Goal: Task Accomplishment & Management: Manage account settings

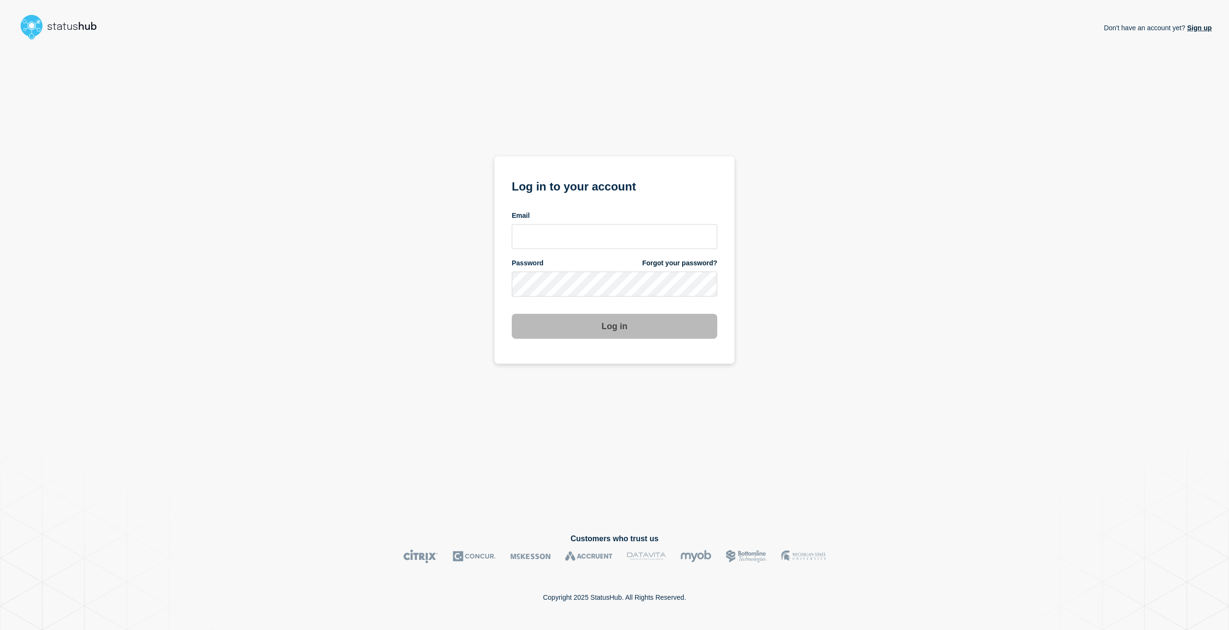
drag, startPoint x: 579, startPoint y: 253, endPoint x: 579, endPoint y: 243, distance: 9.6
click at [578, 251] on form "Log in to your account Email Password Forgot your password? Log in" at bounding box center [614, 258] width 205 height 162
click at [579, 243] on input "email input" at bounding box center [614, 236] width 205 height 25
type input "caleb.stahr@conexon.us"
click at [512, 314] on button "Log in" at bounding box center [614, 326] width 205 height 25
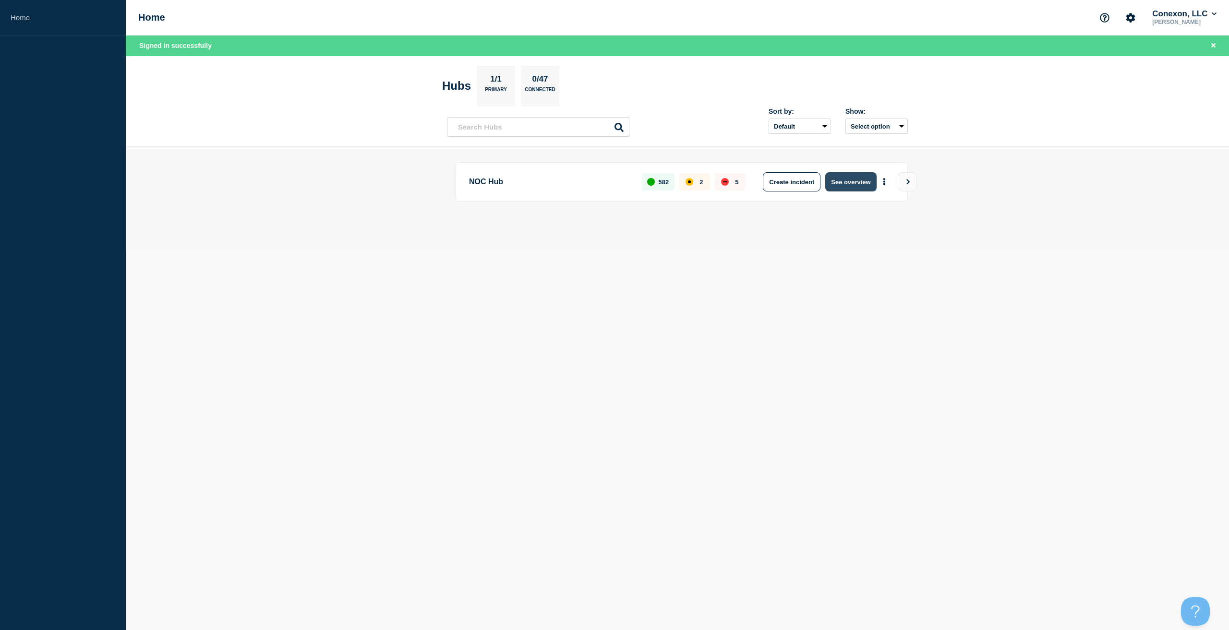
click at [834, 181] on button "See overview" at bounding box center [850, 181] width 51 height 19
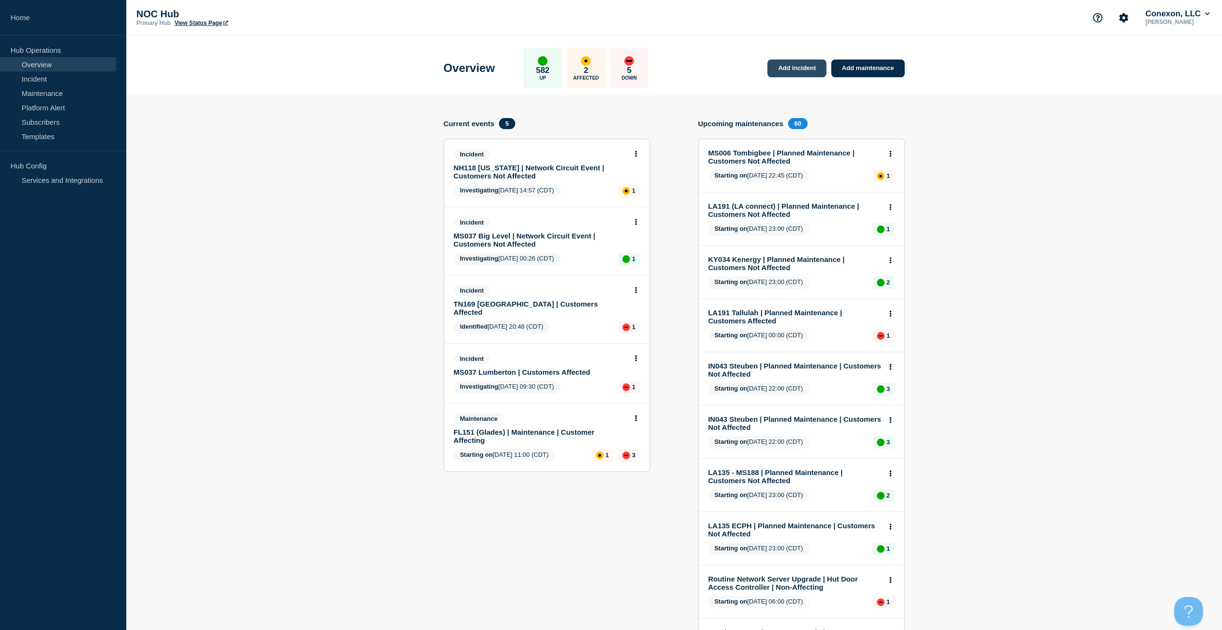
click at [789, 60] on link "Add incident" at bounding box center [796, 69] width 59 height 18
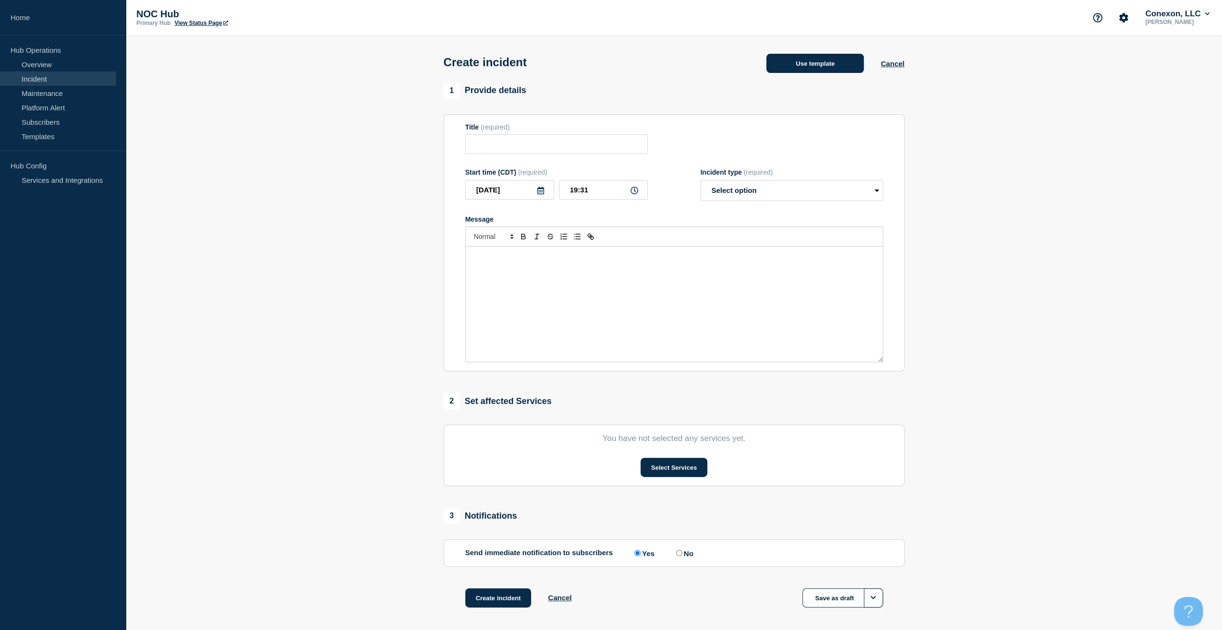
click at [805, 62] on button "Use template" at bounding box center [814, 63] width 97 height 19
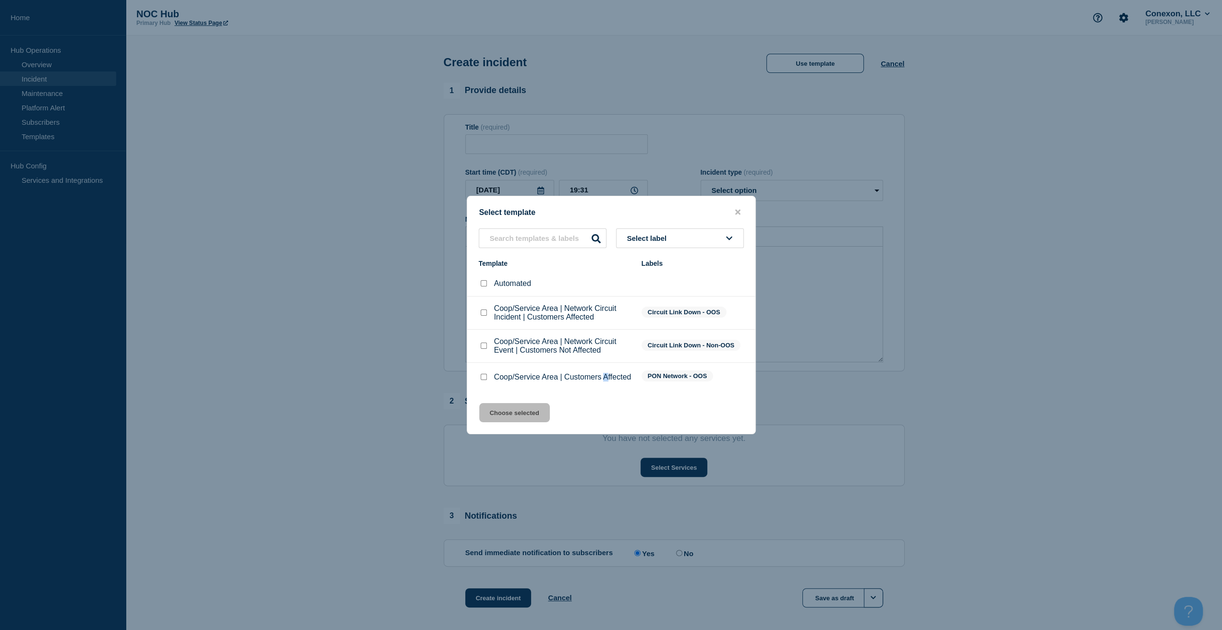
drag, startPoint x: 496, startPoint y: 381, endPoint x: 482, endPoint y: 379, distance: 14.5
click at [494, 381] on p "Coop/Service Area | Customers Affected" at bounding box center [562, 377] width 137 height 9
click at [480, 379] on input "Coop/Service Area | Customers Affected checkbox" at bounding box center [483, 377] width 6 height 6
checkbox input "true"
click at [506, 413] on button "Choose selected" at bounding box center [514, 412] width 71 height 19
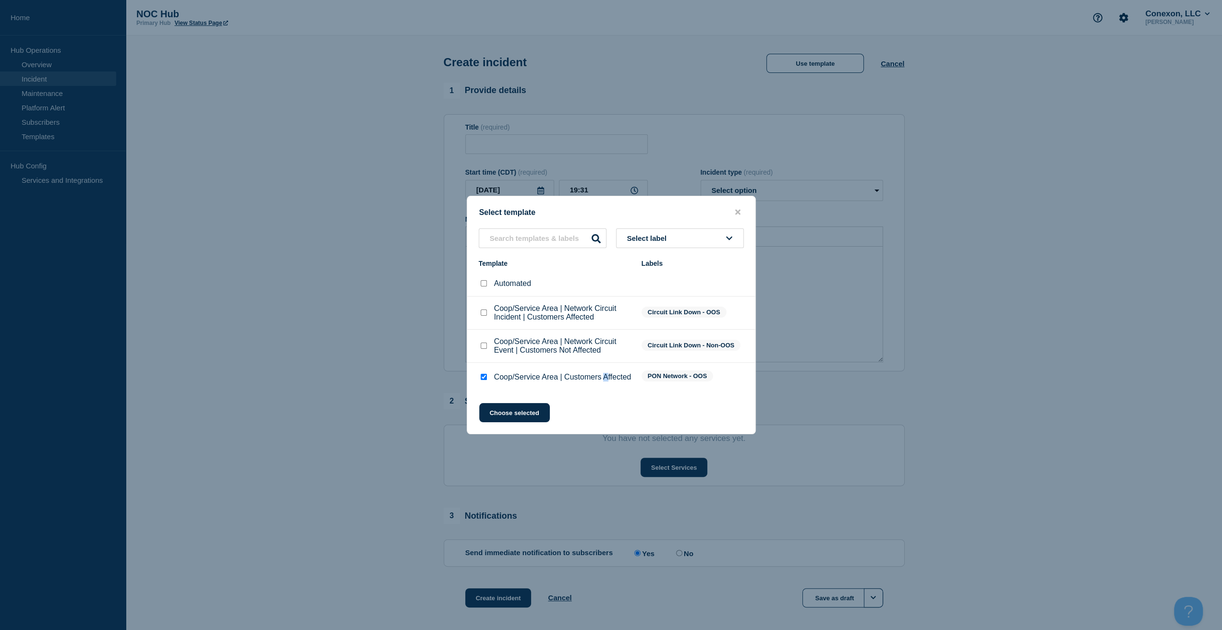
type input "Coop/Service Area | Customers Affected"
select select "investigating"
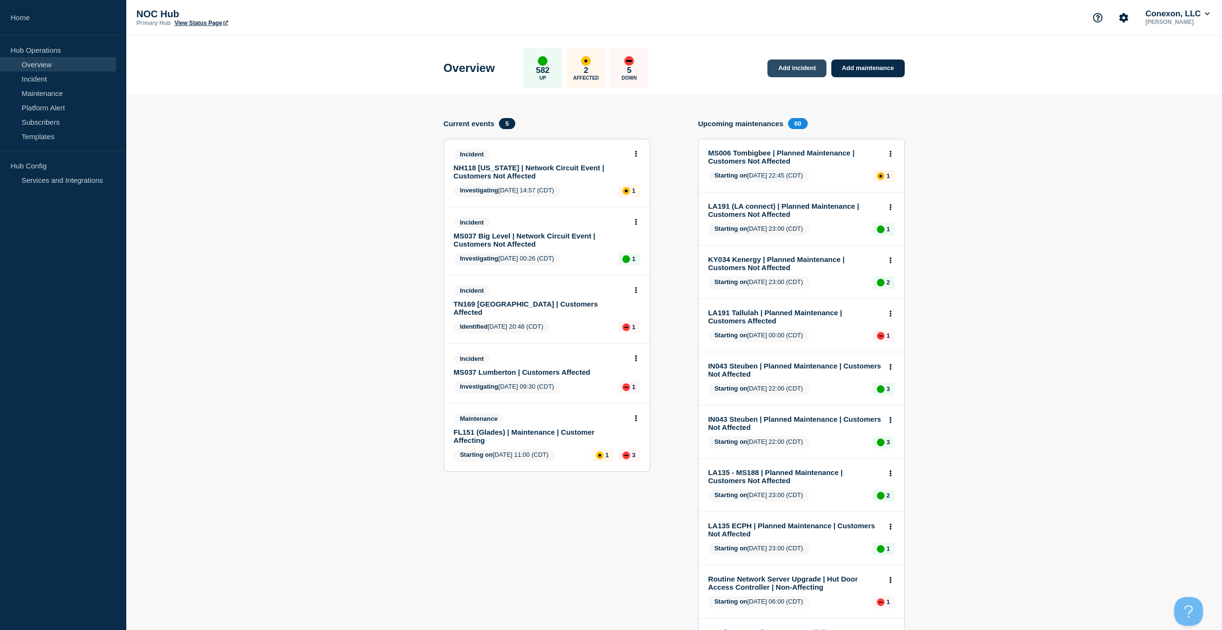
click at [812, 66] on link "Add incident" at bounding box center [796, 69] width 59 height 18
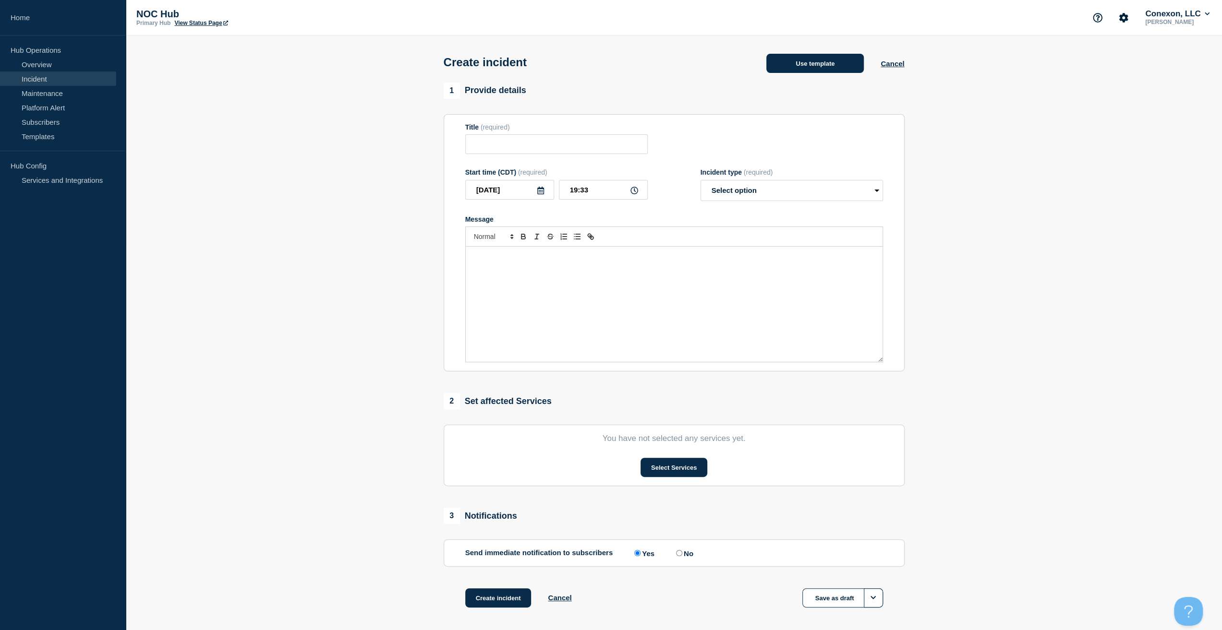
click at [793, 63] on button "Use template" at bounding box center [814, 63] width 97 height 19
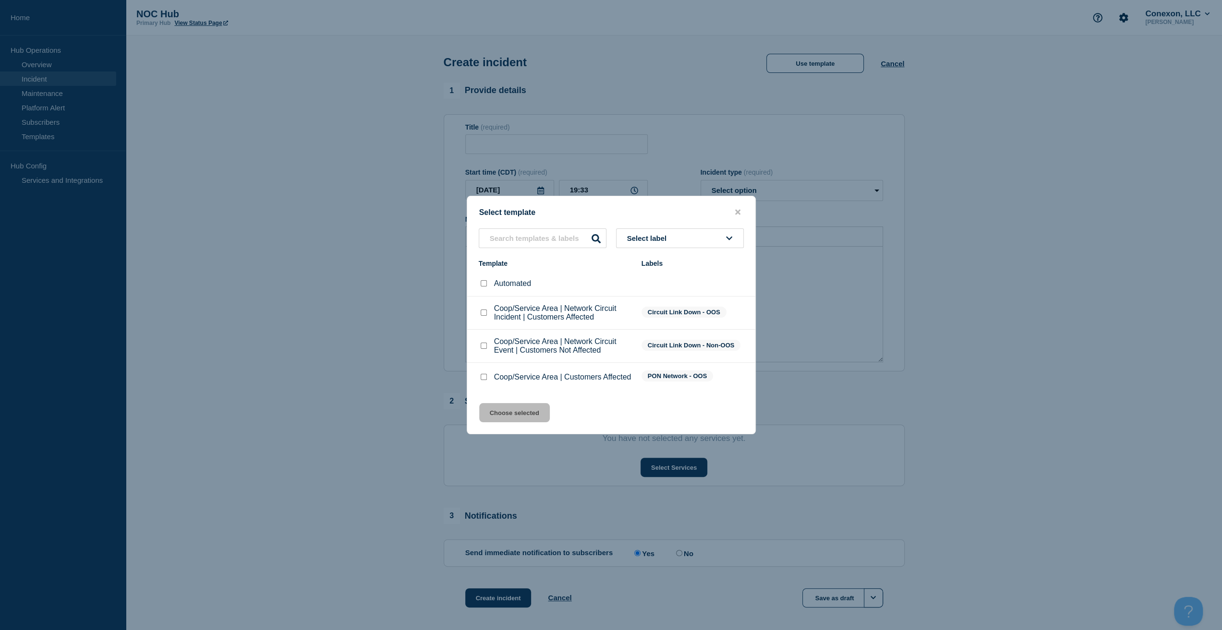
click at [481, 380] on input "Coop/Service Area | Customers Affected checkbox" at bounding box center [483, 377] width 6 height 6
checkbox input "true"
click at [505, 418] on button "Choose selected" at bounding box center [514, 412] width 71 height 19
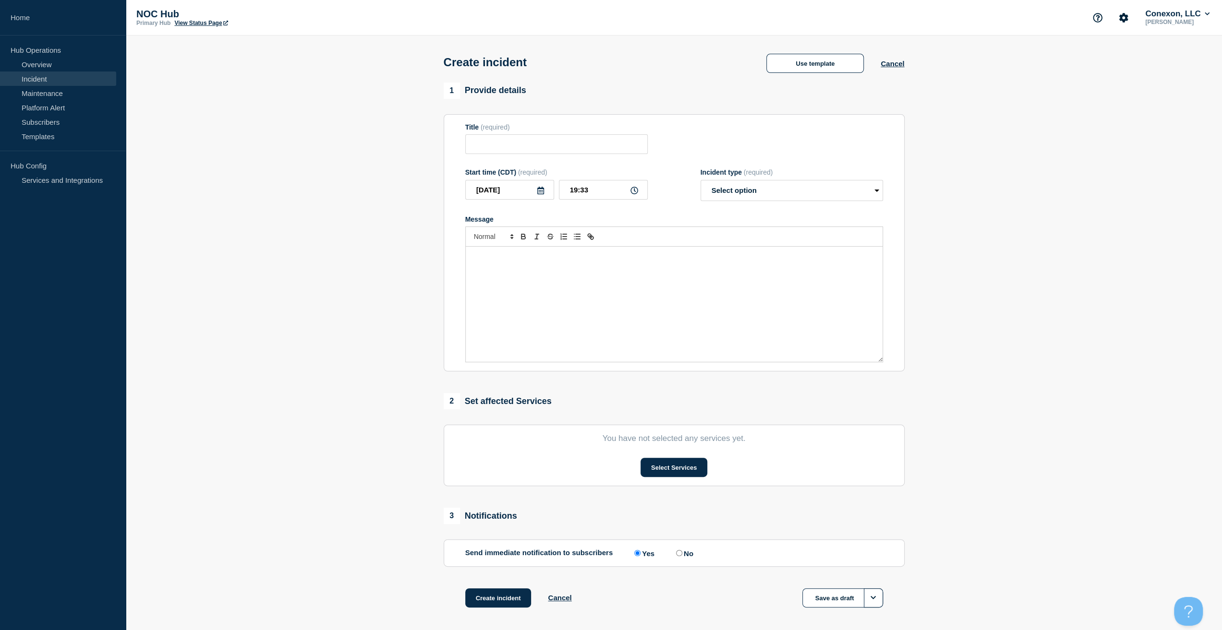
type input "Coop/Service Area | Customers Affected"
select select "investigating"
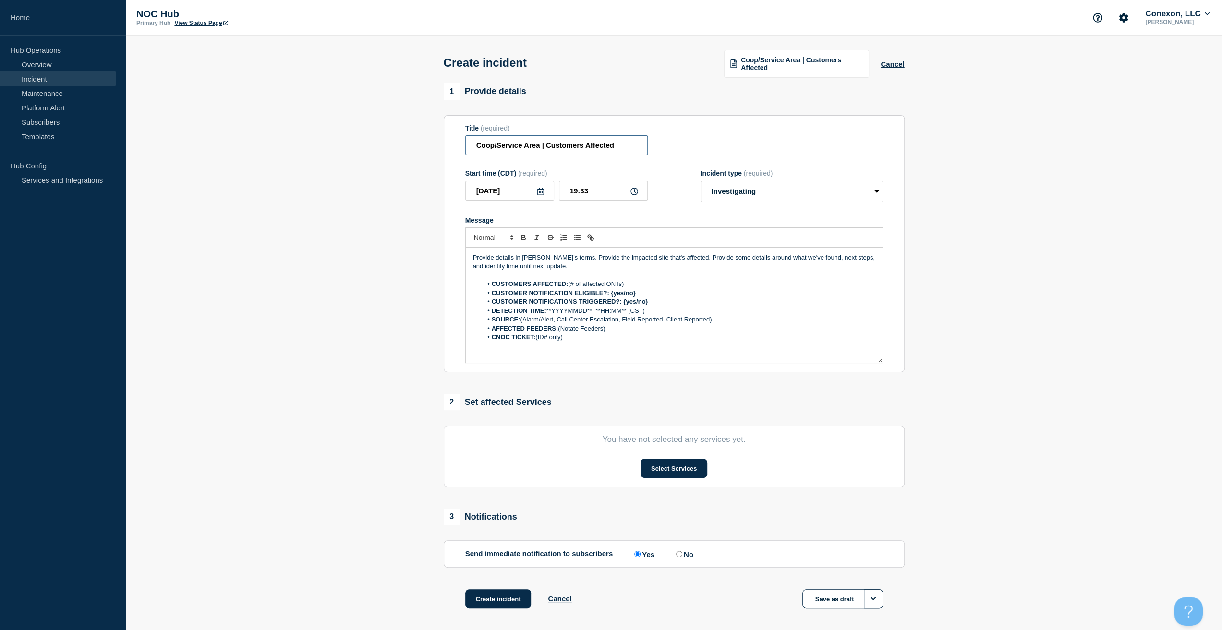
drag, startPoint x: 540, startPoint y: 148, endPoint x: 376, endPoint y: 156, distance: 164.3
click at [376, 156] on section "1 Provide details Title (required) Coop/Service Area | Customers Affected Start…" at bounding box center [674, 359] width 1096 height 550
type input "MS037 [PERSON_NAME] | Customers Affected"
click at [779, 193] on select "Select option Investigating Identified Monitoring" at bounding box center [791, 191] width 182 height 21
drag, startPoint x: 535, startPoint y: 262, endPoint x: 543, endPoint y: 260, distance: 8.9
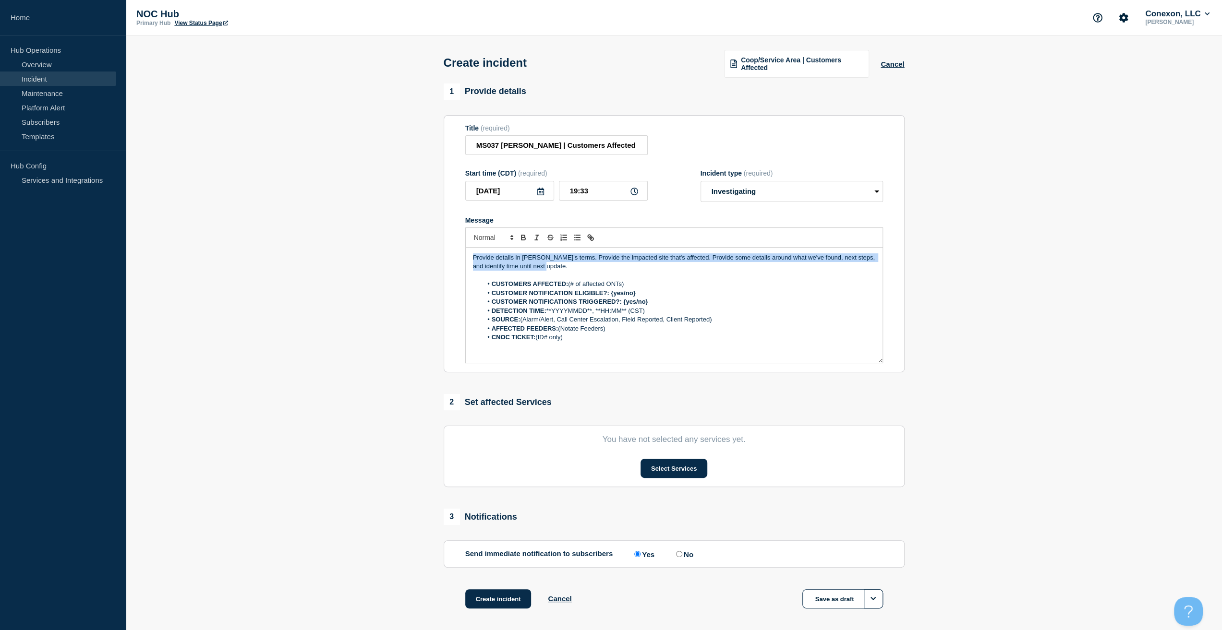
click at [385, 235] on section "1 Provide details Title (required) MS037 [PERSON_NAME] | Customers Affected Sta…" at bounding box center [674, 359] width 1096 height 550
drag, startPoint x: 645, startPoint y: 283, endPoint x: 569, endPoint y: 285, distance: 75.9
click at [569, 285] on li "CUSTOMERS AFFECTED: (# of affected ONTs)" at bounding box center [678, 284] width 393 height 9
drag, startPoint x: 653, startPoint y: 293, endPoint x: 610, endPoint y: 290, distance: 42.8
click at [610, 290] on li "CUSTOMER NOTIFICATION ELIGIBLE?: {yes/no}" at bounding box center [678, 293] width 393 height 9
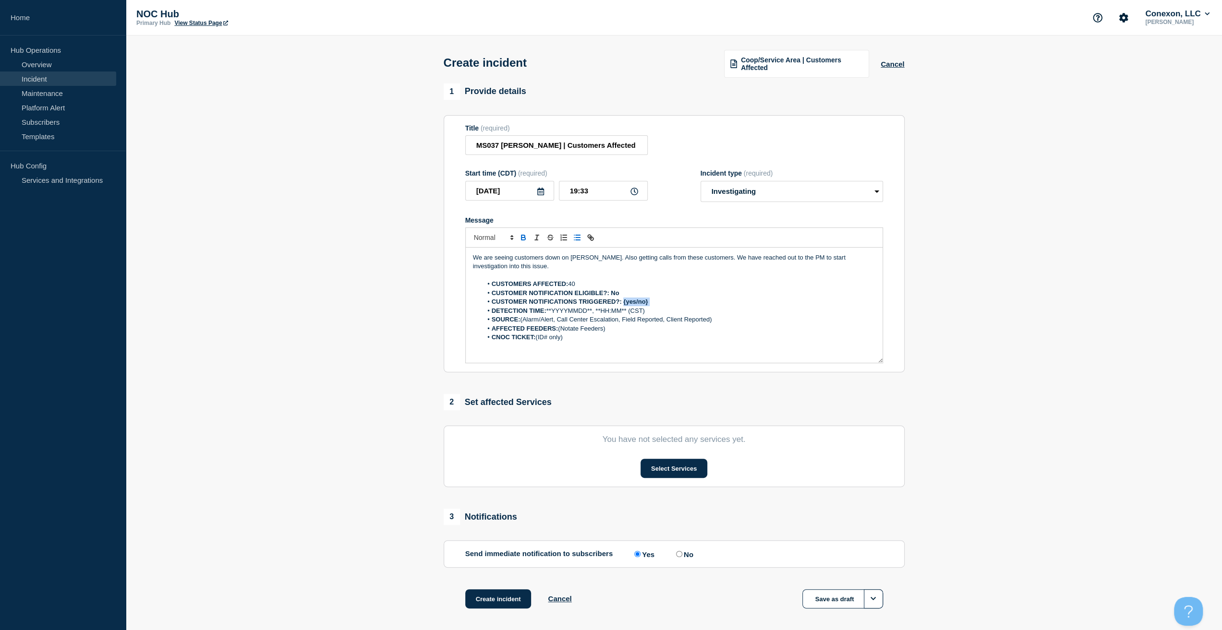
drag, startPoint x: 658, startPoint y: 302, endPoint x: 623, endPoint y: 301, distance: 34.6
click at [623, 301] on li "CUSTOMER NOTIFICATIONS TRIGGERED?: {yes/no}" at bounding box center [678, 302] width 393 height 9
drag, startPoint x: 510, startPoint y: 190, endPoint x: 379, endPoint y: 194, distance: 131.1
click at [409, 192] on section "1 Provide details Title (required) MS037 [PERSON_NAME] | Customers Affected Sta…" at bounding box center [674, 359] width 1096 height 550
drag, startPoint x: 511, startPoint y: 189, endPoint x: 406, endPoint y: 189, distance: 105.1
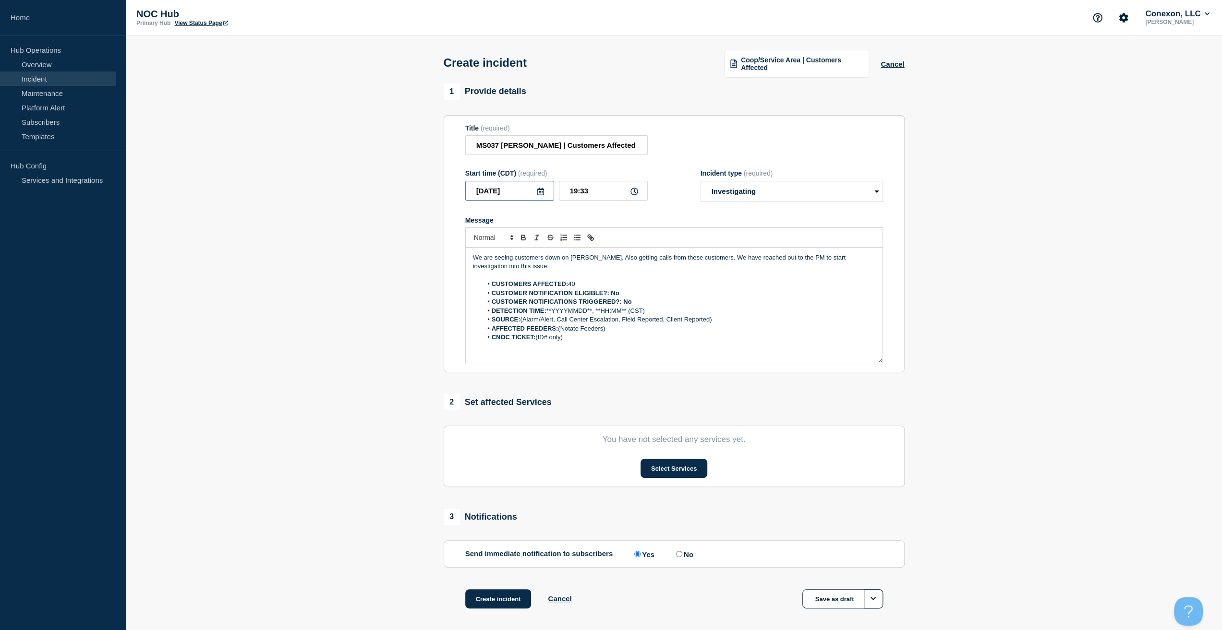
click at [407, 187] on section "1 Provide details Title (required) MS037 [PERSON_NAME] | Customers Affected Sta…" at bounding box center [674, 359] width 1096 height 550
drag, startPoint x: 549, startPoint y: 311, endPoint x: 557, endPoint y: 310, distance: 8.2
click at [565, 312] on li "DETECTION TIME: **YYYYMMDD**, **HH:MM** (CST)" at bounding box center [678, 311] width 393 height 9
drag, startPoint x: 548, startPoint y: 311, endPoint x: 593, endPoint y: 313, distance: 45.2
click at [593, 313] on li "DETECTION TIME: **YYYYMMDD**, **HH:MM** (CST)" at bounding box center [678, 311] width 393 height 9
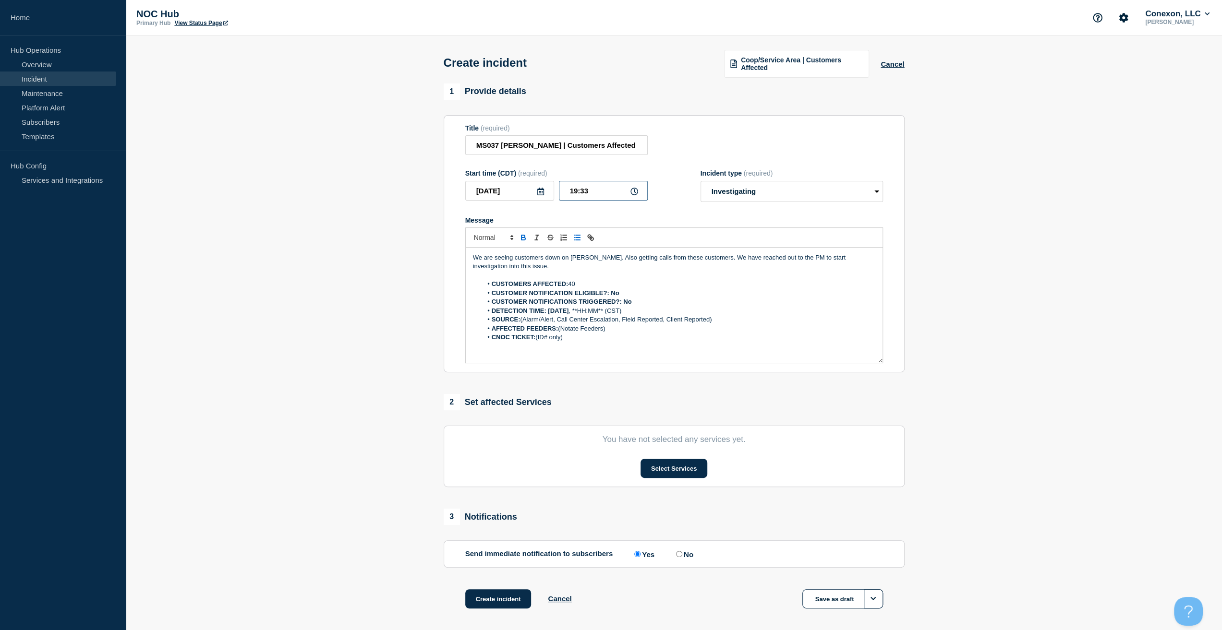
drag, startPoint x: 598, startPoint y: 191, endPoint x: 540, endPoint y: 194, distance: 58.6
click at [544, 192] on div "[DATE] 19:33" at bounding box center [556, 191] width 182 height 20
drag, startPoint x: 584, startPoint y: 312, endPoint x: 596, endPoint y: 311, distance: 12.0
click at [600, 312] on li "DETECTION TIME: [DATE] , **HH:MM** (CST)" at bounding box center [678, 311] width 393 height 9
drag, startPoint x: 584, startPoint y: 311, endPoint x: 613, endPoint y: 312, distance: 29.3
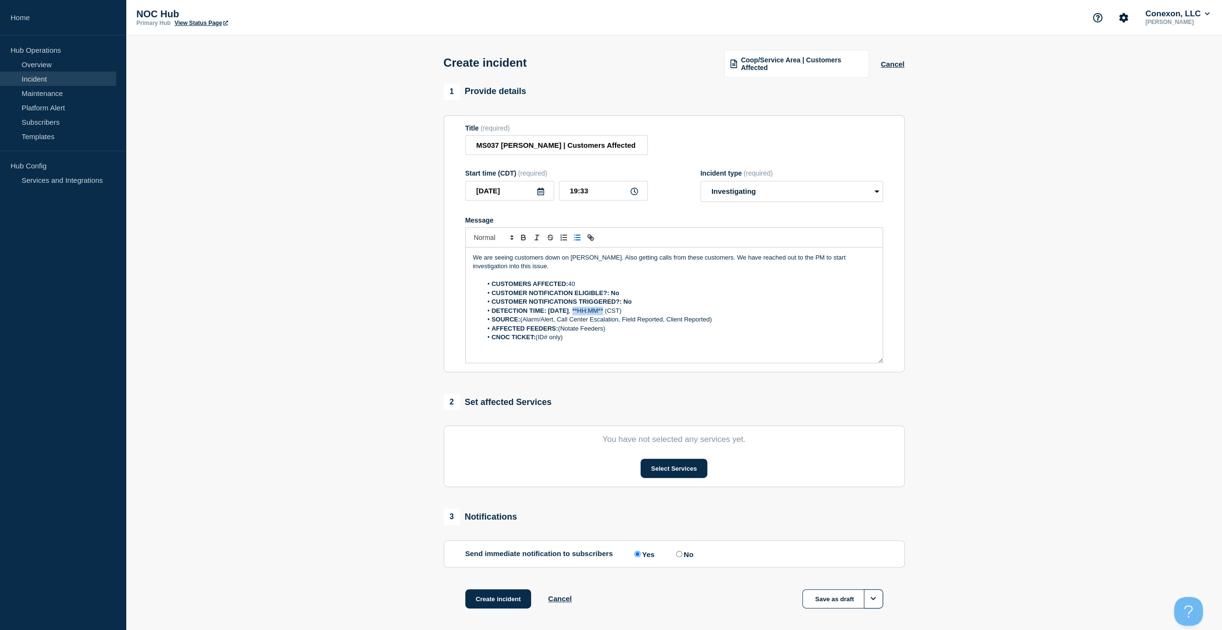
click at [613, 312] on li "DETECTION TIME: [DATE] , **HH:MM** (CST)" at bounding box center [678, 311] width 393 height 9
drag, startPoint x: 717, startPoint y: 320, endPoint x: 522, endPoint y: 320, distance: 194.9
click at [522, 320] on li "SOURCE: (Alarm/Alert, Call Center Escalation, Field Reported, Client Reported)" at bounding box center [678, 319] width 393 height 9
drag, startPoint x: 597, startPoint y: 327, endPoint x: 561, endPoint y: 331, distance: 35.7
click at [560, 329] on li "AFFECTED FEEDERS: (Notate Feeders)" at bounding box center [678, 328] width 393 height 9
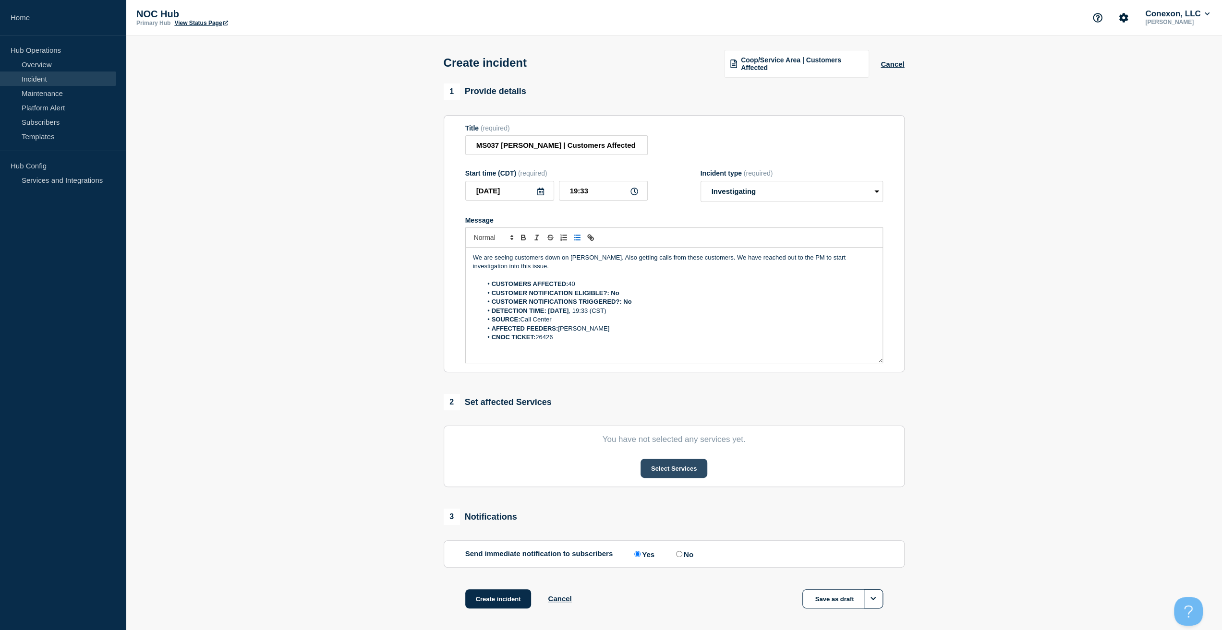
click at [678, 472] on button "Select Services" at bounding box center [673, 468] width 67 height 19
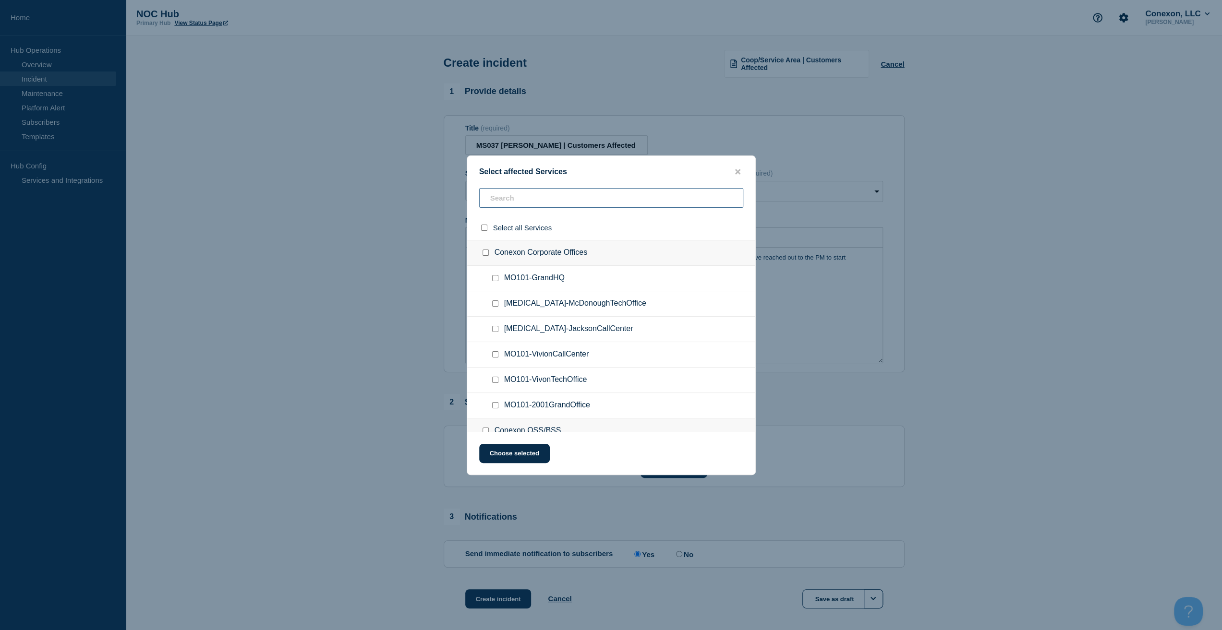
click at [521, 199] on input "text" at bounding box center [611, 198] width 264 height 20
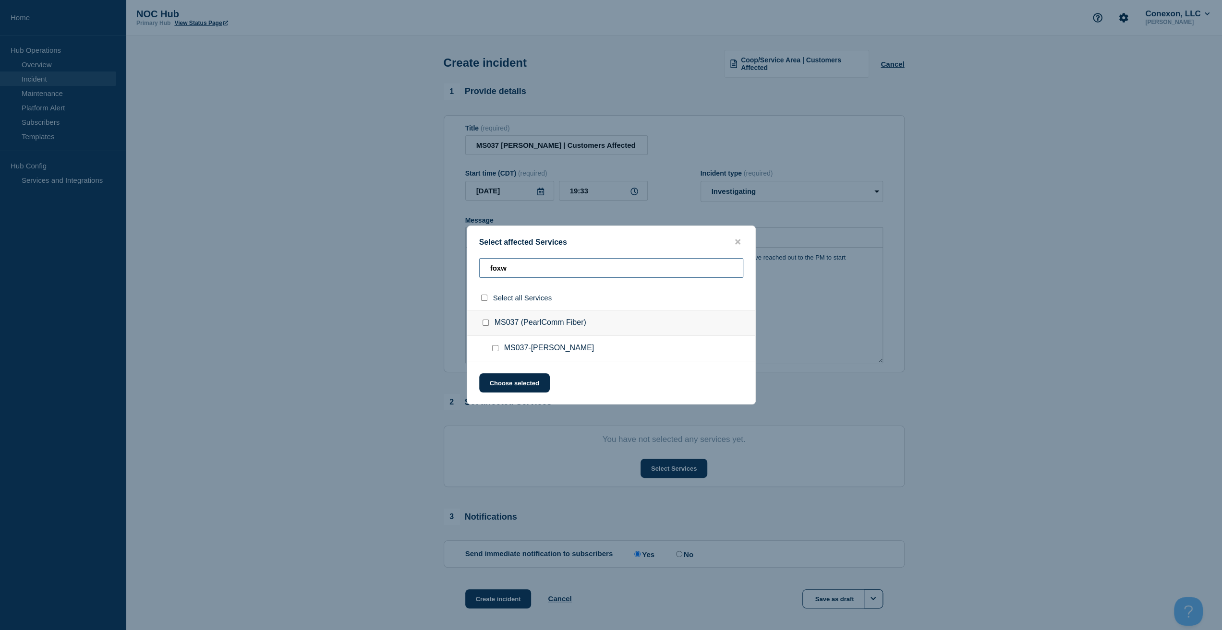
type input "foxw"
click at [493, 348] on input "MS037-Foxworth checkbox" at bounding box center [495, 348] width 6 height 6
checkbox input "true"
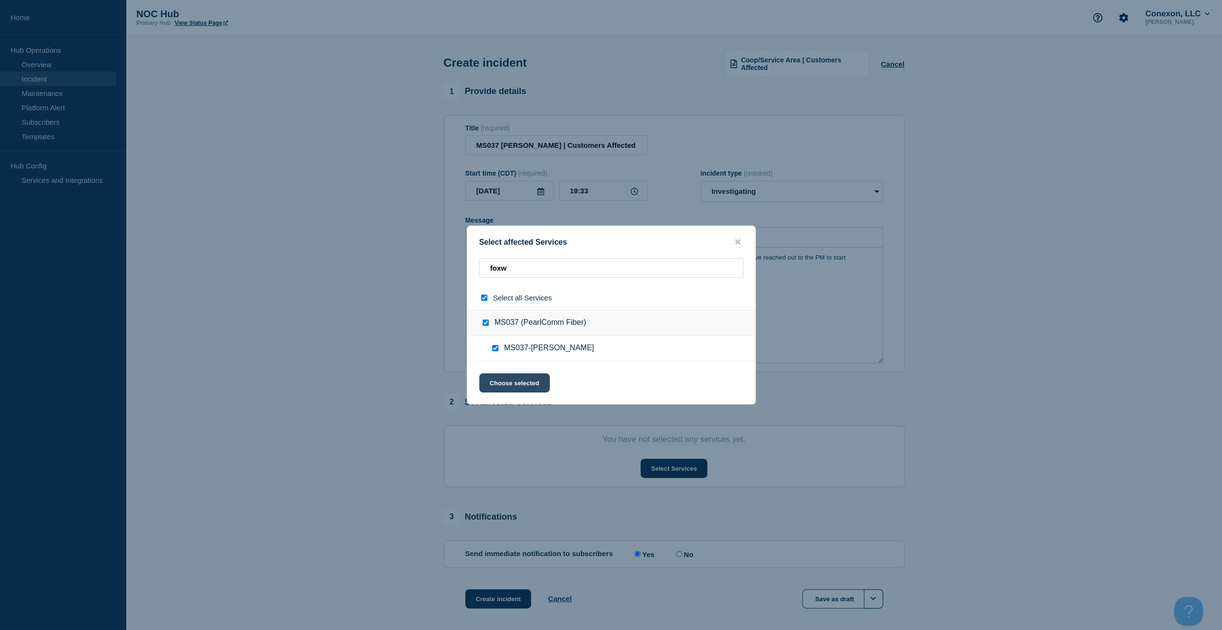
click at [503, 377] on button "Choose selected" at bounding box center [514, 382] width 71 height 19
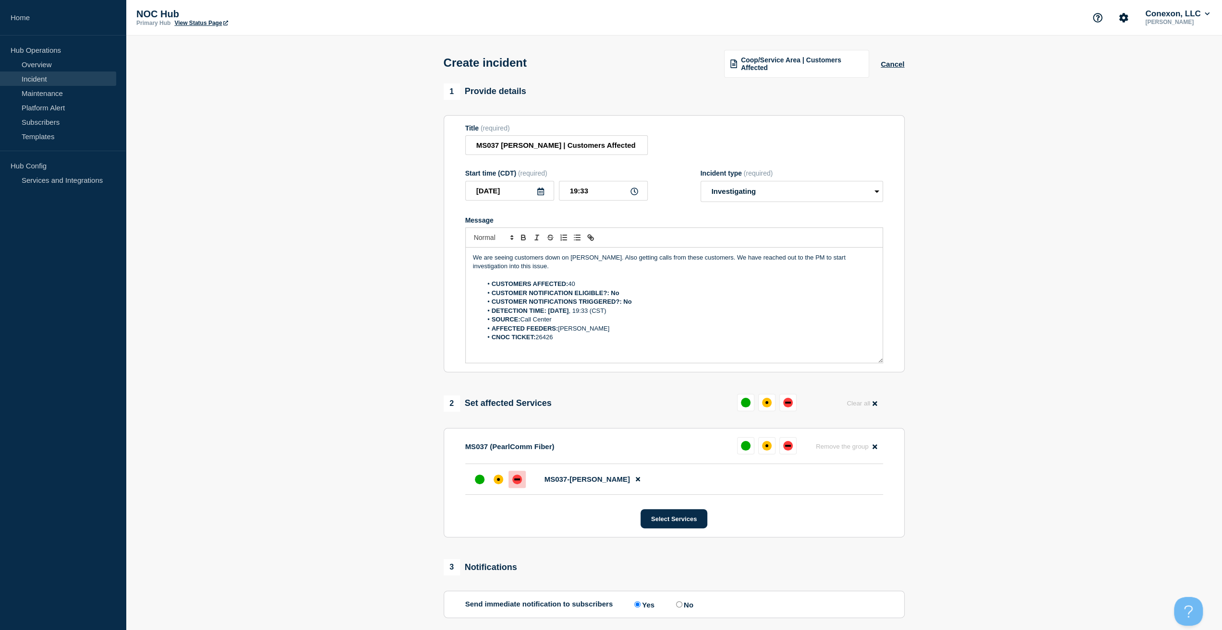
click at [511, 478] on div at bounding box center [516, 479] width 17 height 17
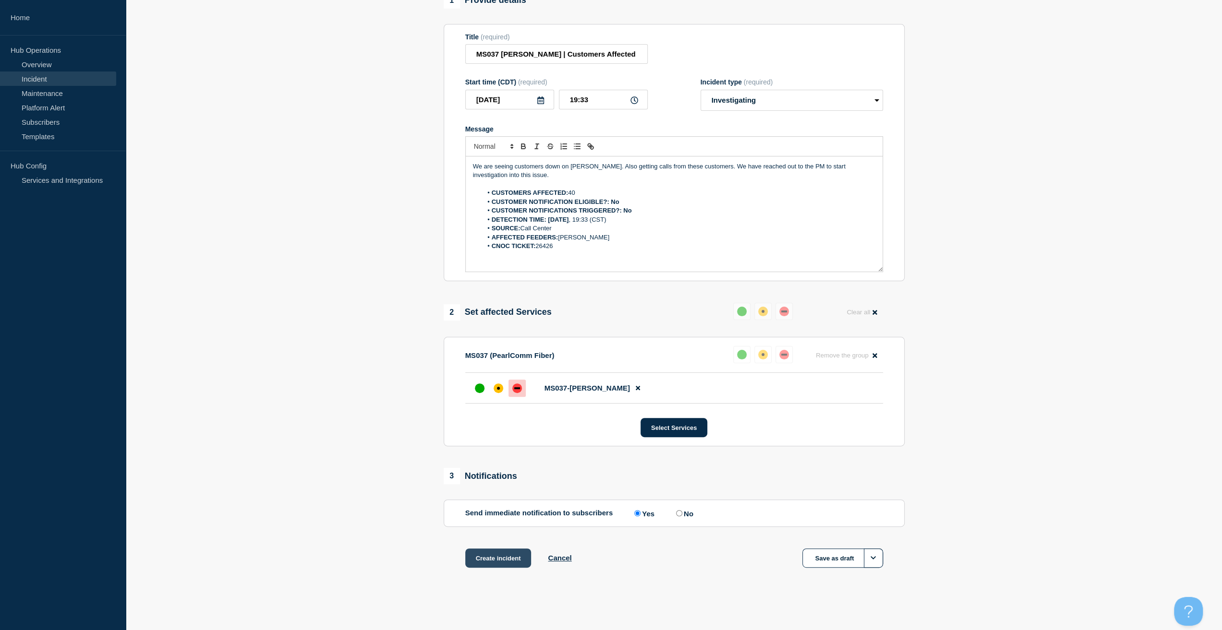
click at [489, 553] on button "Create incident" at bounding box center [498, 558] width 66 height 19
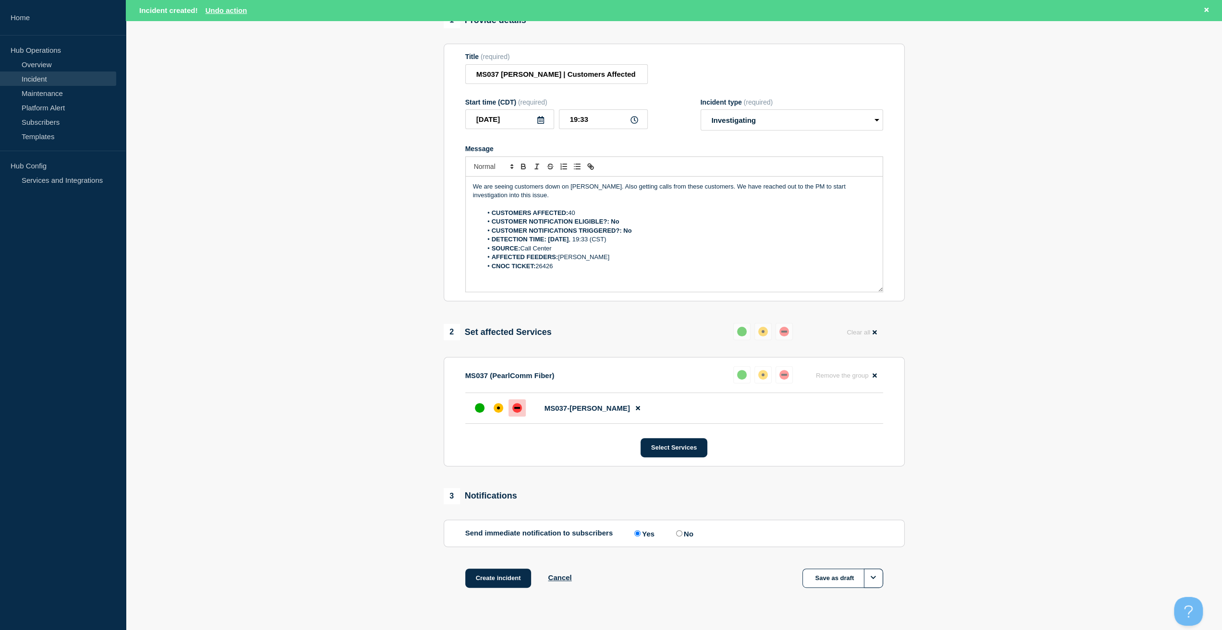
scroll to position [112, 0]
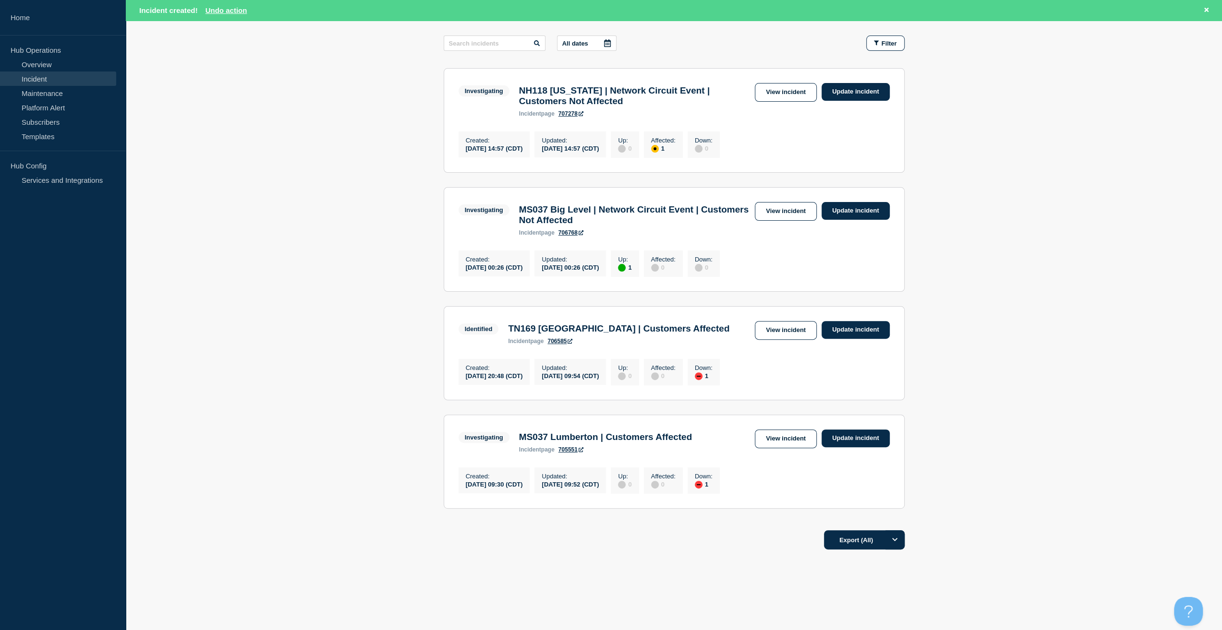
scroll to position [174, 0]
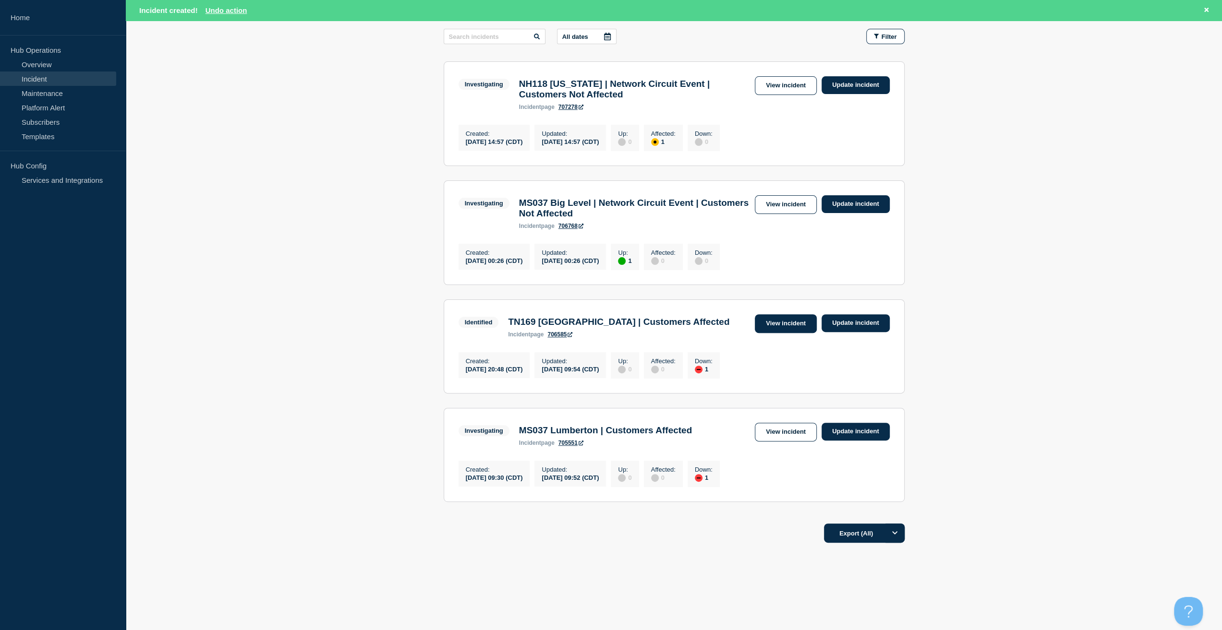
click at [787, 322] on link "View incident" at bounding box center [786, 323] width 62 height 19
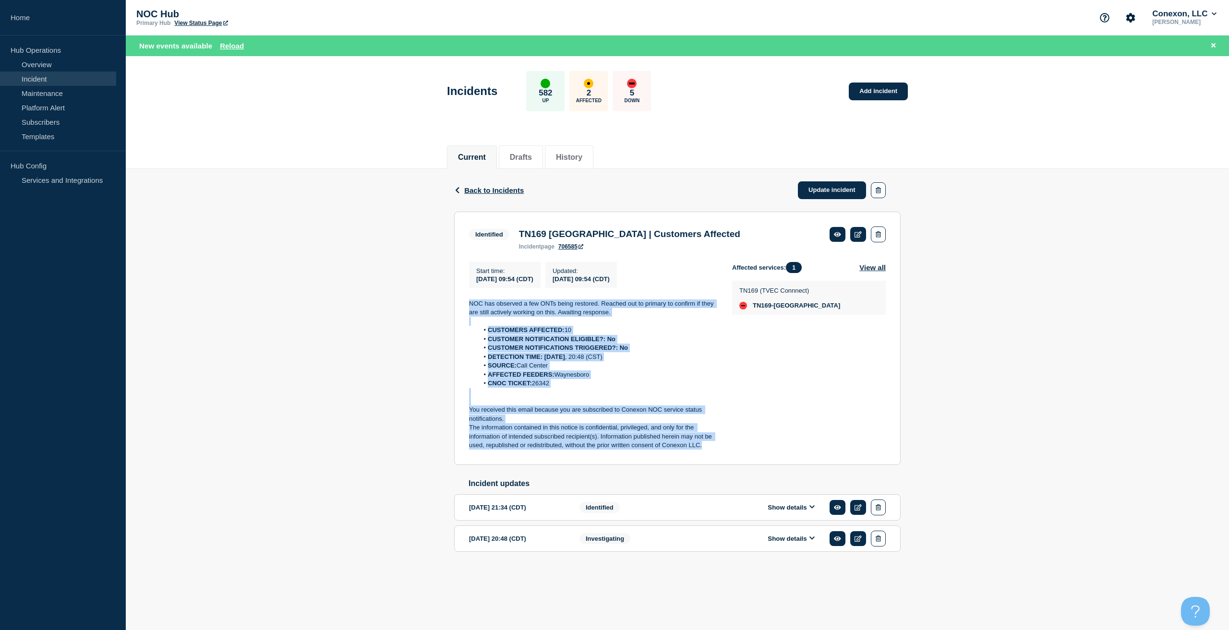
drag, startPoint x: 702, startPoint y: 443, endPoint x: 444, endPoint y: 300, distance: 295.2
click at [426, 309] on div "Back Back to Incidents Update incident Identified TN169 [GEOGRAPHIC_DATA] | Cus…" at bounding box center [677, 375] width 1103 height 413
copy div "NOC has observed a few ONTs being restored. Reached out to primary to confirm i…"
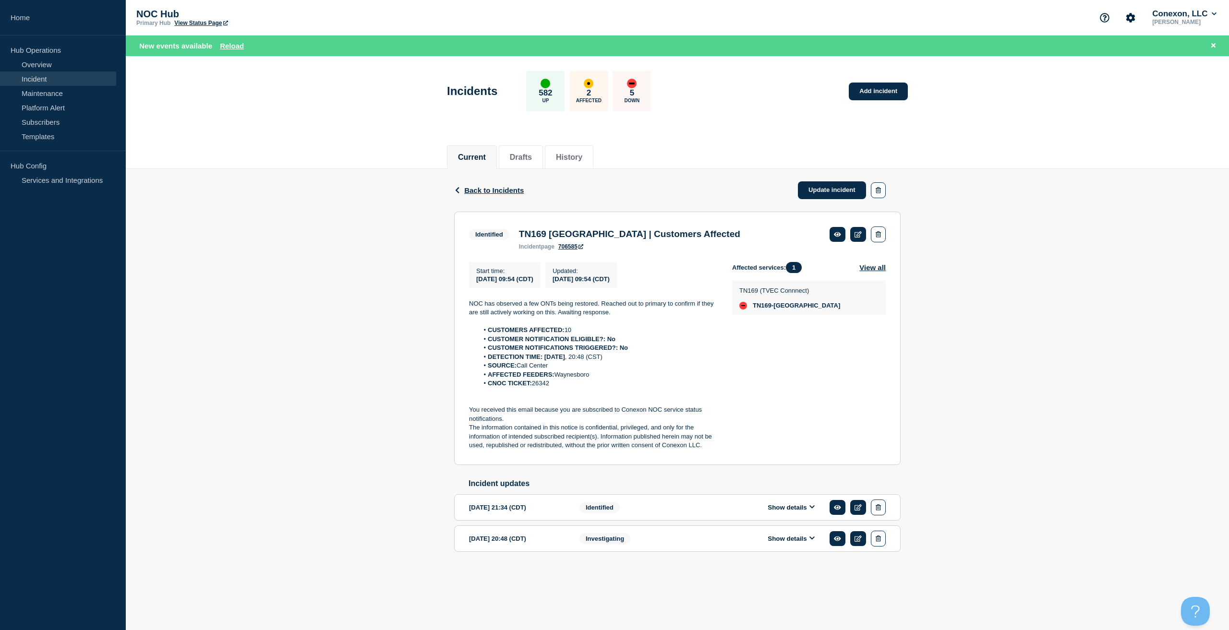
click at [802, 204] on div "Back Back to Incidents Update incident" at bounding box center [677, 190] width 446 height 43
click at [814, 189] on link "Update incident" at bounding box center [832, 190] width 68 height 18
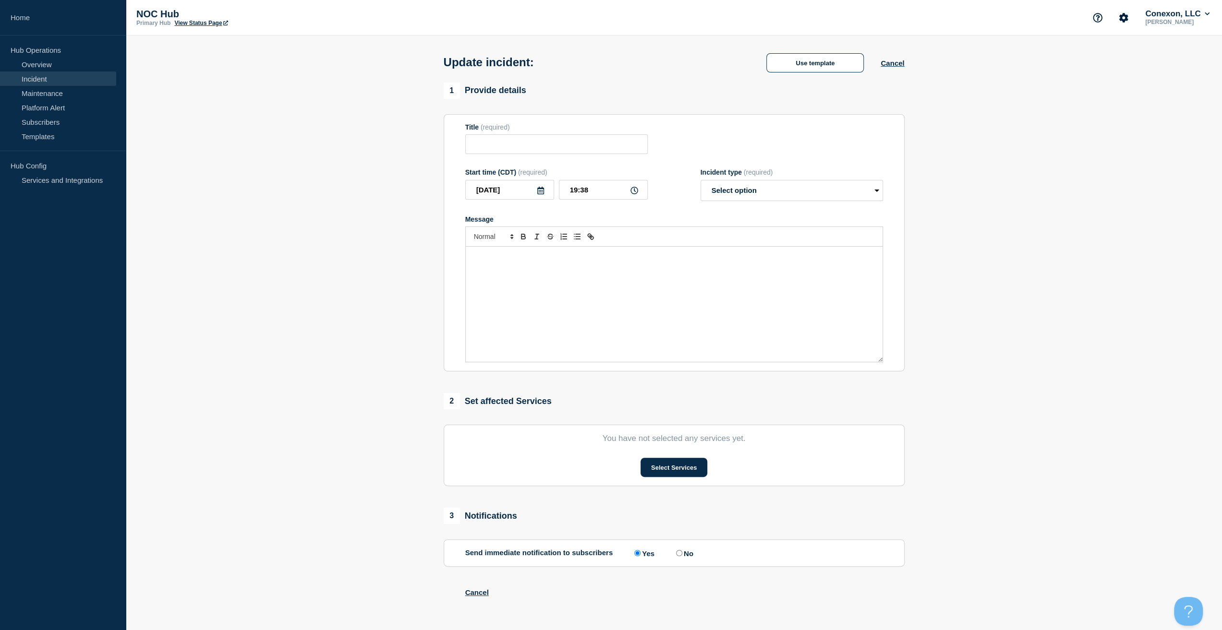
type input "TN169 [GEOGRAPHIC_DATA] | Customers Affected"
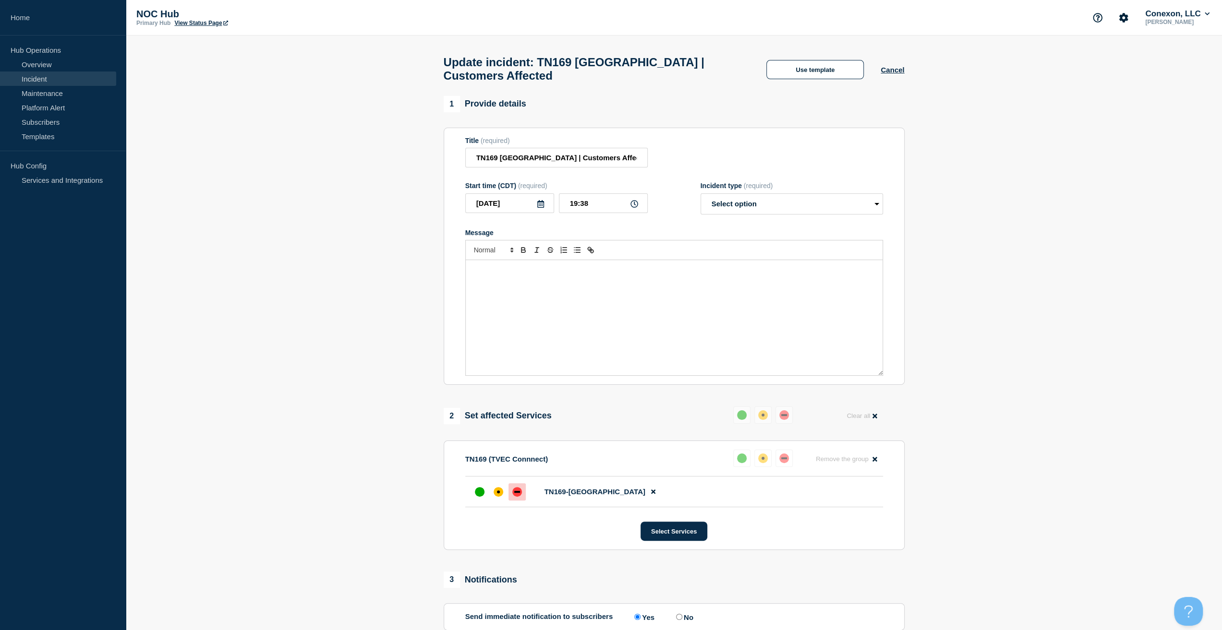
drag, startPoint x: 659, startPoint y: 278, endPoint x: 741, endPoint y: 221, distance: 100.1
click at [659, 275] on p "Message" at bounding box center [674, 270] width 402 height 9
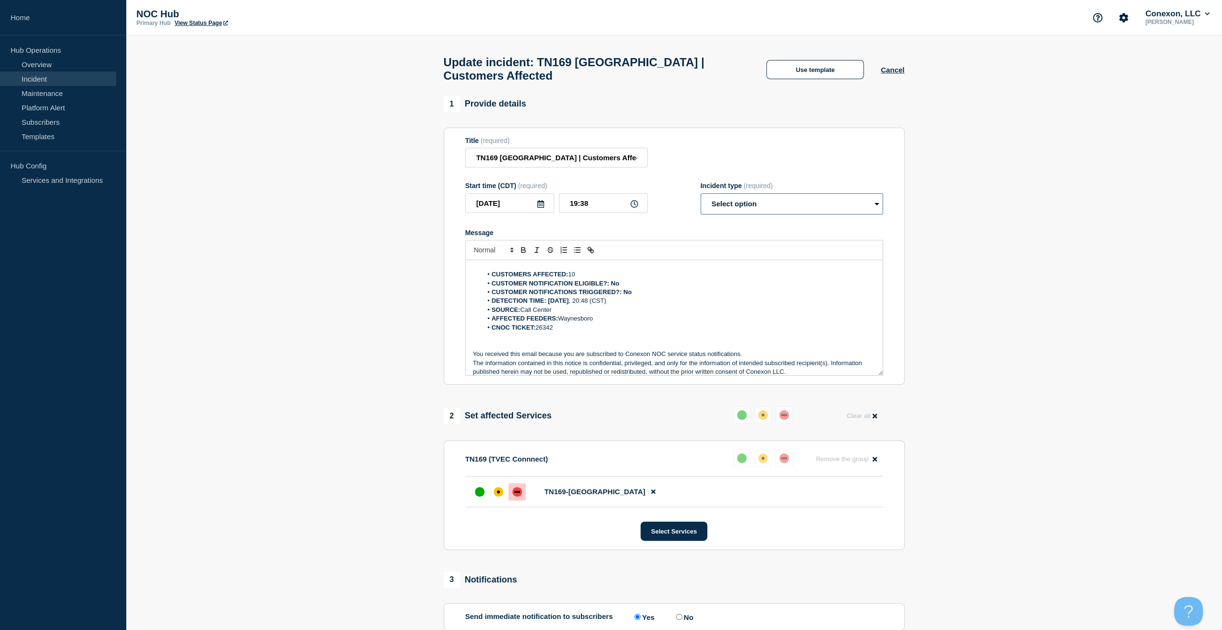
click at [752, 215] on select "Select option Investigating Identified Monitoring Resolved" at bounding box center [791, 203] width 182 height 21
select select "resolved"
click at [700, 198] on select "Select option Investigating Identified Monitoring Resolved" at bounding box center [791, 203] width 182 height 21
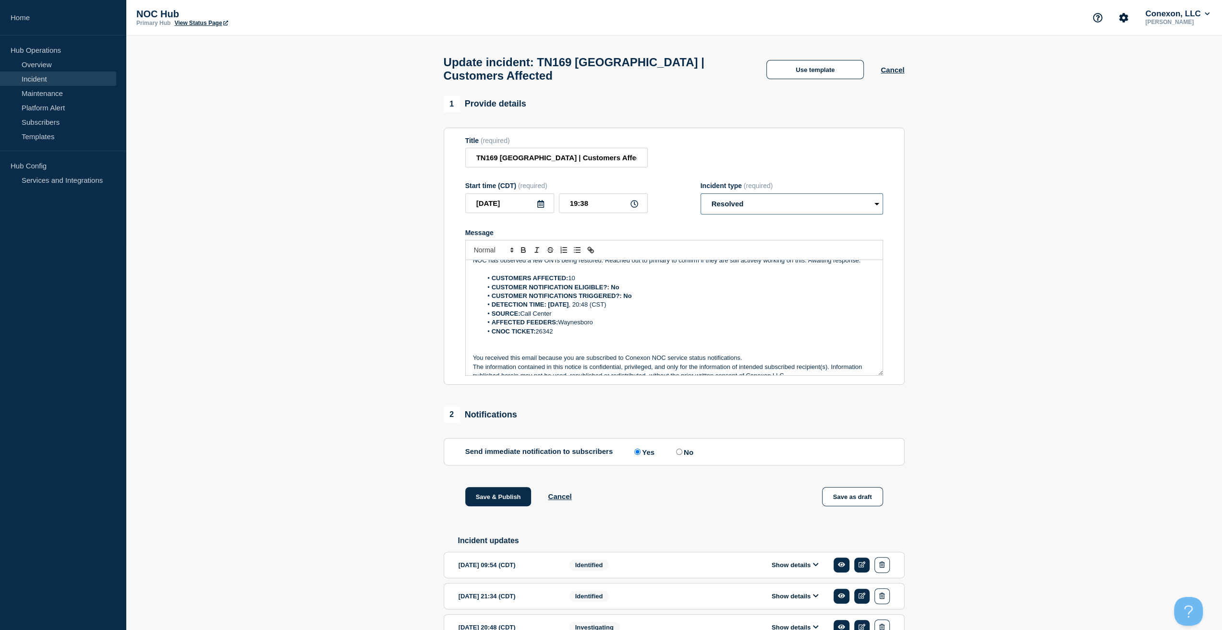
scroll to position [0, 0]
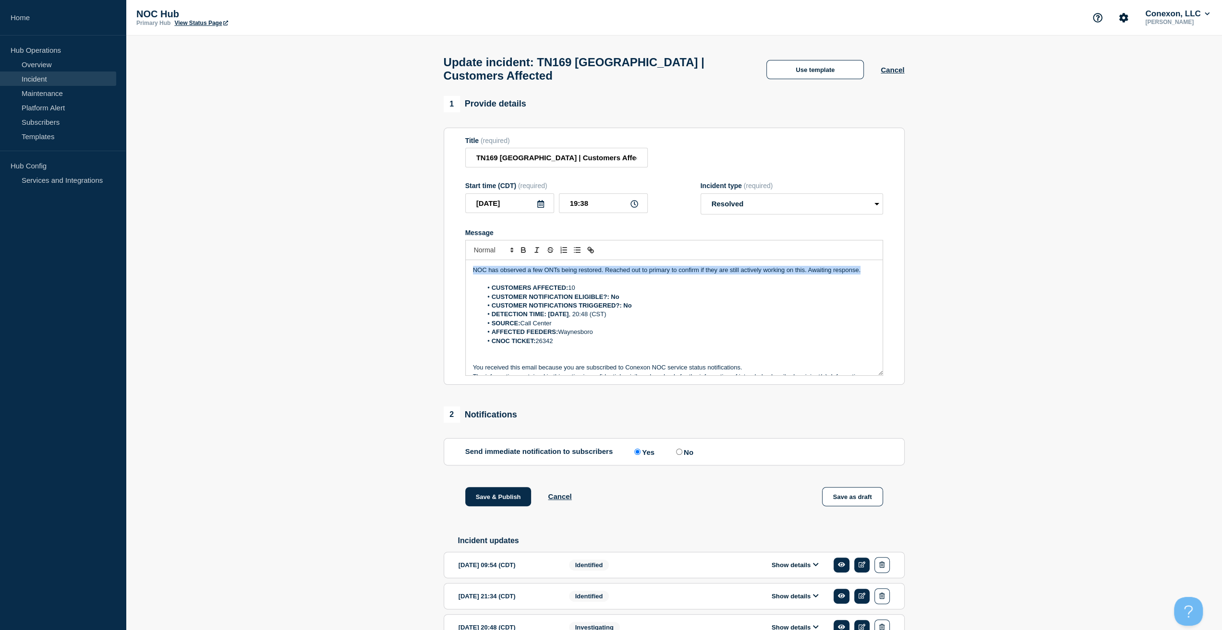
drag, startPoint x: 859, startPoint y: 275, endPoint x: 429, endPoint y: 264, distance: 430.7
click at [429, 264] on section "1 Provide details Title (required) TN169 [GEOGRAPHIC_DATA] | Customers Affected…" at bounding box center [674, 383] width 1096 height 575
click at [509, 501] on button "Save & Publish" at bounding box center [498, 496] width 66 height 19
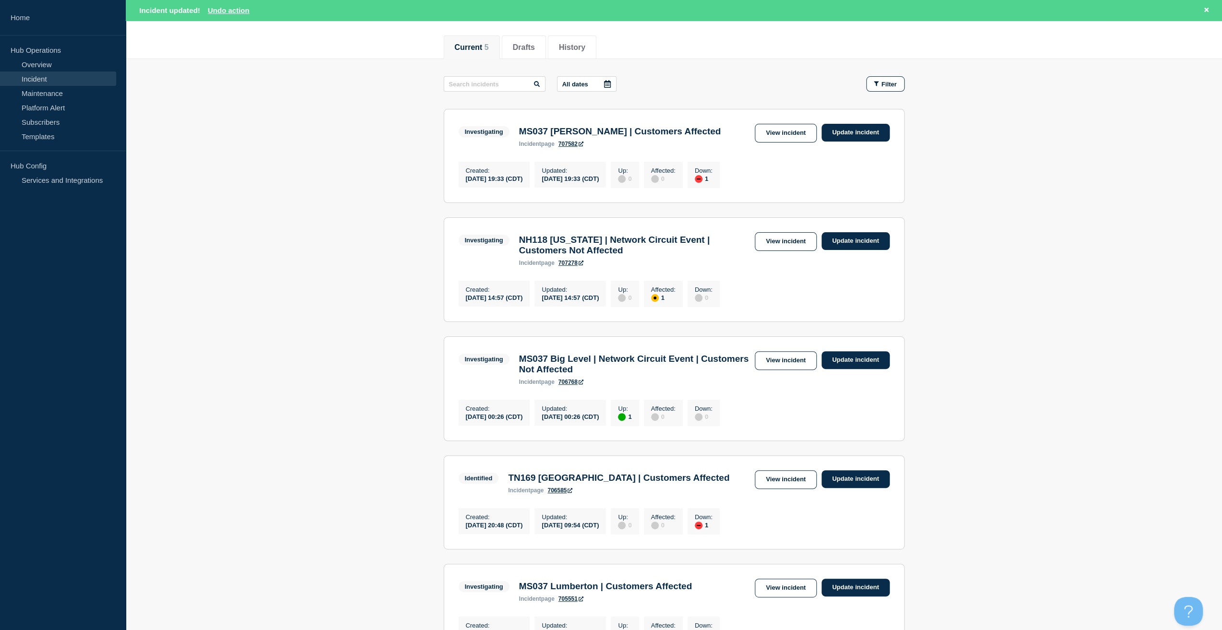
scroll to position [144, 0]
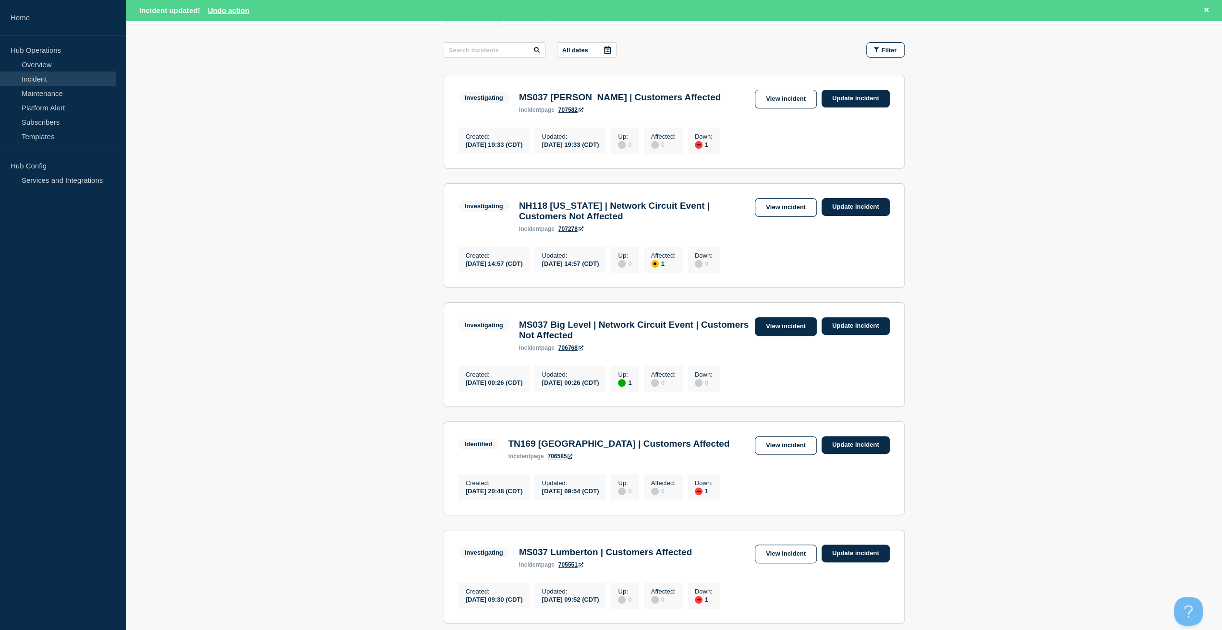
click at [803, 330] on link "View incident" at bounding box center [786, 326] width 62 height 19
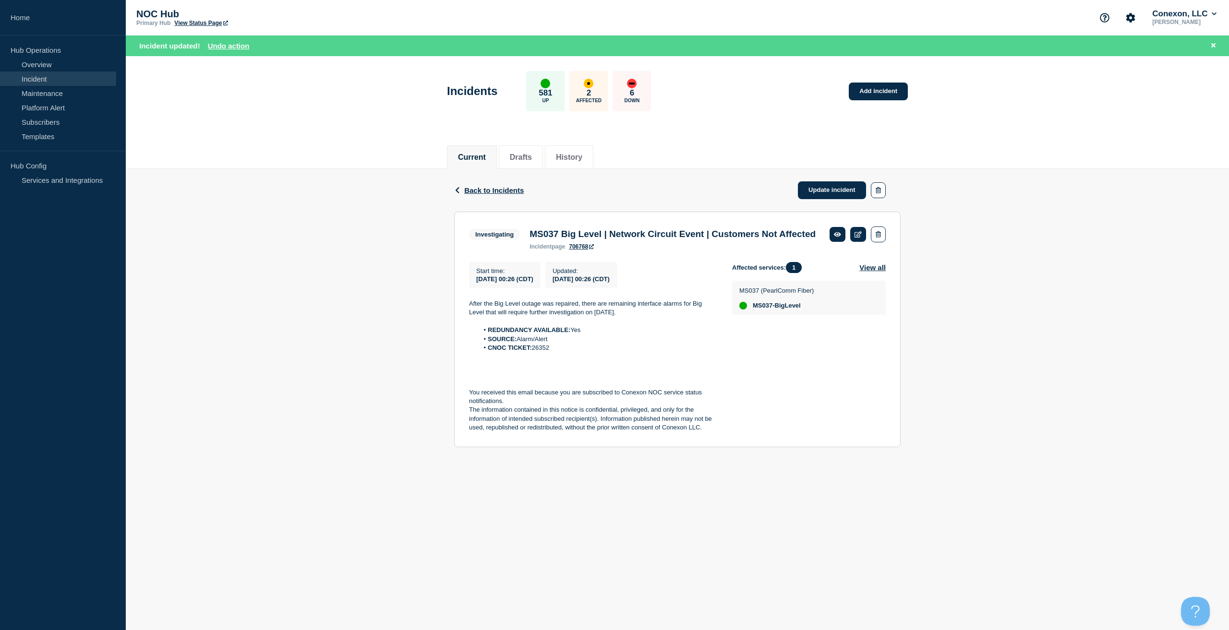
drag, startPoint x: 732, startPoint y: 291, endPoint x: 721, endPoint y: 282, distance: 13.6
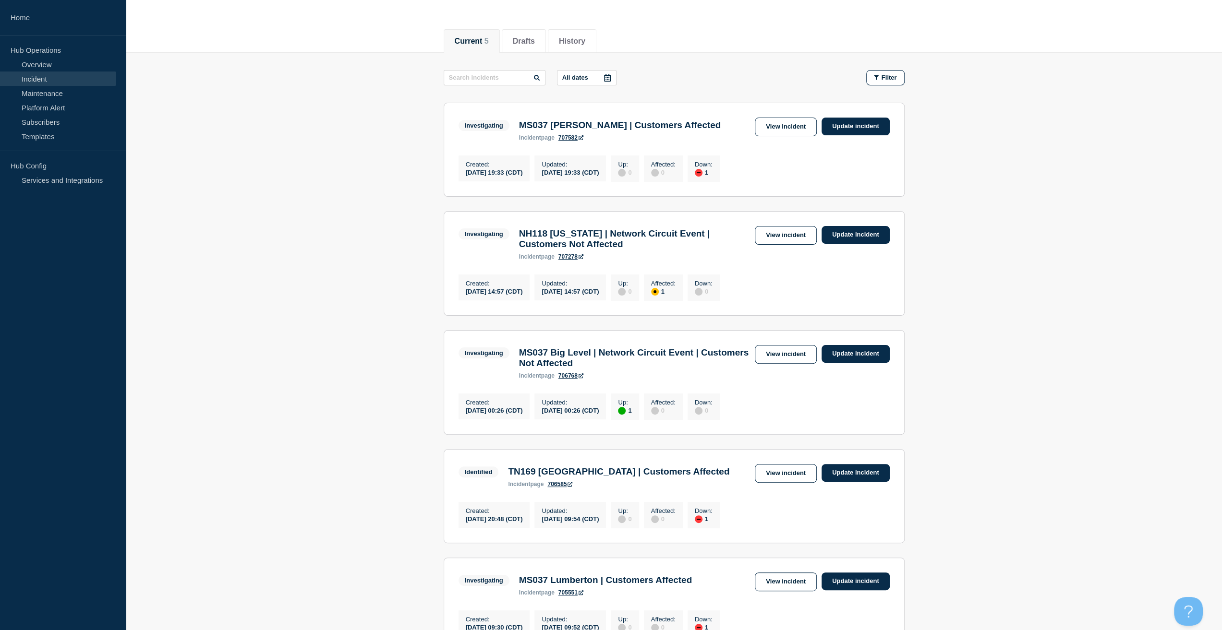
scroll to position [240, 0]
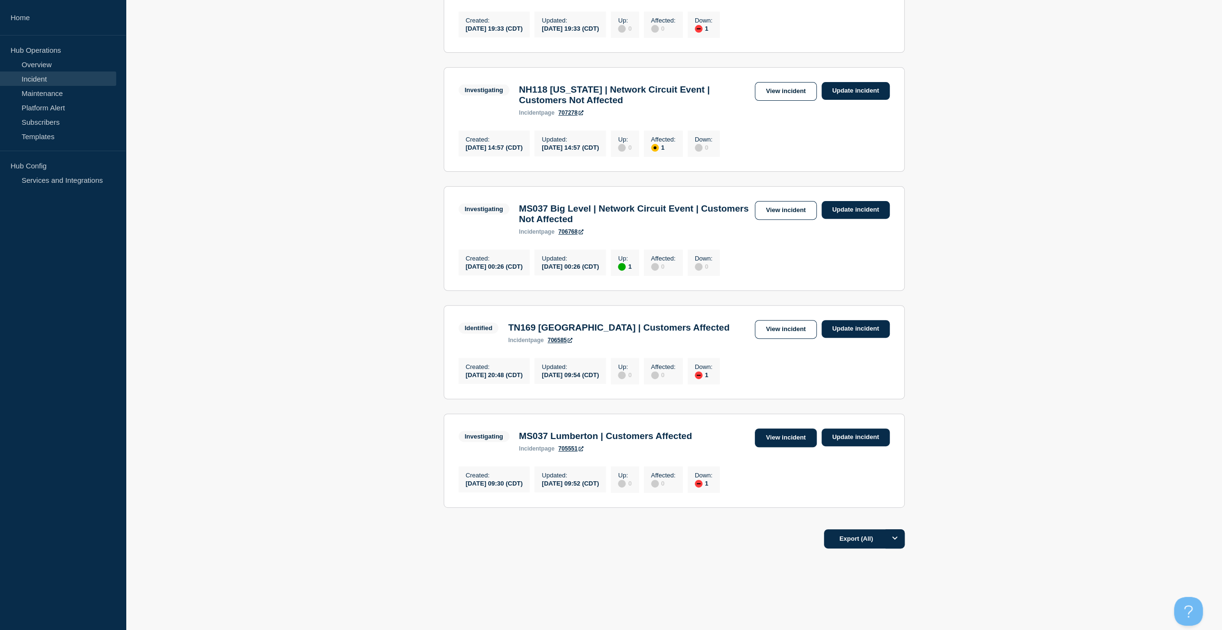
click at [774, 447] on link "View incident" at bounding box center [786, 438] width 62 height 19
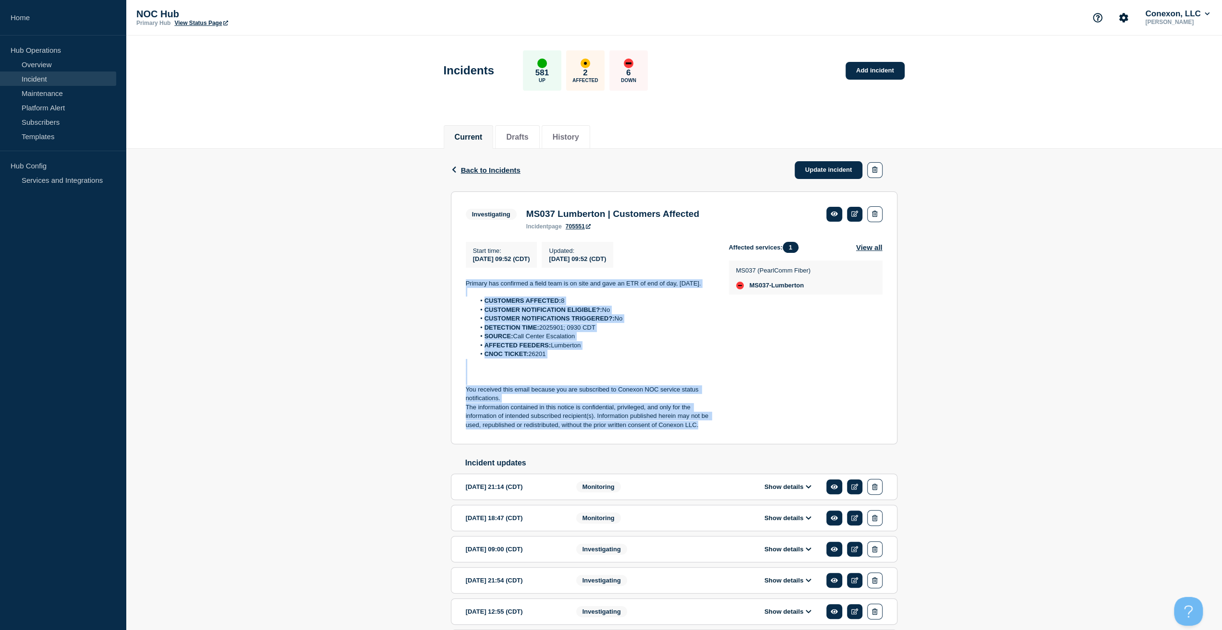
drag, startPoint x: 702, startPoint y: 431, endPoint x: 450, endPoint y: 288, distance: 289.8
click at [451, 288] on section "Investigating MS037 Lumberton | Customers Affected incident page 705551 Start t…" at bounding box center [674, 318] width 446 height 253
copy div "Primary has confirmed a field team is on site and gave an ETR of end of day, [D…"
click at [821, 167] on link "Update incident" at bounding box center [828, 170] width 68 height 18
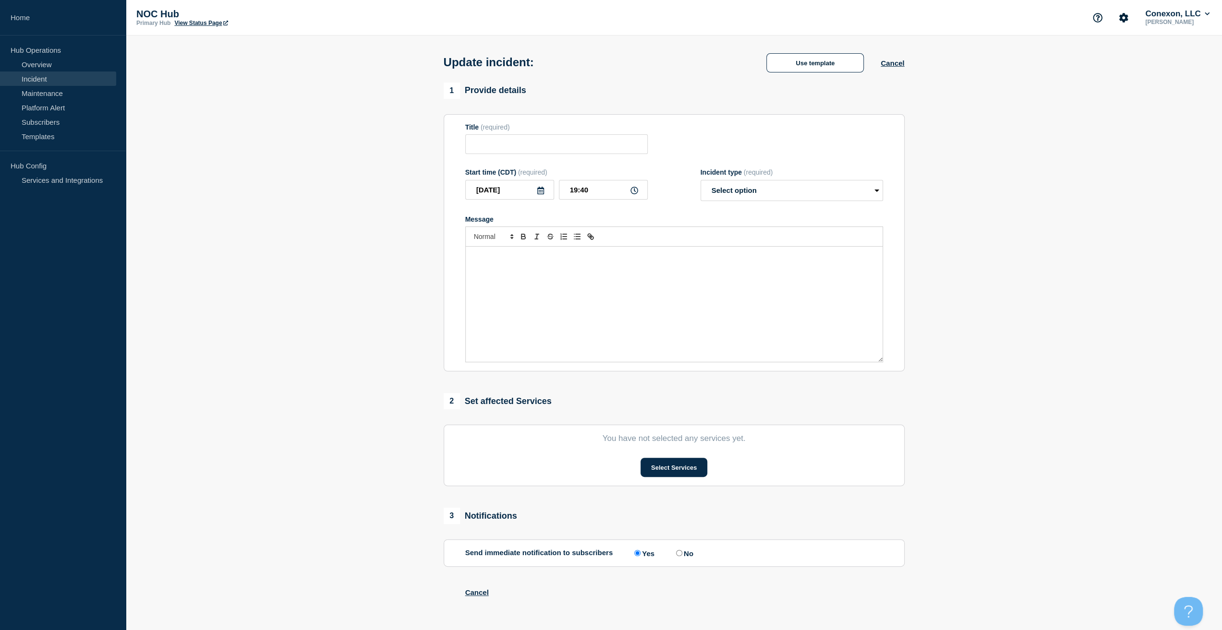
click at [649, 251] on div at bounding box center [674, 295] width 418 height 136
type input "MS037 Lumberton | Customers Affected"
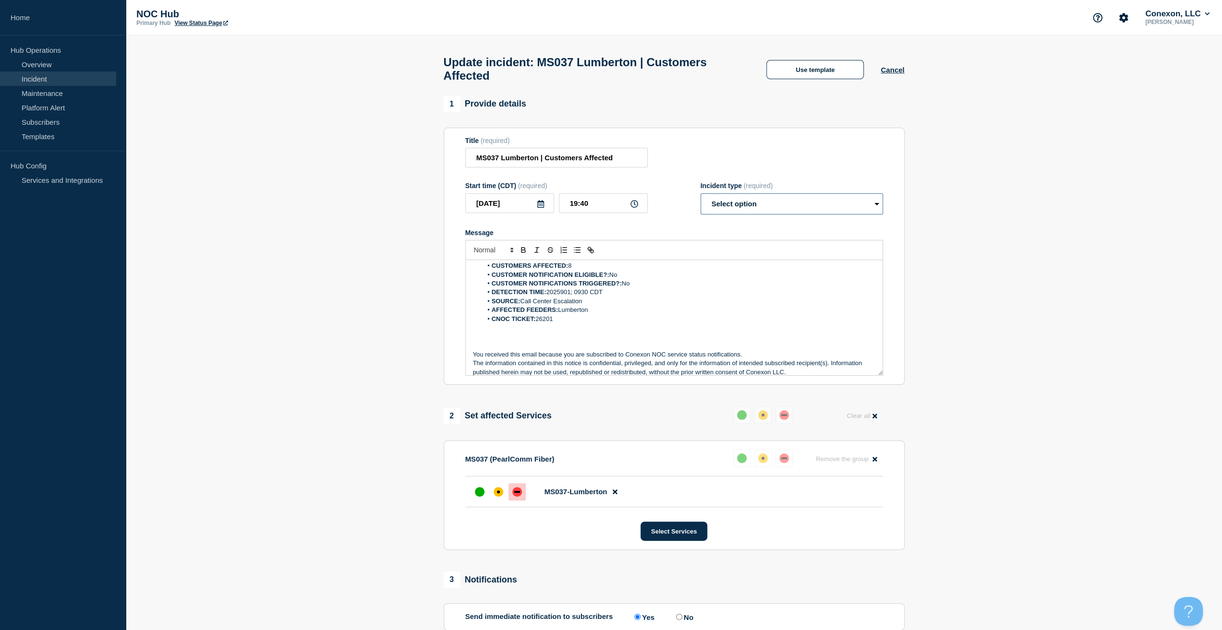
click at [740, 201] on select "Select option Investigating Identified Monitoring Resolved" at bounding box center [791, 203] width 182 height 21
select select "monitoring"
click at [700, 198] on select "Select option Investigating Identified Monitoring Resolved" at bounding box center [791, 203] width 182 height 21
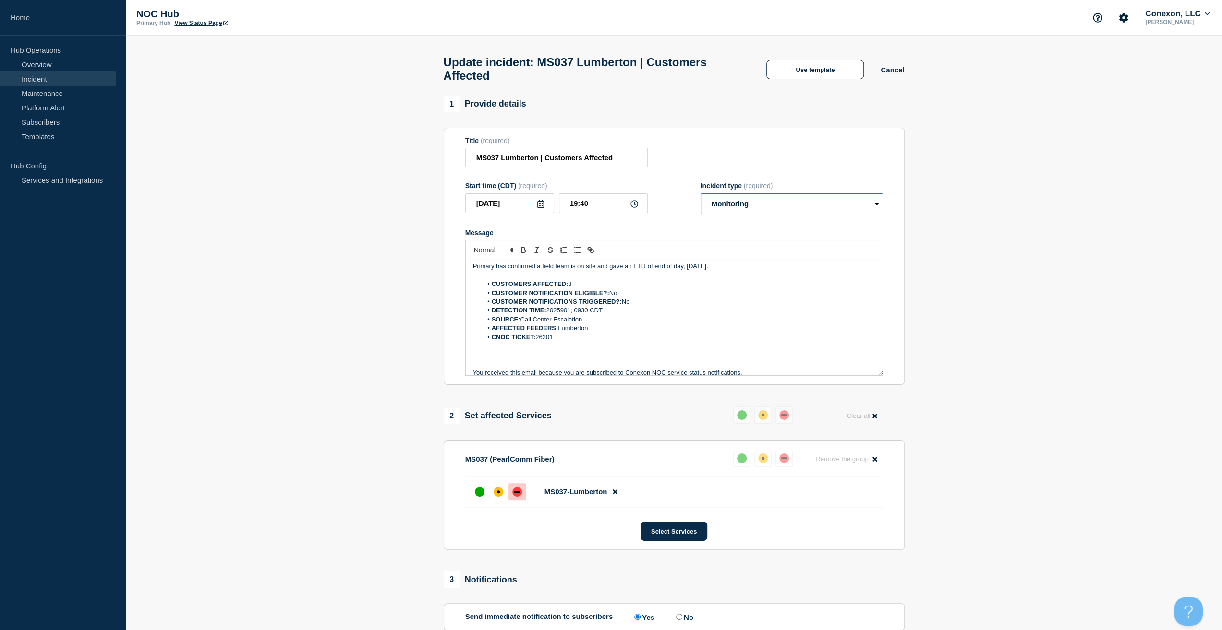
scroll to position [0, 0]
drag, startPoint x: 695, startPoint y: 274, endPoint x: 374, endPoint y: 262, distance: 320.9
click at [374, 262] on section "1 Provide details Title (required) MS037 Lumberton | Customers Affected Start t…" at bounding box center [674, 528] width 1096 height 865
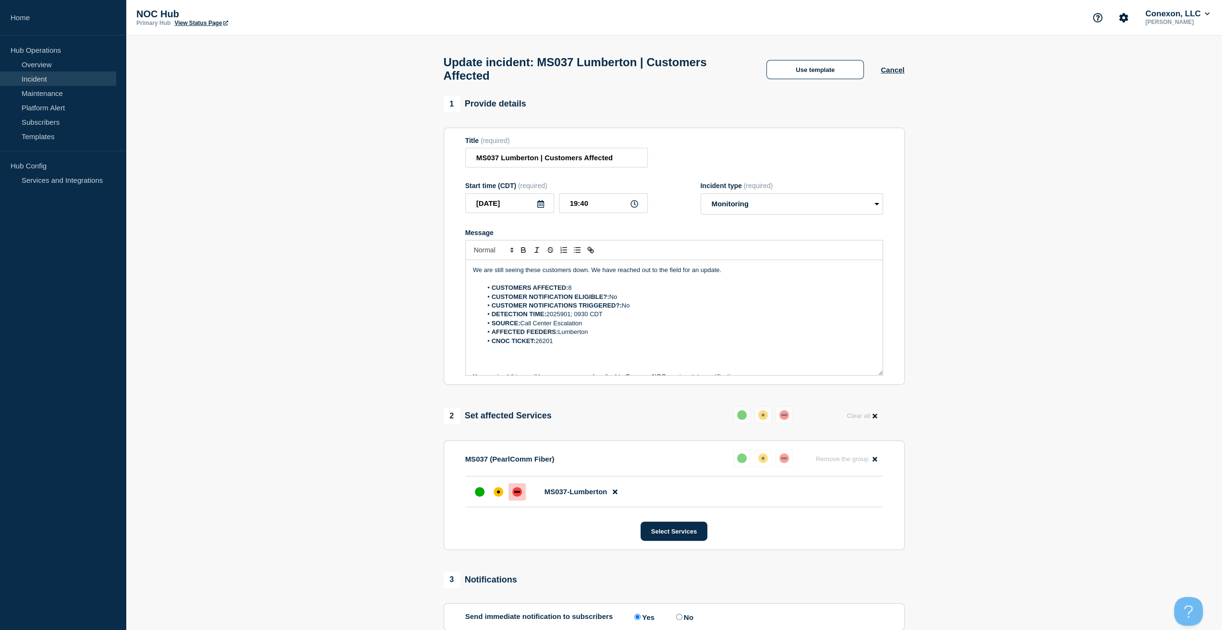
scroll to position [192, 0]
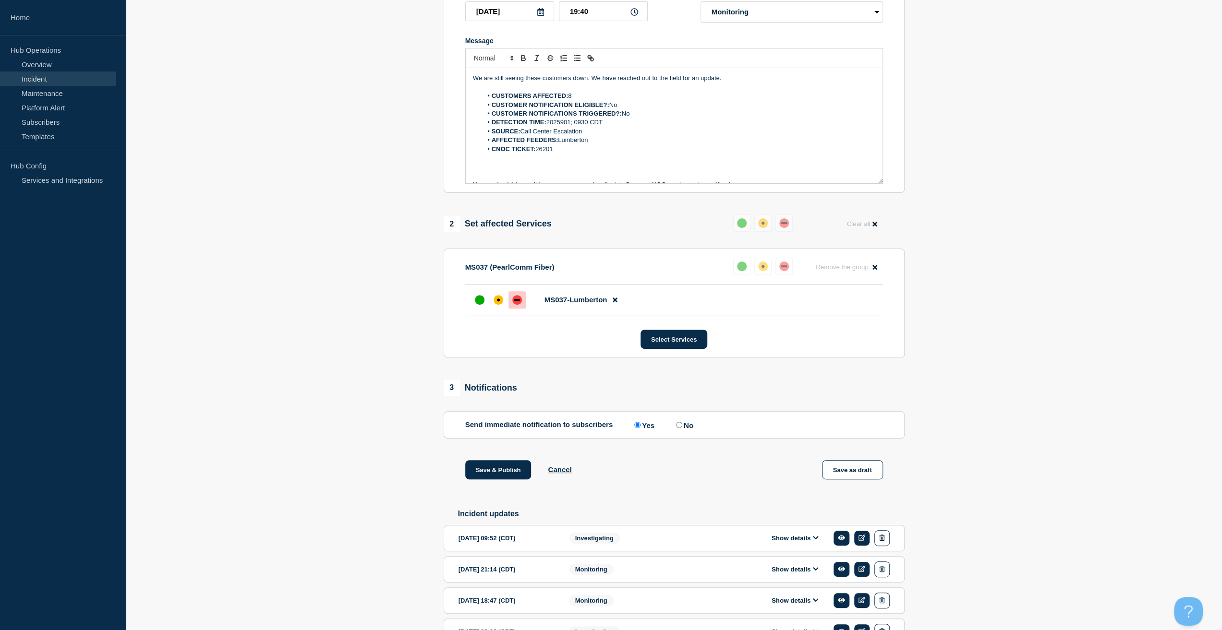
click at [511, 461] on div "1 Provide details Title (required) MS037 Lumberton | Customers Affected Start t…" at bounding box center [674, 336] width 472 height 865
click at [510, 465] on div "1 Provide details Title (required) MS037 Lumberton | Customers Affected Start t…" at bounding box center [674, 336] width 472 height 865
click at [501, 468] on button "Save & Publish" at bounding box center [498, 469] width 66 height 19
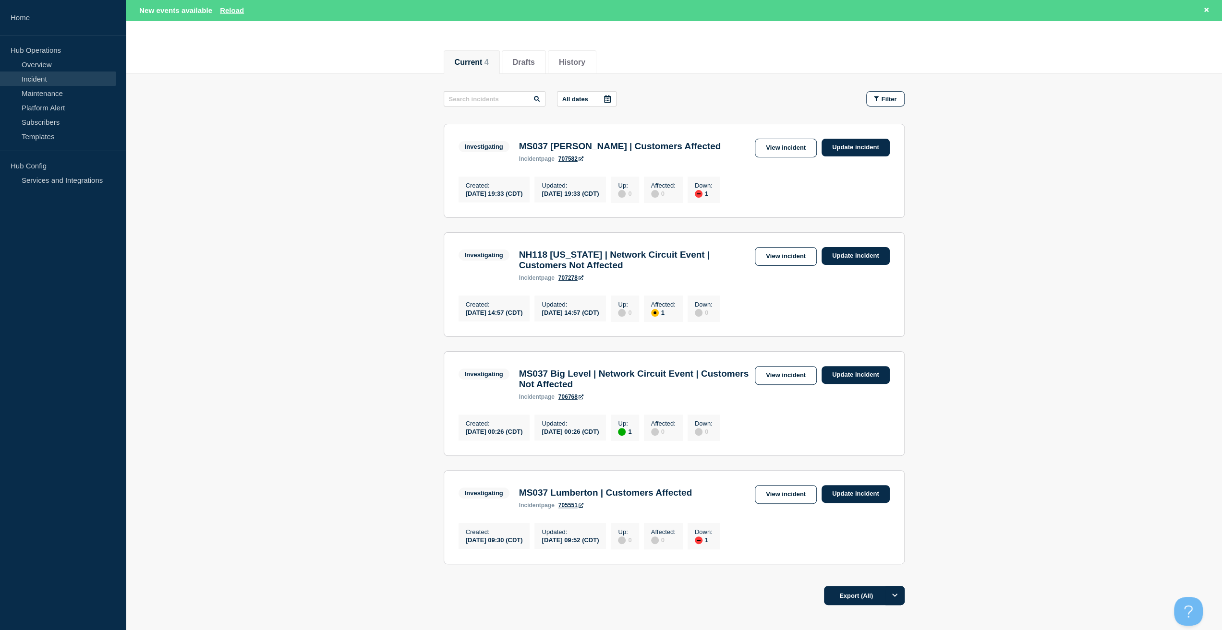
scroll to position [96, 0]
click at [230, 8] on button "Reload" at bounding box center [232, 10] width 24 height 8
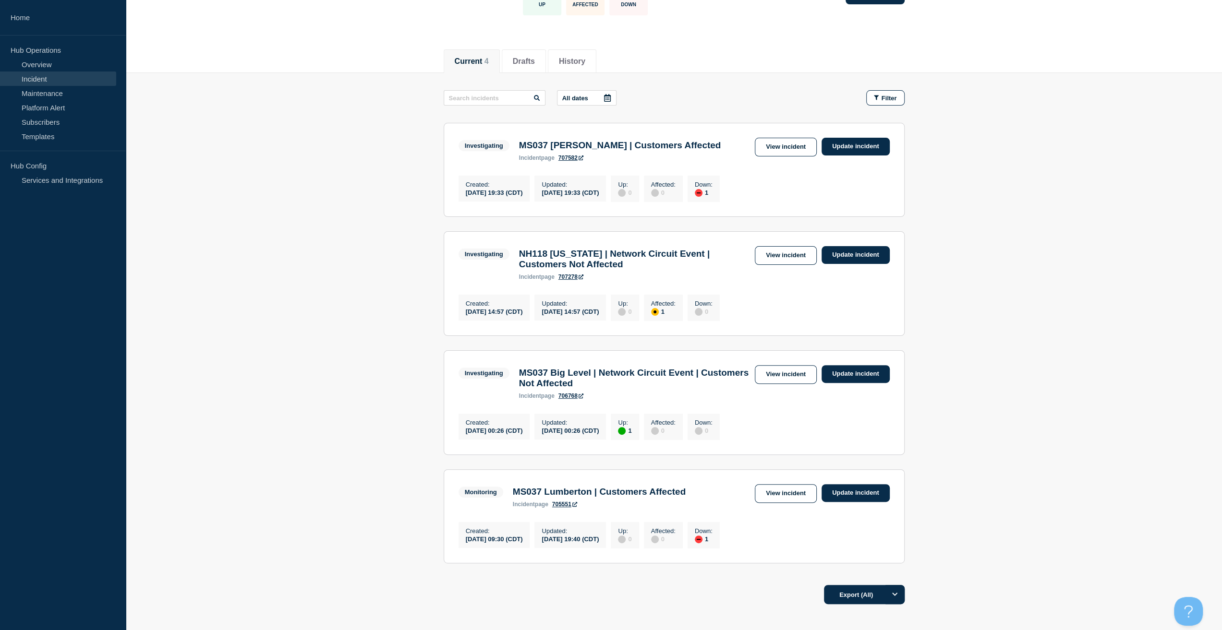
scroll to position [75, 0]
click at [807, 257] on link "View incident" at bounding box center [786, 256] width 62 height 19
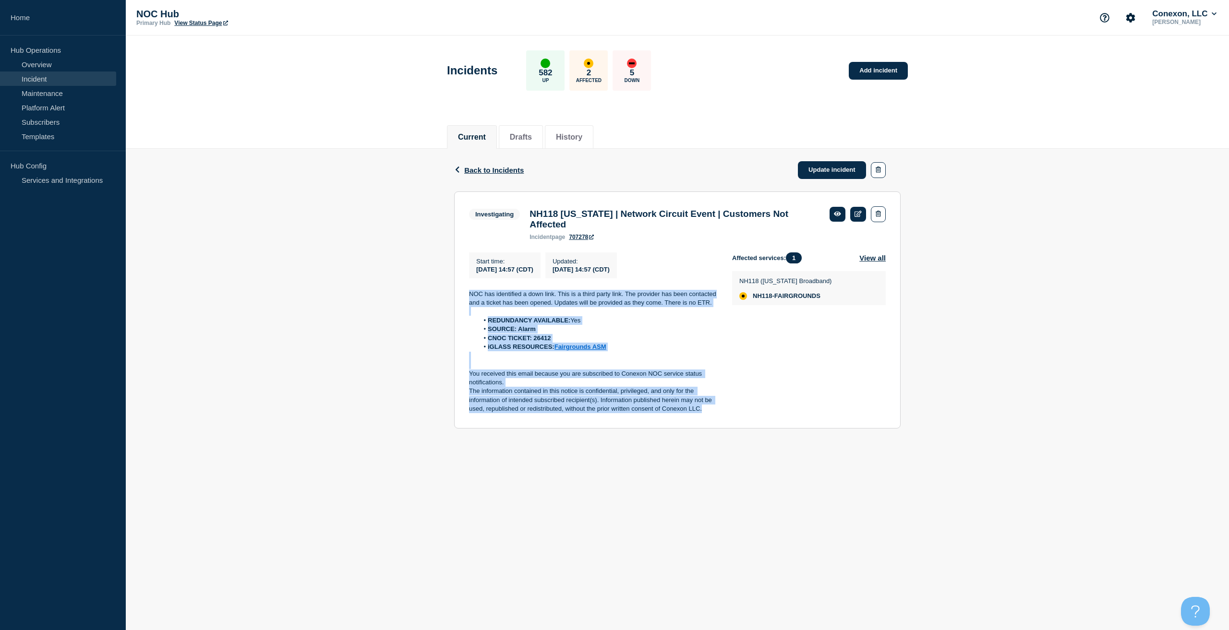
drag, startPoint x: 707, startPoint y: 413, endPoint x: 455, endPoint y: 289, distance: 280.8
click at [455, 289] on section "Investigating NH118 [US_STATE] | Network Circuit Event | Customers Not Affected…" at bounding box center [677, 310] width 446 height 237
copy div "NOC has identified a down link. This is a third party link. The provider has be…"
click at [816, 176] on link "Update incident" at bounding box center [832, 170] width 68 height 18
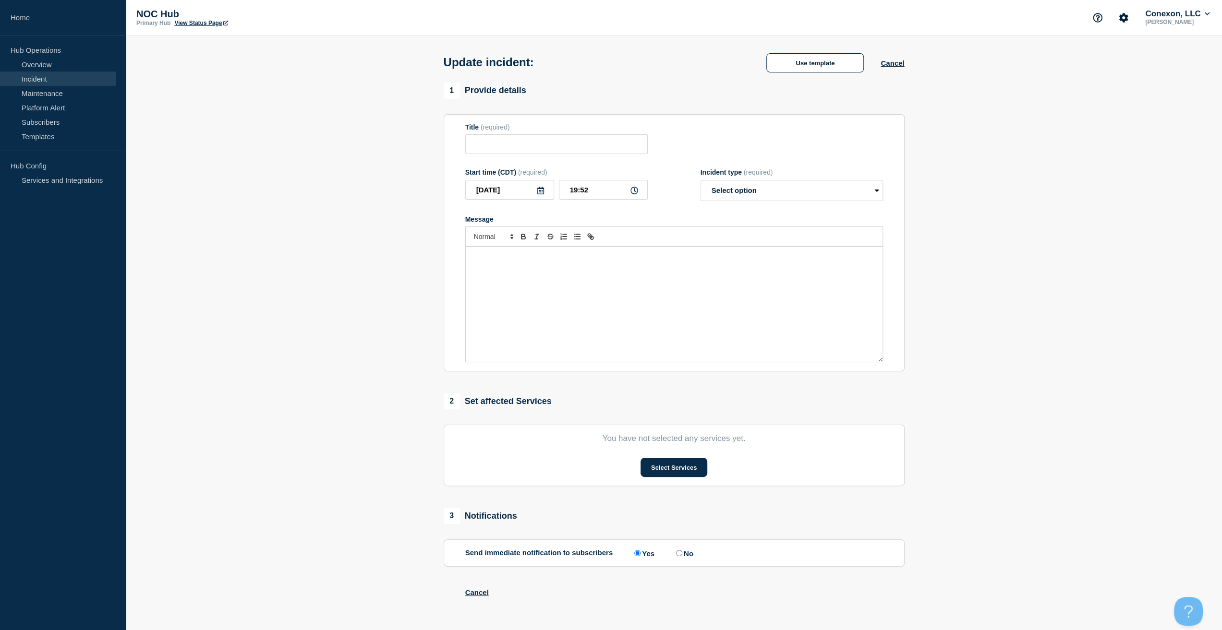
type input "NH118 [US_STATE] | Network Circuit Event | Customers Not Affected"
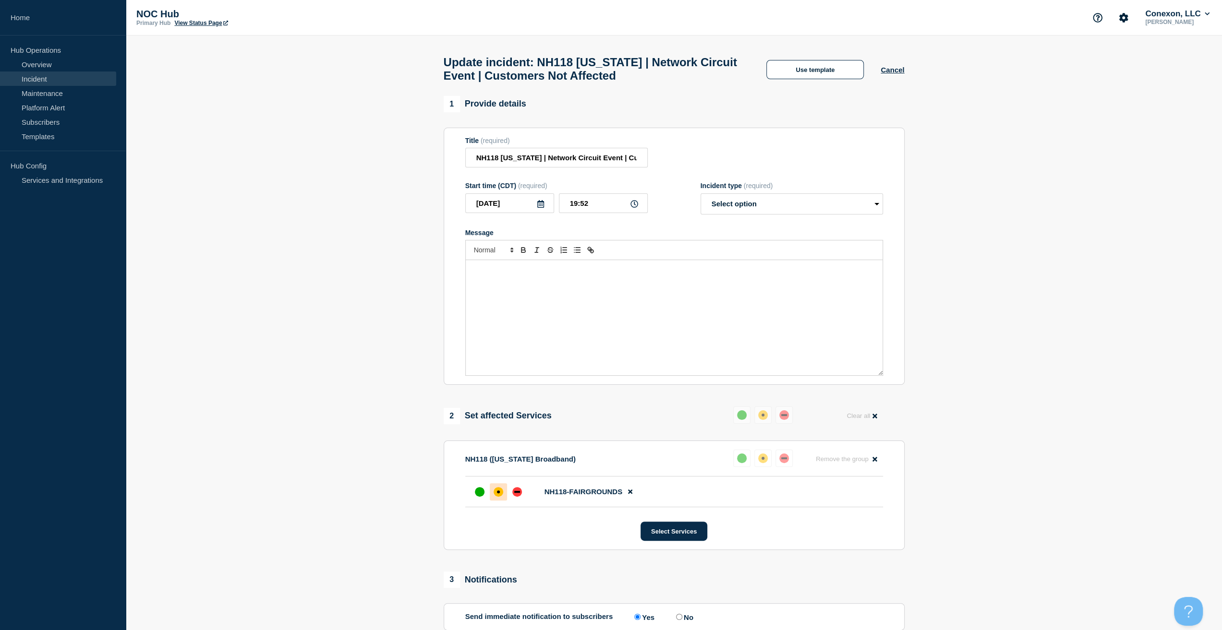
click at [603, 300] on div "Message" at bounding box center [674, 317] width 417 height 115
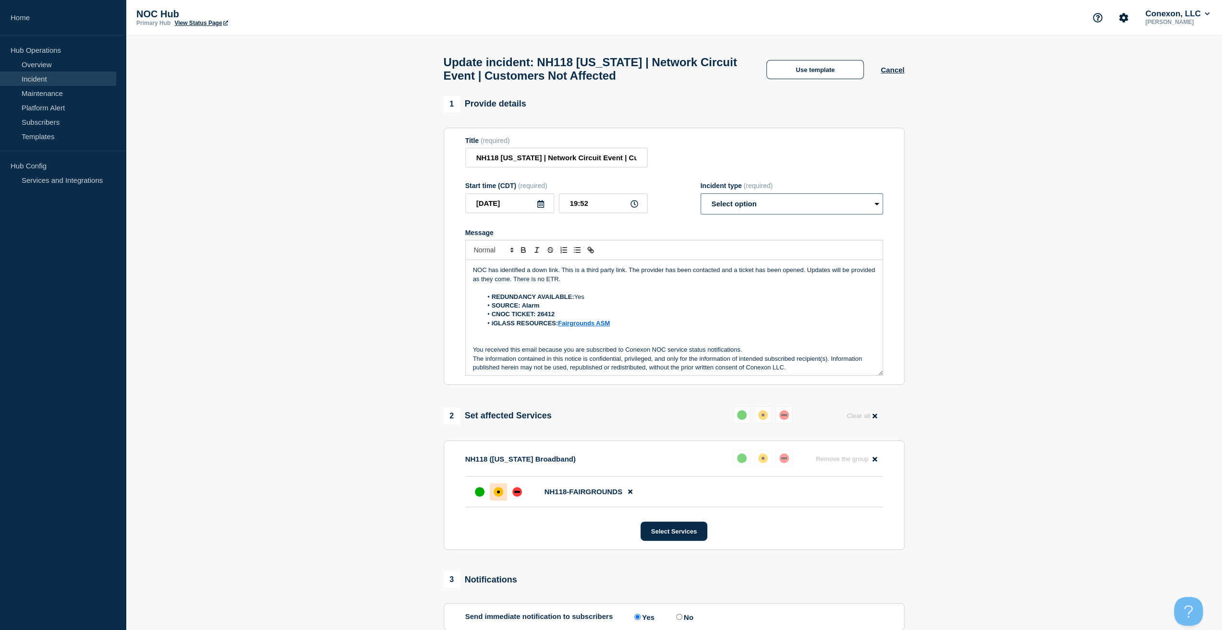
click at [731, 206] on select "Select option Investigating Identified Monitoring Resolved" at bounding box center [791, 203] width 182 height 21
select select "investigating"
click at [700, 198] on select "Select option Investigating Identified Monitoring Resolved" at bounding box center [791, 203] width 182 height 21
drag, startPoint x: 592, startPoint y: 278, endPoint x: 363, endPoint y: 258, distance: 229.3
click at [363, 259] on section "1 Provide details Title (required) NH118 [US_STATE] | Network Circuit Event | C…" at bounding box center [674, 435] width 1096 height 678
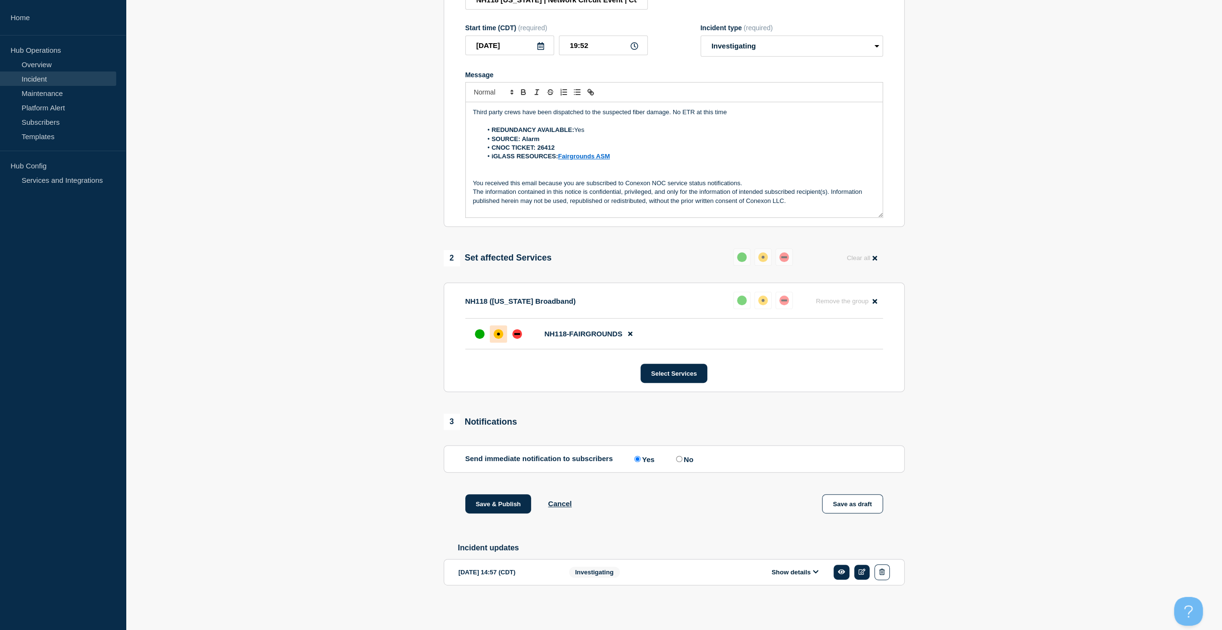
scroll to position [164, 0]
click at [495, 501] on button "Save & Publish" at bounding box center [498, 503] width 66 height 19
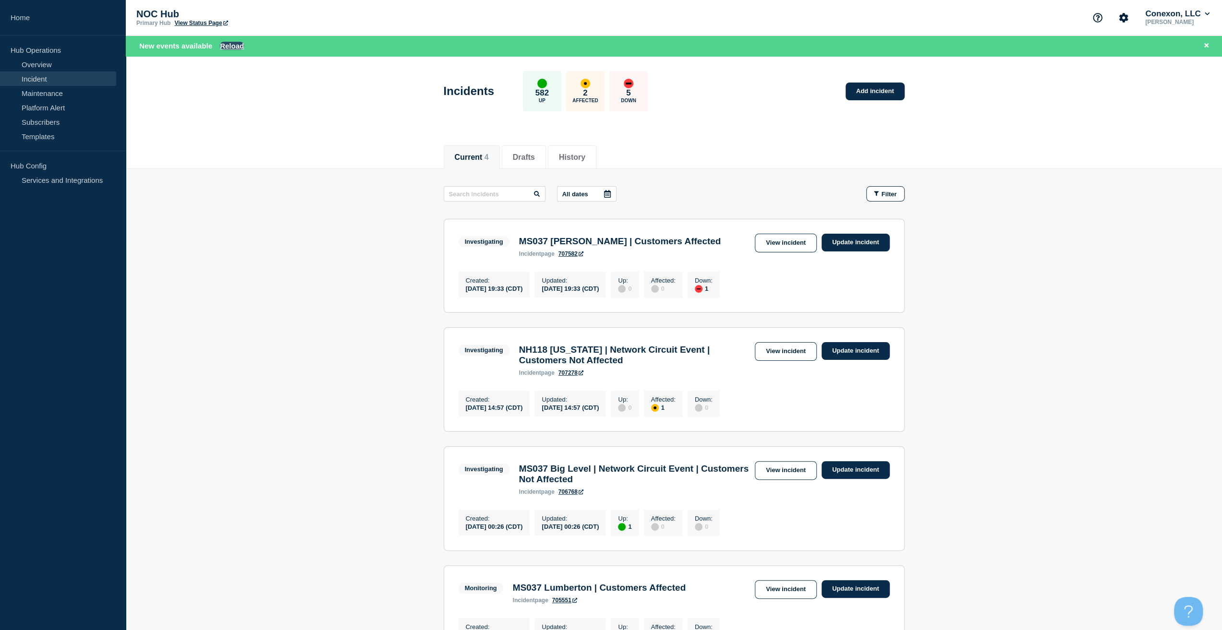
click at [228, 47] on button "Reload" at bounding box center [232, 46] width 24 height 8
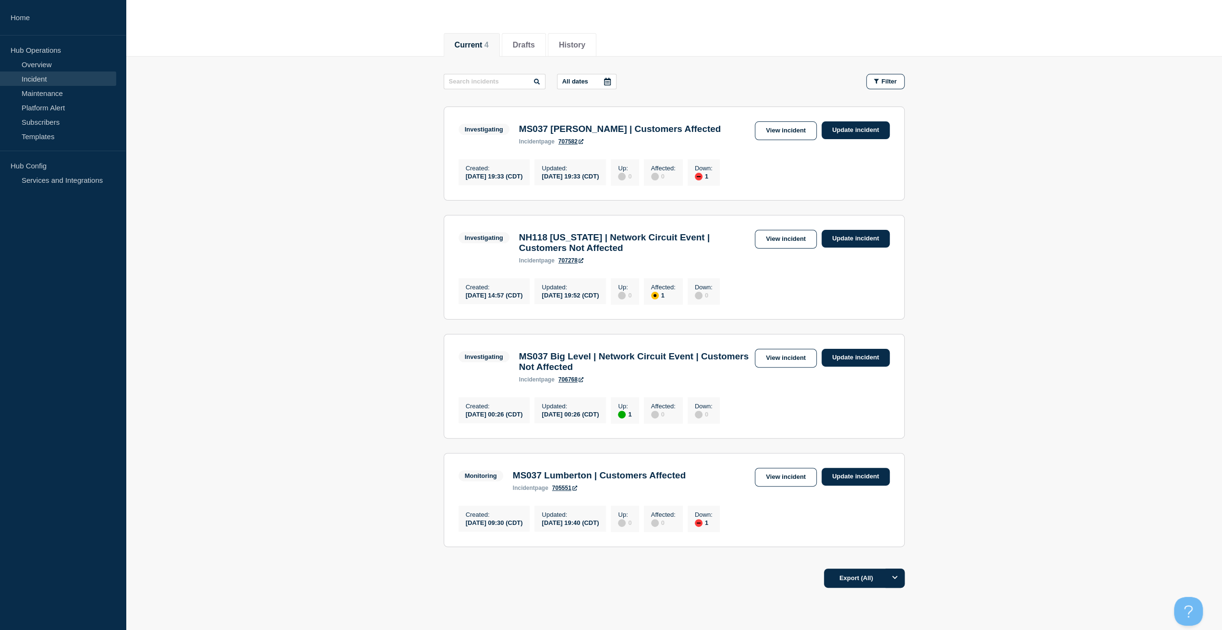
scroll to position [96, 0]
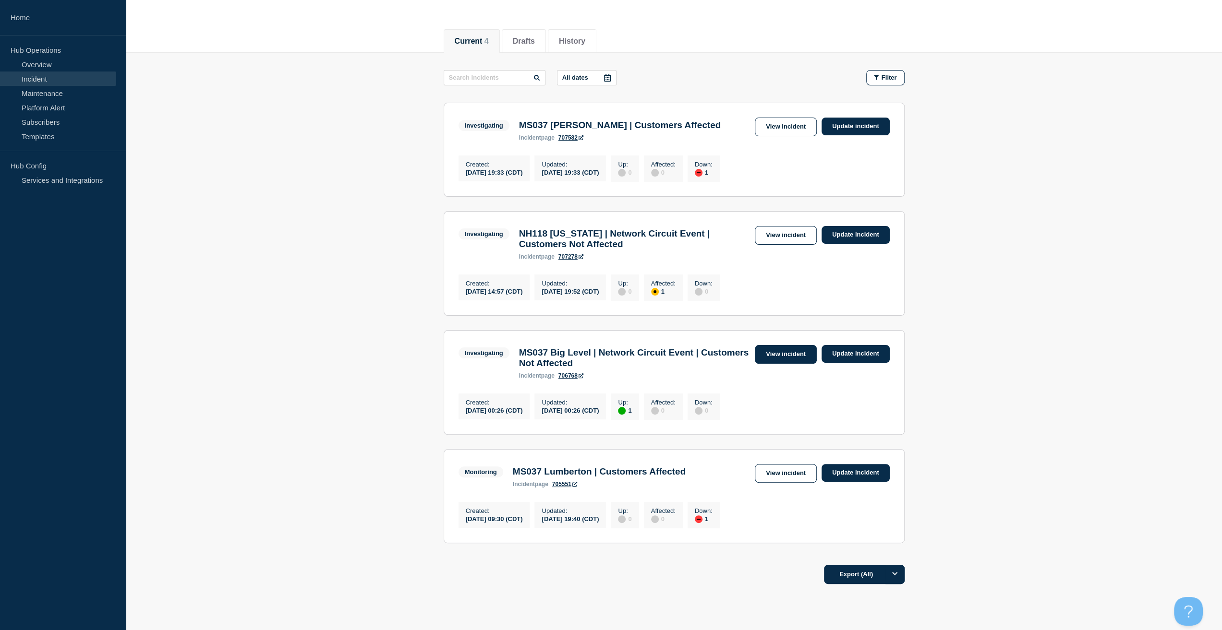
click at [772, 360] on link "View incident" at bounding box center [786, 354] width 62 height 19
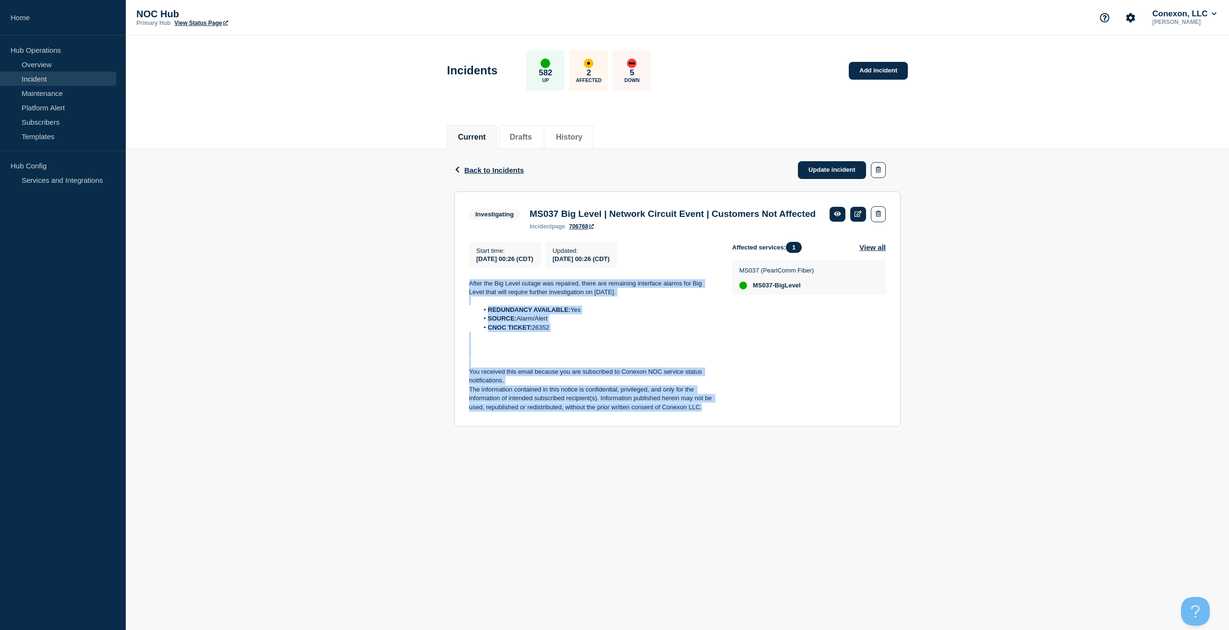
drag, startPoint x: 704, startPoint y: 423, endPoint x: 469, endPoint y: 289, distance: 270.0
click at [469, 289] on div "Start time : [DATE] 00:26 (CDT) Updated : [DATE] 00:26 (CDT) After the Big Leve…" at bounding box center [600, 327] width 263 height 170
copy div "After the Big Level outage was repaired, there are remaining interface alarms f…"
click at [834, 173] on link "Update incident" at bounding box center [832, 170] width 68 height 18
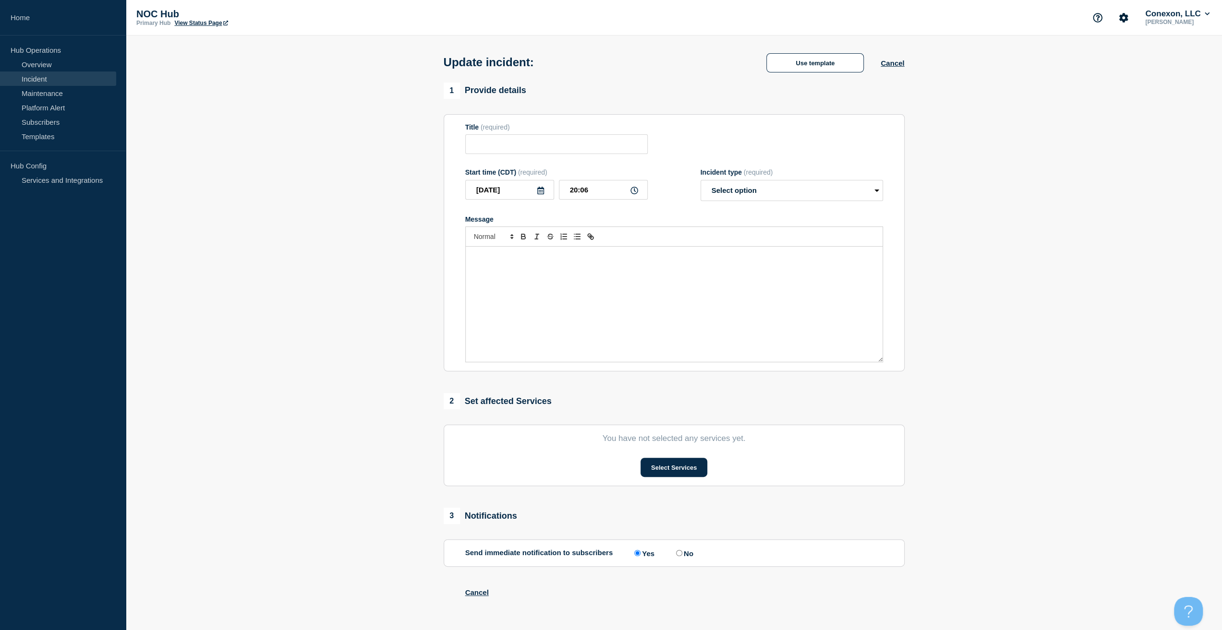
type input "MS037 Big Level | Network Circuit Event | Customers Not Affected"
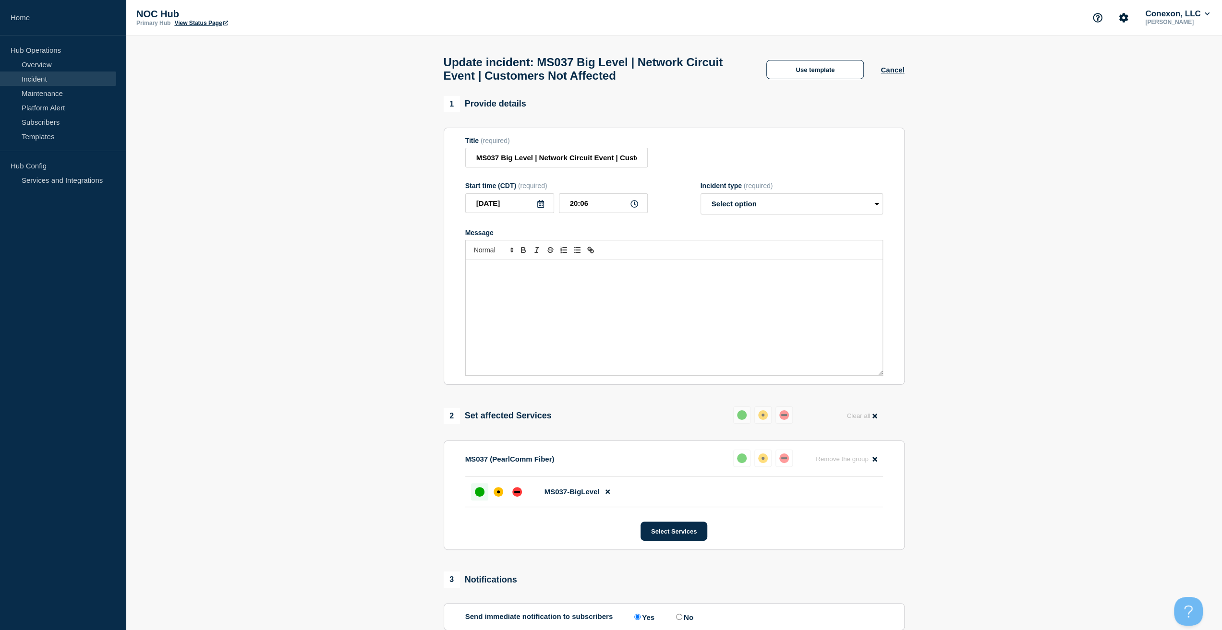
click at [627, 287] on div "Message" at bounding box center [674, 317] width 417 height 115
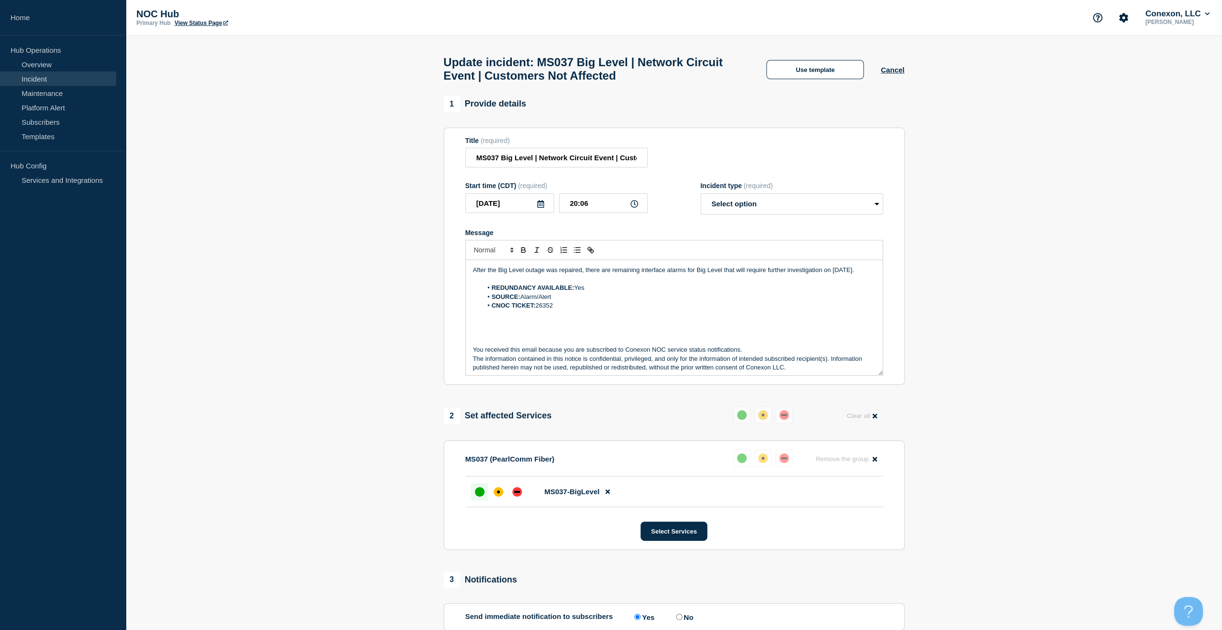
click at [760, 224] on form "Title (required) MS037 Big Level | Network Circuit Event | Customers Not Affect…" at bounding box center [674, 257] width 418 height 240
click at [757, 214] on select "Select option Investigating Identified Monitoring Resolved" at bounding box center [791, 203] width 182 height 21
click at [641, 280] on p "Message" at bounding box center [674, 279] width 402 height 9
drag, startPoint x: 658, startPoint y: 211, endPoint x: 662, endPoint y: 210, distance: 4.9
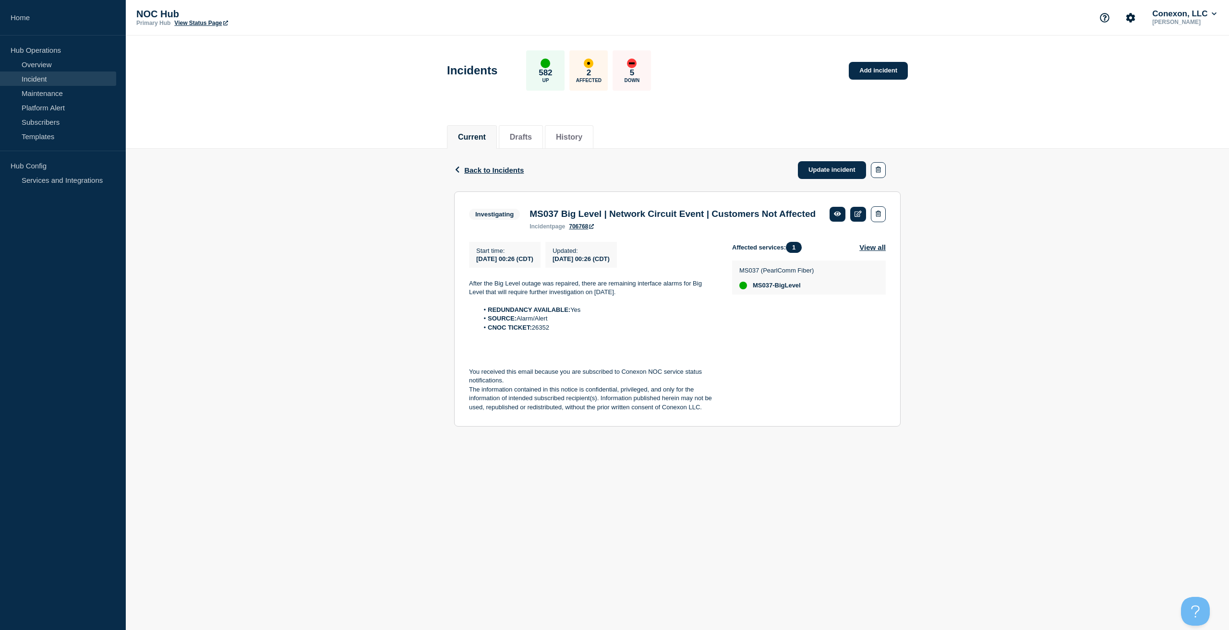
drag, startPoint x: 511, startPoint y: 88, endPoint x: 528, endPoint y: 91, distance: 17.5
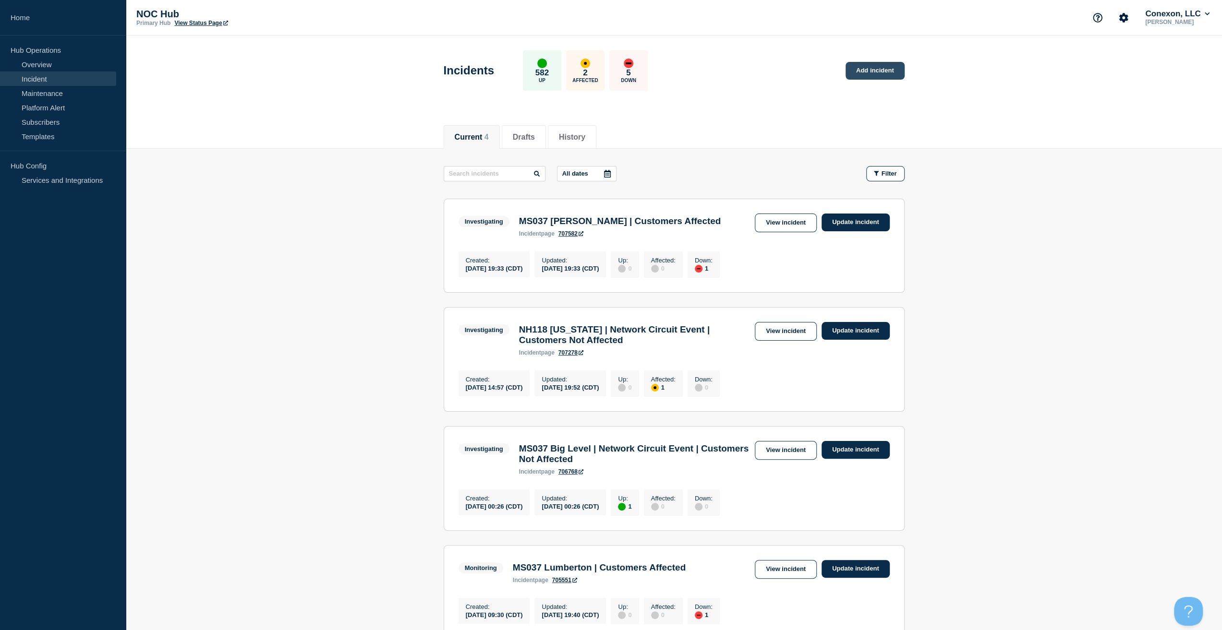
click at [862, 72] on link "Add incident" at bounding box center [874, 71] width 59 height 18
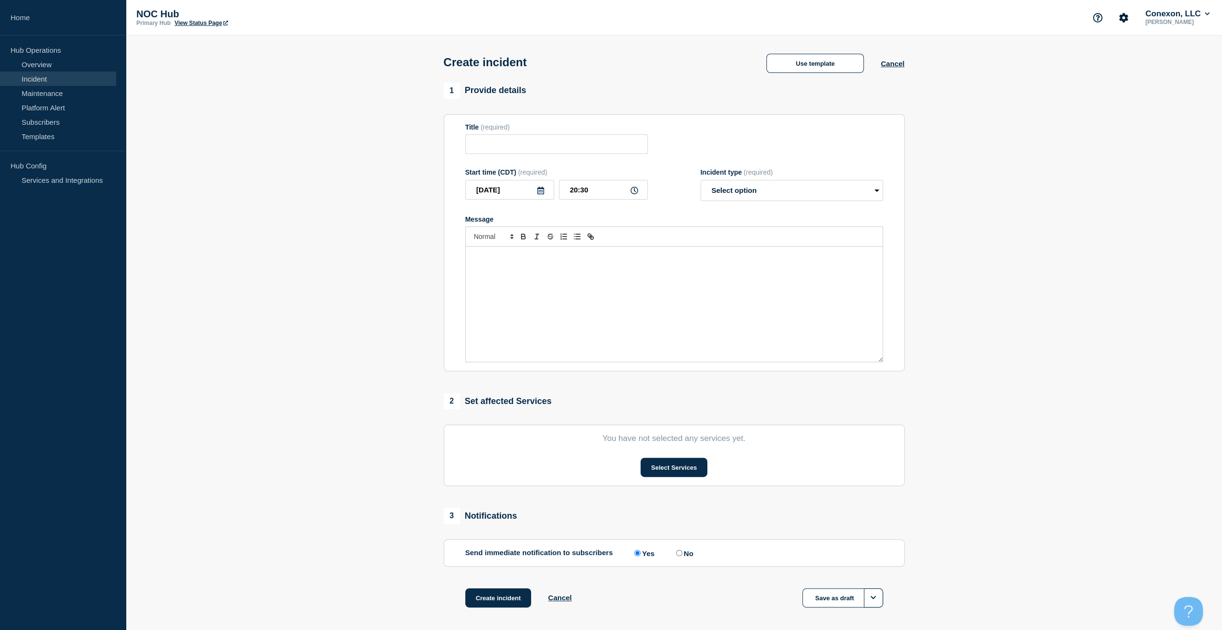
click at [828, 85] on div "1 Provide details" at bounding box center [674, 91] width 461 height 16
click at [829, 73] on button "Use template" at bounding box center [814, 63] width 97 height 19
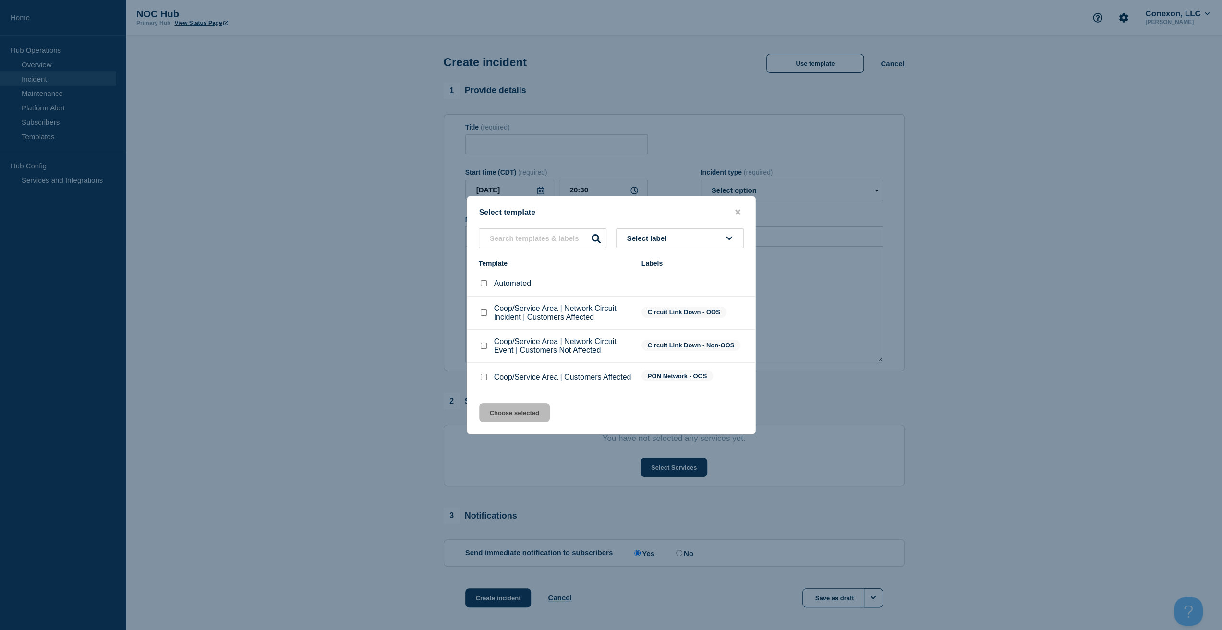
click at [484, 374] on div at bounding box center [484, 377] width 10 height 10
click at [483, 379] on input "Coop/Service Area | Customers Affected checkbox" at bounding box center [483, 377] width 6 height 6
checkbox input "true"
click at [504, 410] on button "Choose selected" at bounding box center [514, 412] width 71 height 19
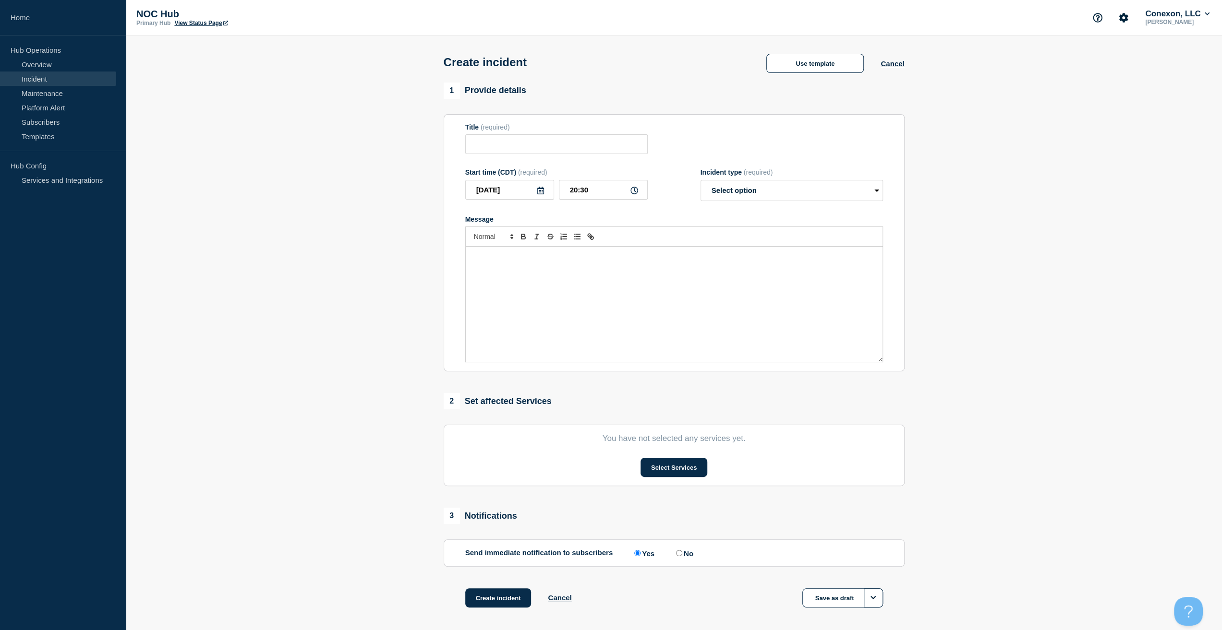
type input "Coop/Service Area | Customers Affected"
select select "investigating"
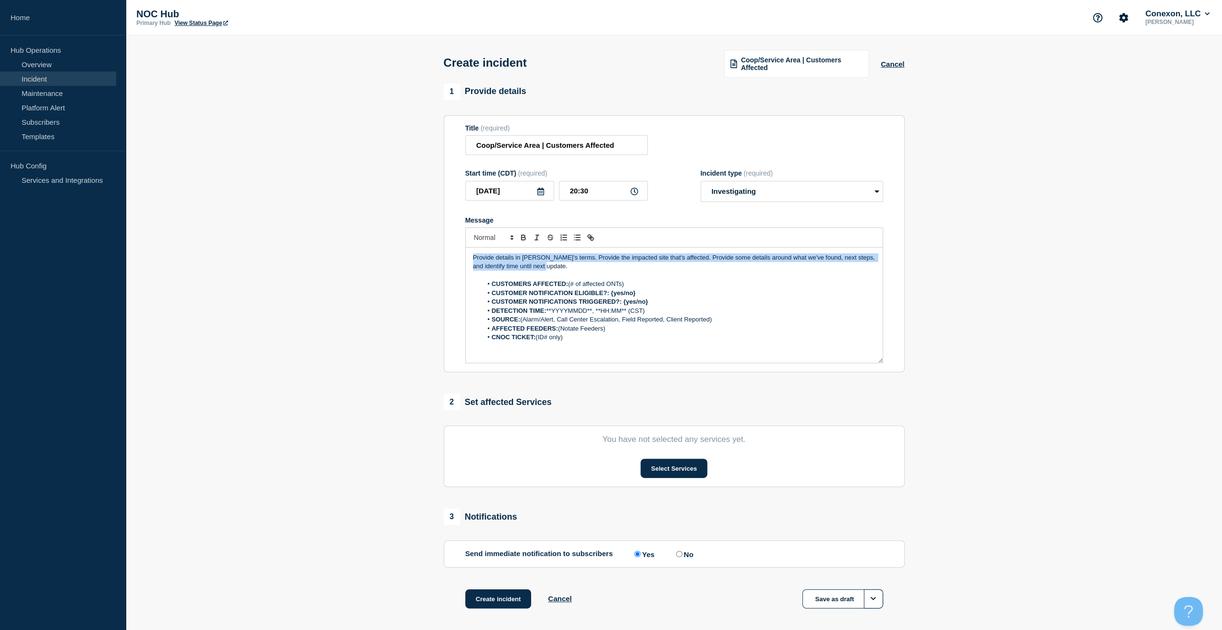
drag, startPoint x: 572, startPoint y: 271, endPoint x: 428, endPoint y: 245, distance: 145.8
click at [428, 245] on section "1 Provide details Title (required) Coop/Service Area | Customers Affected Start…" at bounding box center [674, 359] width 1096 height 550
click at [581, 262] on p "Provide details in [PERSON_NAME]'s terms. Provide the impacted site that's affe…" at bounding box center [674, 262] width 402 height 18
drag, startPoint x: 577, startPoint y: 265, endPoint x: 436, endPoint y: 219, distance: 148.5
click at [438, 222] on div "1 Provide details Title (required) Coop/Service Area | Customers Affected Start…" at bounding box center [674, 359] width 472 height 550
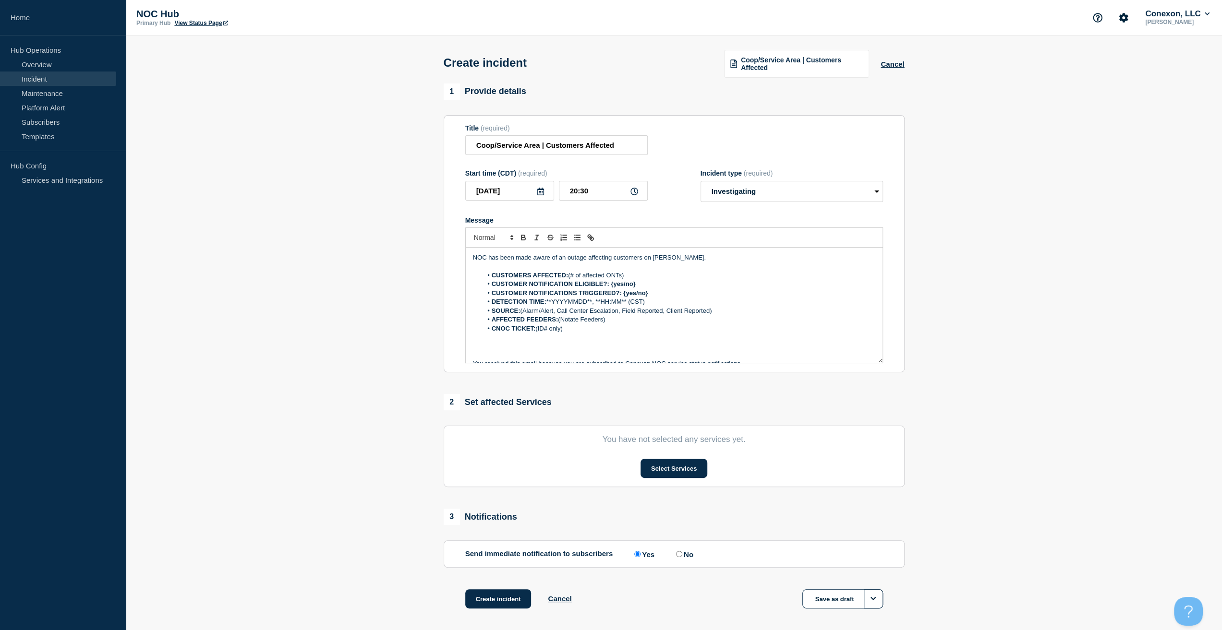
click at [698, 266] on p "Message" at bounding box center [674, 266] width 402 height 9
click at [698, 262] on p "NOC has been made aware of an outage affecting customers on [PERSON_NAME]." at bounding box center [674, 257] width 402 height 9
drag, startPoint x: 631, startPoint y: 276, endPoint x: 570, endPoint y: 275, distance: 61.0
click at [570, 275] on li "CUSTOMERS AFFECTED: (# of affected ONTs)" at bounding box center [678, 275] width 393 height 9
drag, startPoint x: 651, startPoint y: 294, endPoint x: 484, endPoint y: 286, distance: 167.3
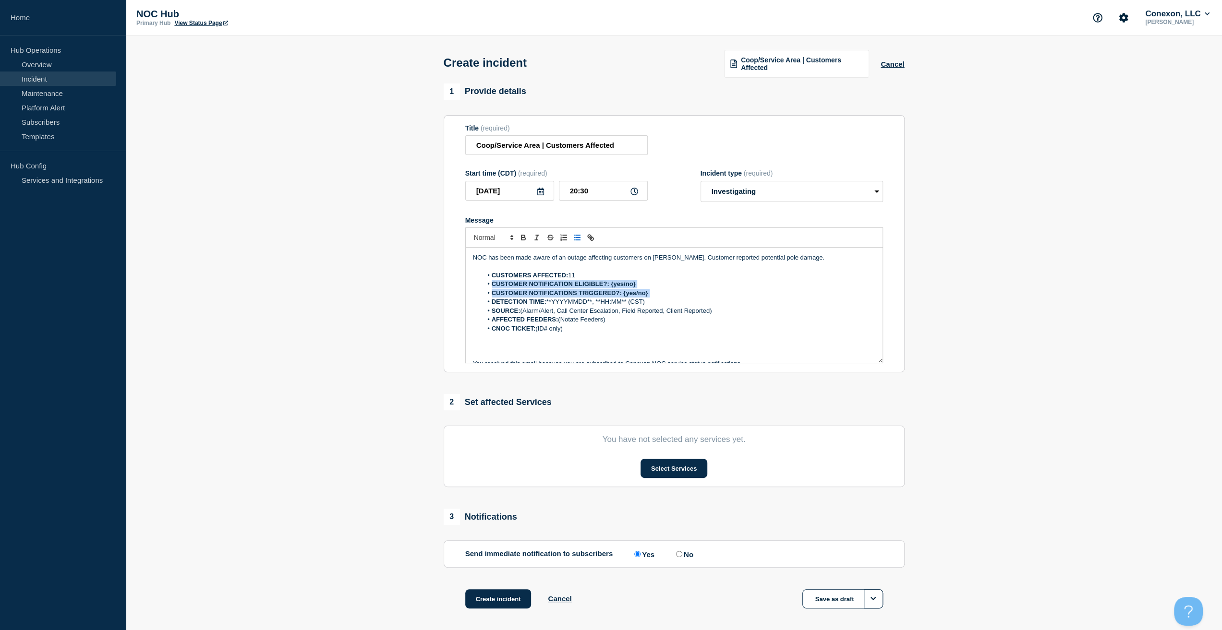
click at [484, 286] on ol "CUSTOMERS AFFECTED: 11 CUSTOMER NOTIFICATION ELIGIBLE?: {yes/no} CUSTOMER NOTIF…" at bounding box center [674, 302] width 402 height 62
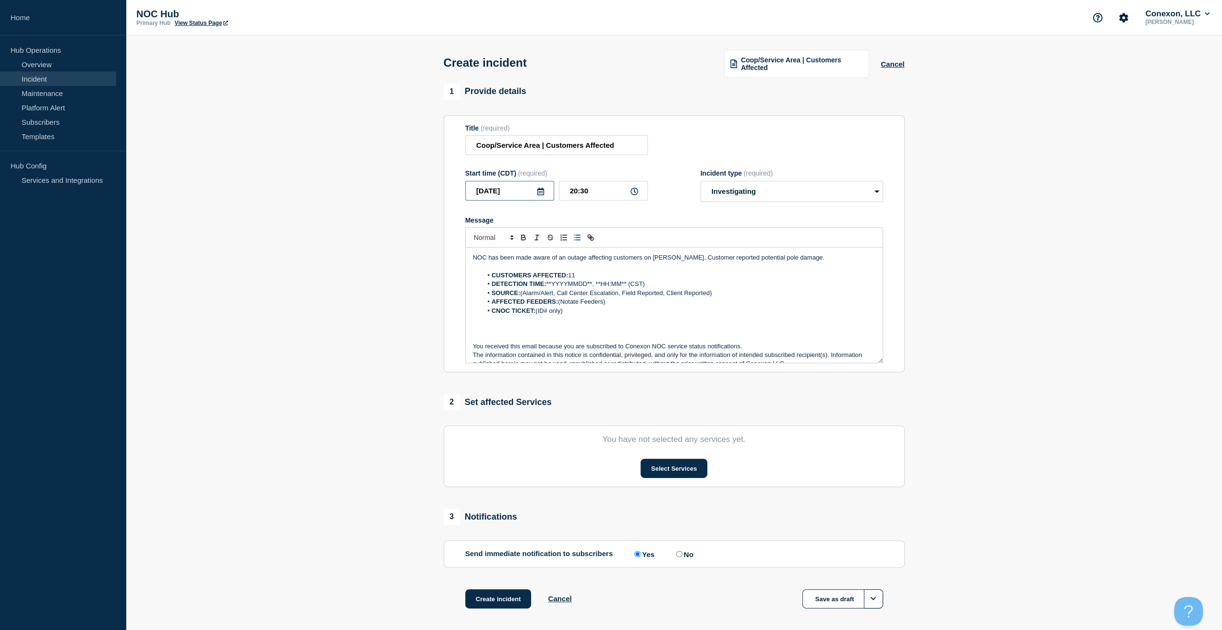
drag, startPoint x: 518, startPoint y: 188, endPoint x: 436, endPoint y: 192, distance: 82.7
click at [444, 191] on section "Title (required) Coop/Service Area | Customers Affected Start time (CDT) (requi…" at bounding box center [674, 244] width 461 height 258
drag, startPoint x: 549, startPoint y: 285, endPoint x: 564, endPoint y: 285, distance: 15.4
click at [564, 285] on li "DETECTION TIME: **YYYYMMDD**, **HH:MM** (CST)" at bounding box center [678, 284] width 393 height 9
drag, startPoint x: 548, startPoint y: 284, endPoint x: 592, endPoint y: 284, distance: 44.2
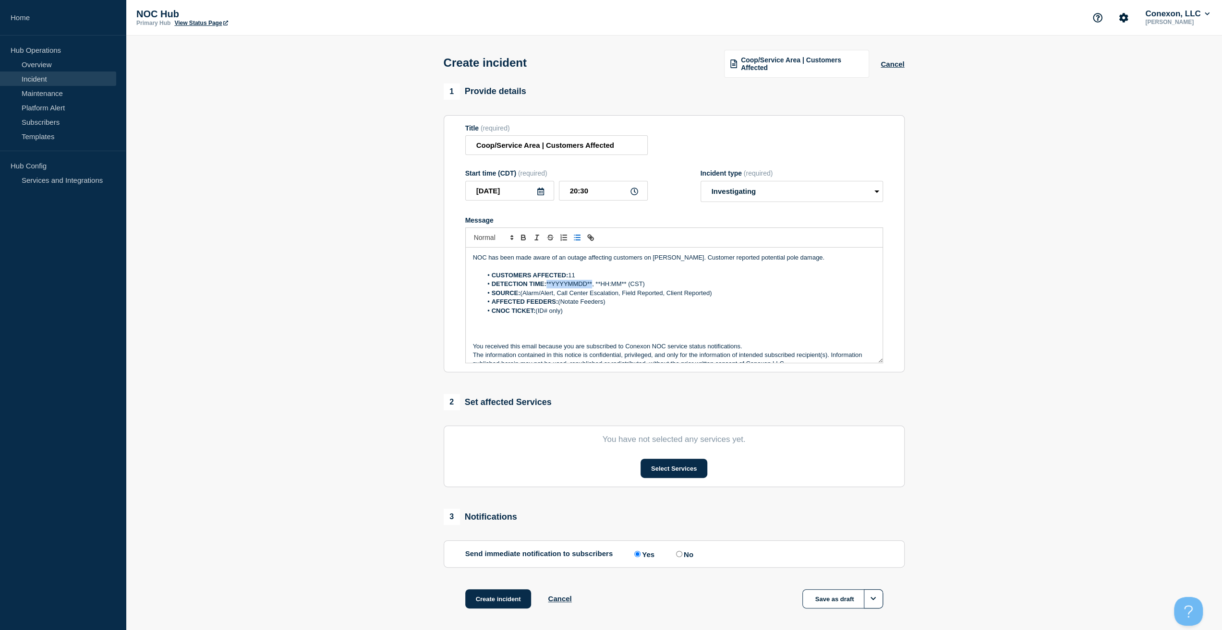
click at [592, 284] on li "DETECTION TIME: **YYYYMMDD**, **HH:MM** (CST)" at bounding box center [678, 284] width 393 height 9
click at [607, 204] on form "Title (required) Coop/Service Area | Customers Affected Start time (CDT) (requi…" at bounding box center [674, 244] width 418 height 240
drag, startPoint x: 599, startPoint y: 192, endPoint x: 545, endPoint y: 195, distance: 53.4
click at [548, 194] on div "[DATE] 20:30" at bounding box center [556, 191] width 182 height 20
drag, startPoint x: 582, startPoint y: 285, endPoint x: 612, endPoint y: 285, distance: 30.7
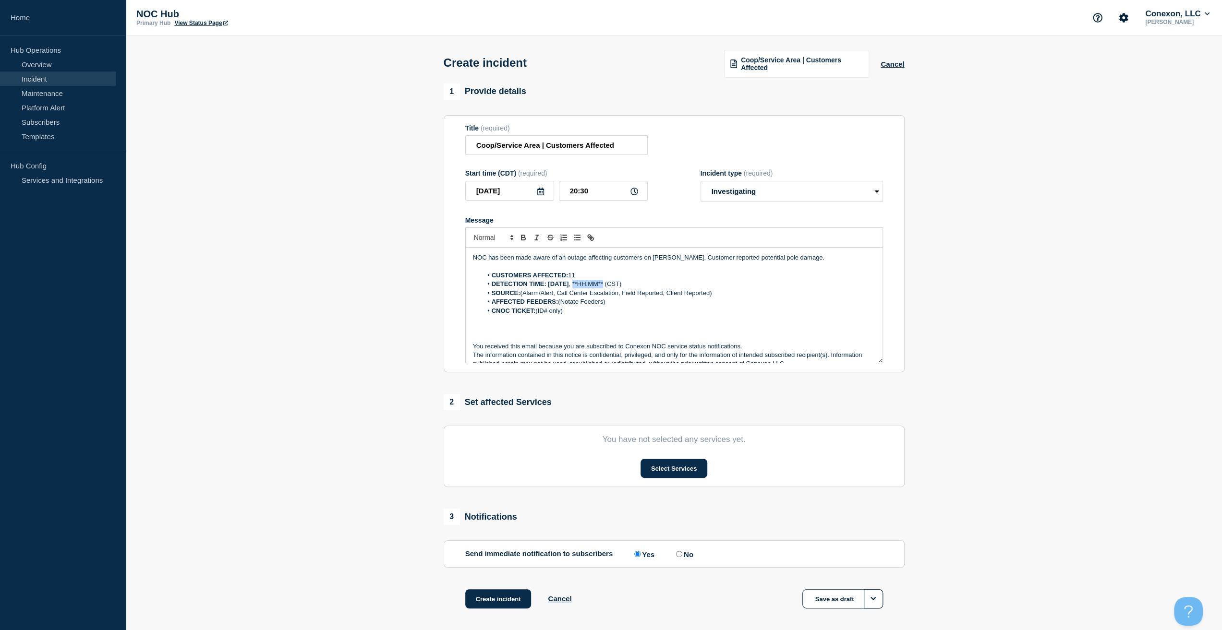
click at [612, 285] on li "DETECTION TIME: [DATE] , **HH:MM** (CST)" at bounding box center [678, 284] width 393 height 9
drag, startPoint x: 714, startPoint y: 292, endPoint x: 521, endPoint y: 290, distance: 192.5
click at [521, 290] on li "SOURCE: (Alarm/Alert, Call Center Escalation, Field Reported, Client Reported)" at bounding box center [678, 293] width 393 height 9
drag, startPoint x: 610, startPoint y: 302, endPoint x: 559, endPoint y: 300, distance: 50.9
click at [559, 300] on li "AFFECTED FEEDERS: (Notate Feeders)" at bounding box center [678, 302] width 393 height 9
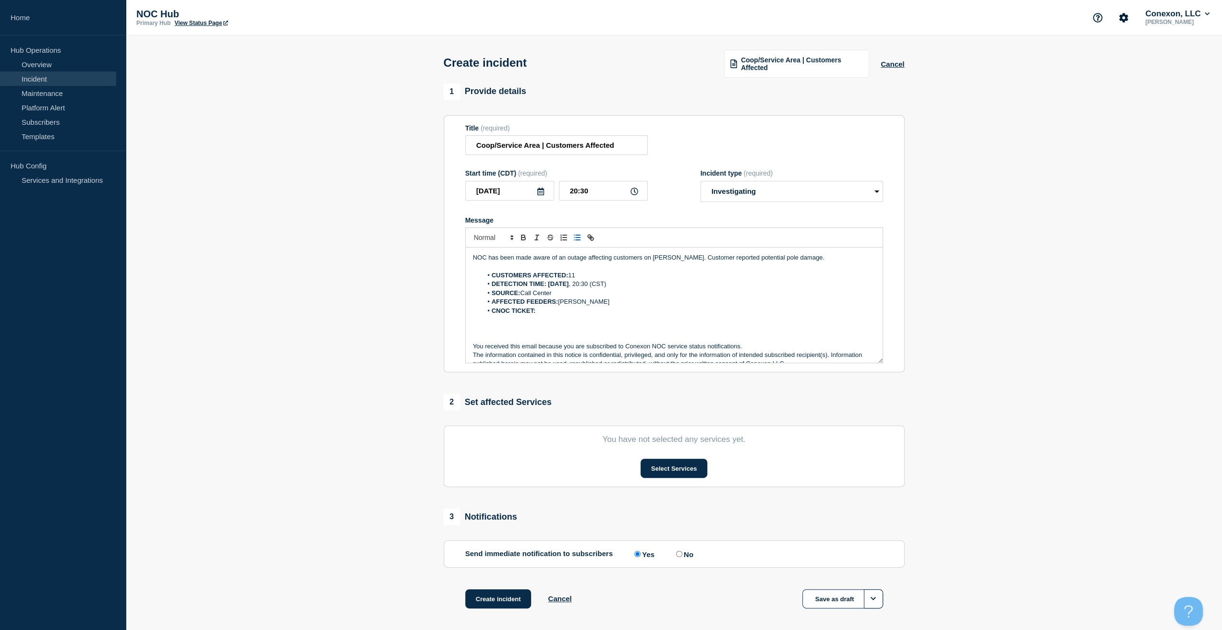
click at [545, 317] on p "Message" at bounding box center [674, 319] width 402 height 9
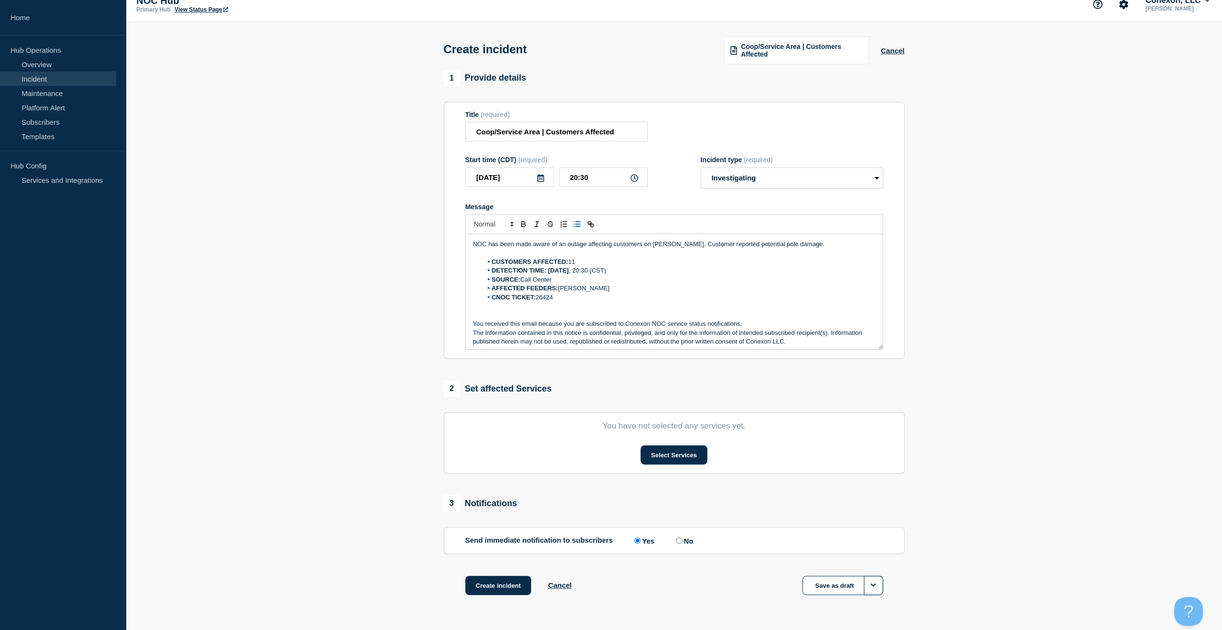
scroll to position [41, 0]
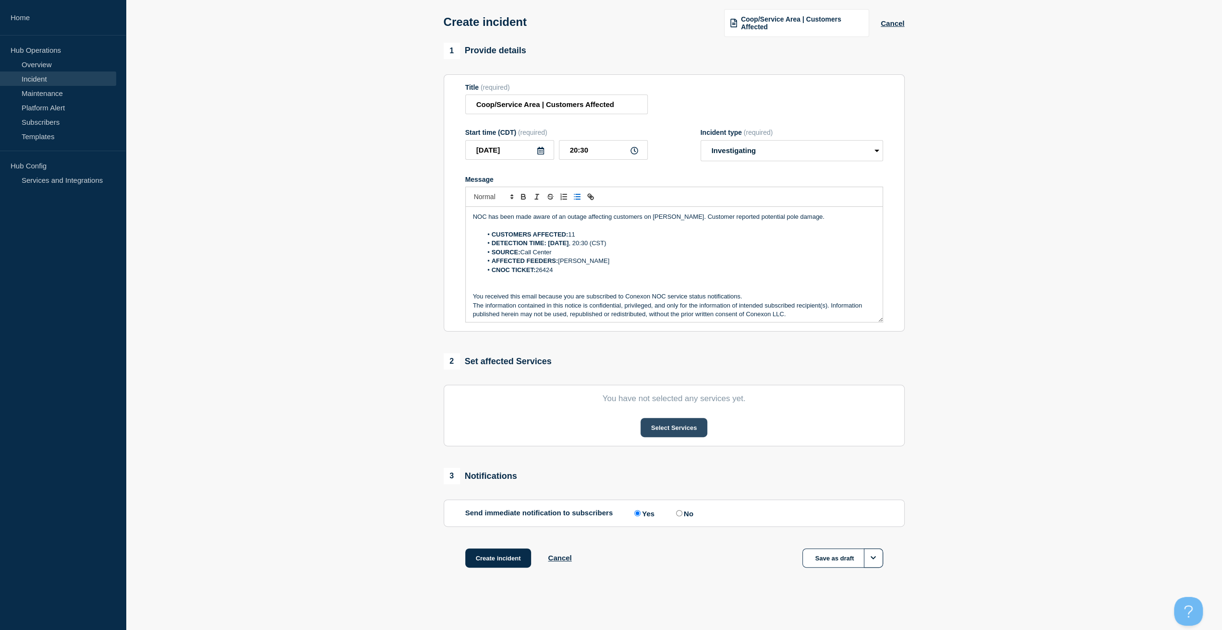
click at [664, 432] on button "Select Services" at bounding box center [673, 427] width 67 height 19
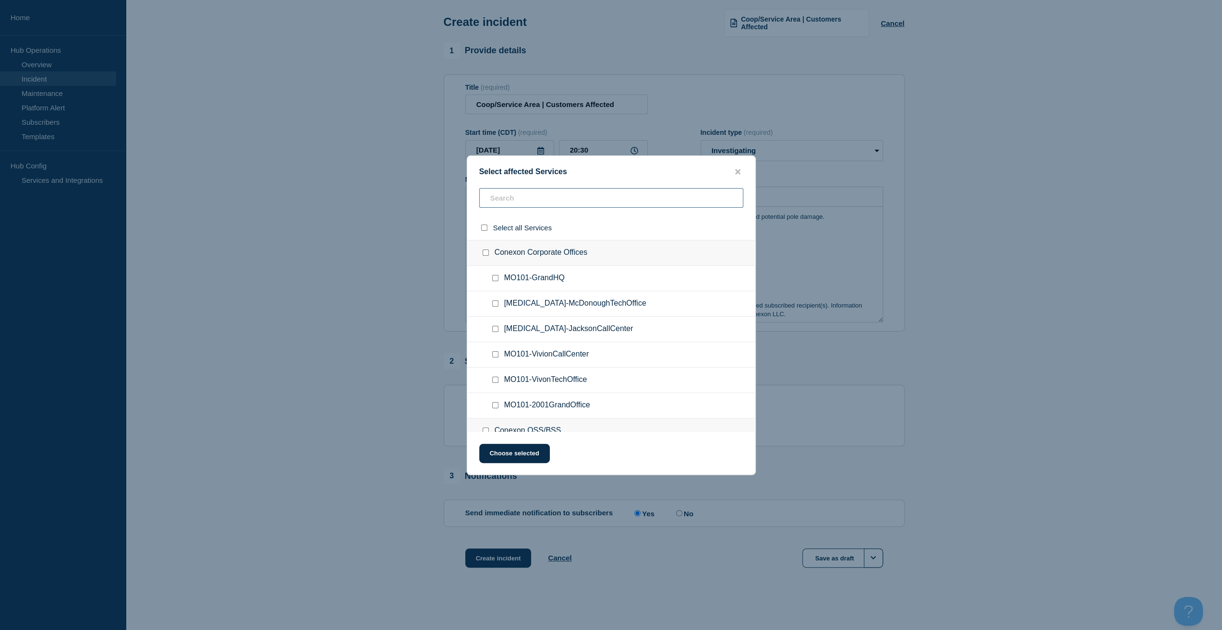
click at [541, 206] on input "text" at bounding box center [611, 198] width 264 height 20
type input "vab"
checkbox input "true"
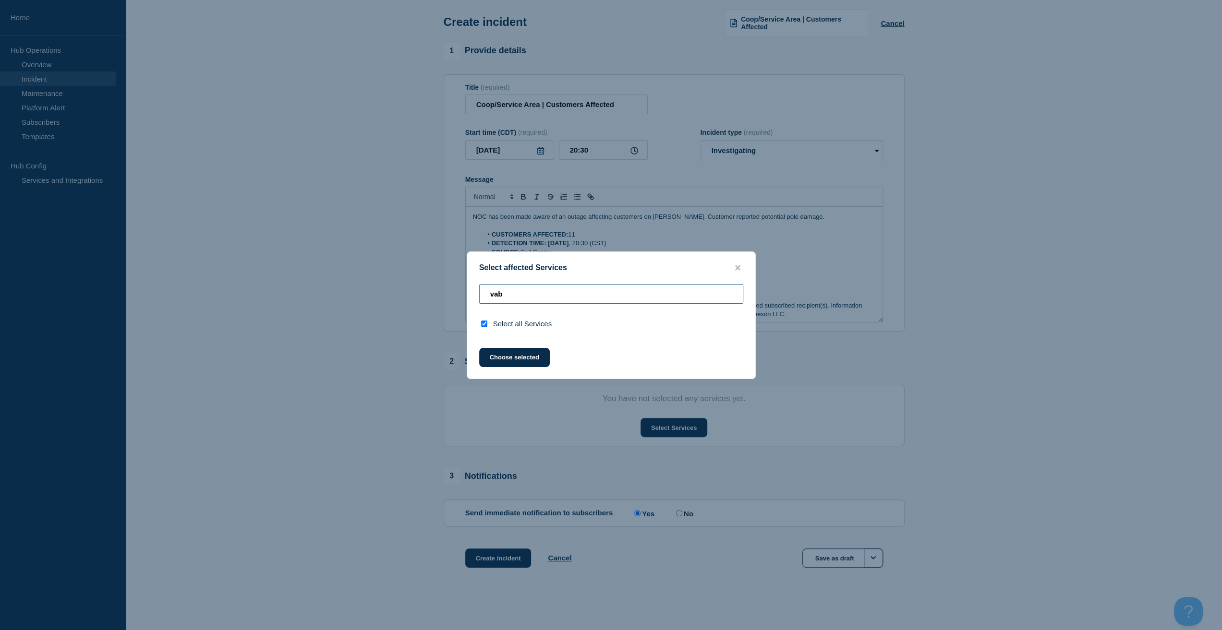
type input "va"
checkbox input "false"
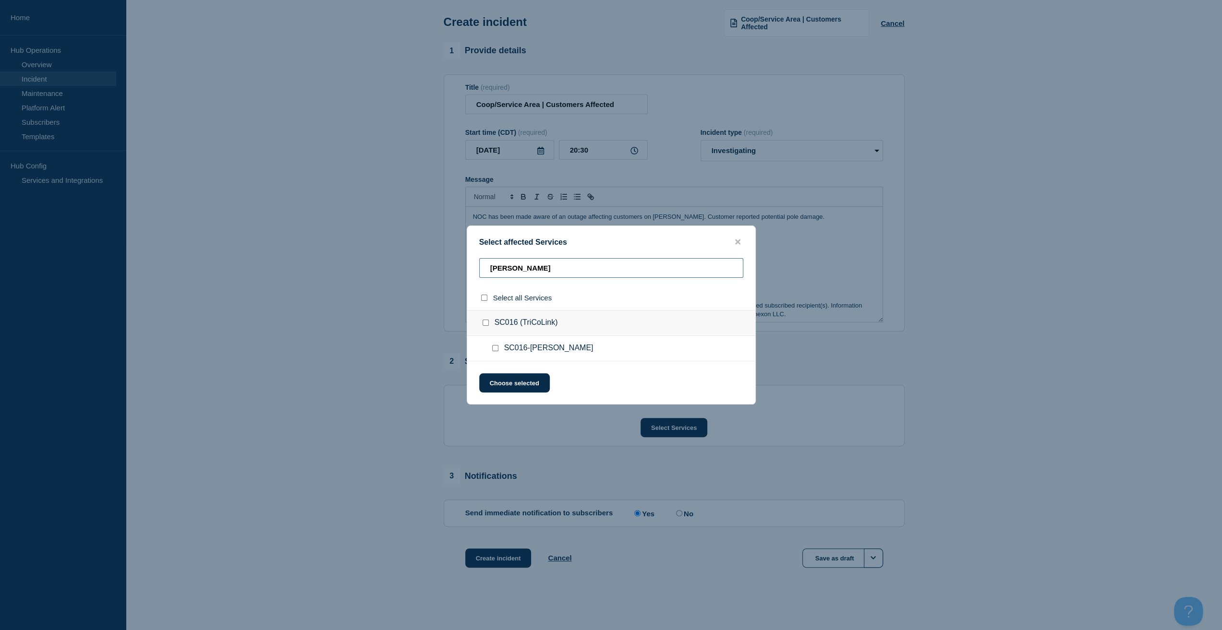
type input "[PERSON_NAME]"
click at [499, 346] on div at bounding box center [497, 349] width 14 height 10
click at [495, 350] on input "SC016-Vance checkbox" at bounding box center [495, 348] width 6 height 6
checkbox input "true"
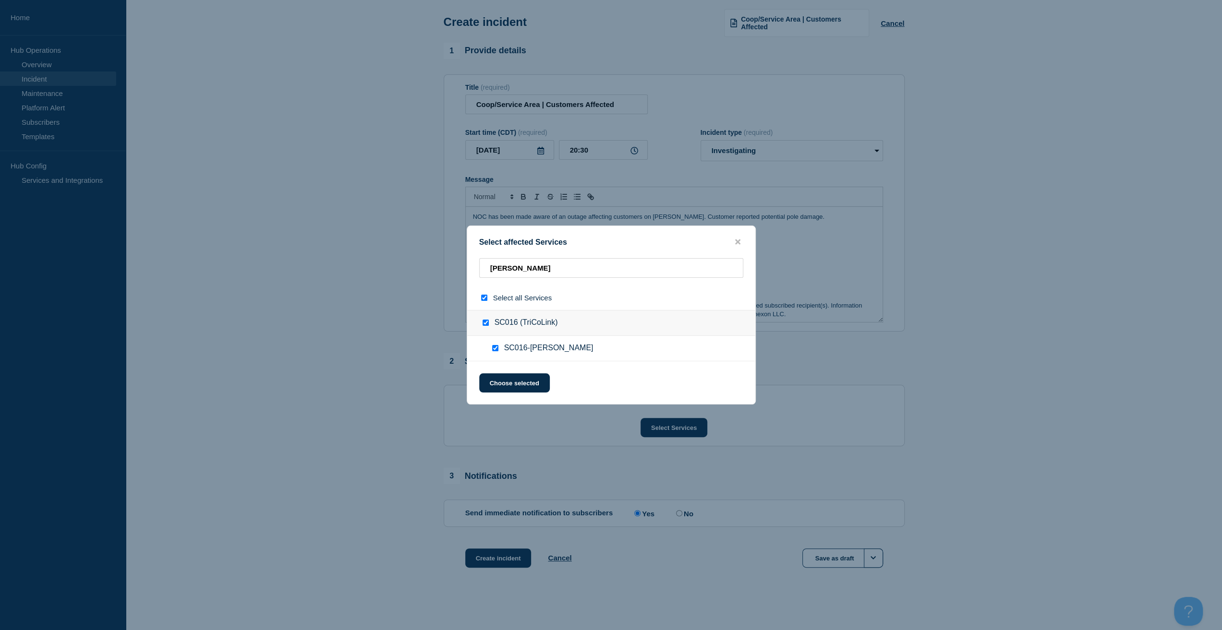
checkbox input "true"
click at [510, 374] on div "Select affected Services [PERSON_NAME] Select all Services SC016 (TriCoLink) SC…" at bounding box center [611, 315] width 289 height 179
click at [516, 385] on button "Choose selected" at bounding box center [514, 382] width 71 height 19
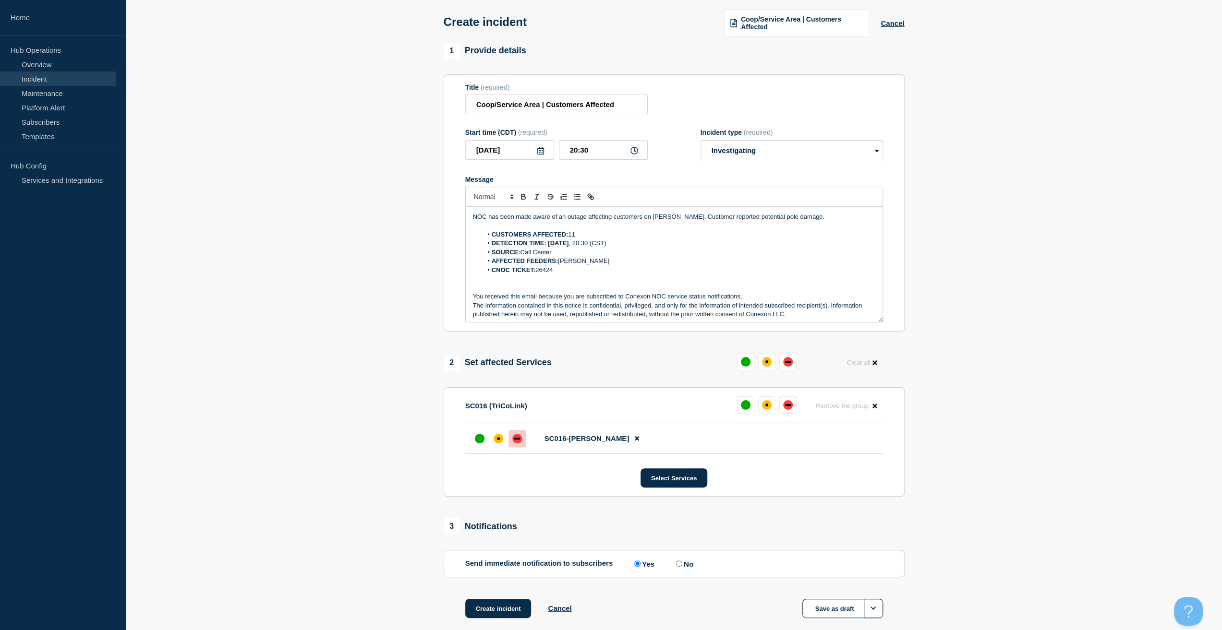
click at [517, 437] on div "down" at bounding box center [517, 439] width 10 height 10
click at [515, 614] on button "Create incident" at bounding box center [498, 608] width 66 height 19
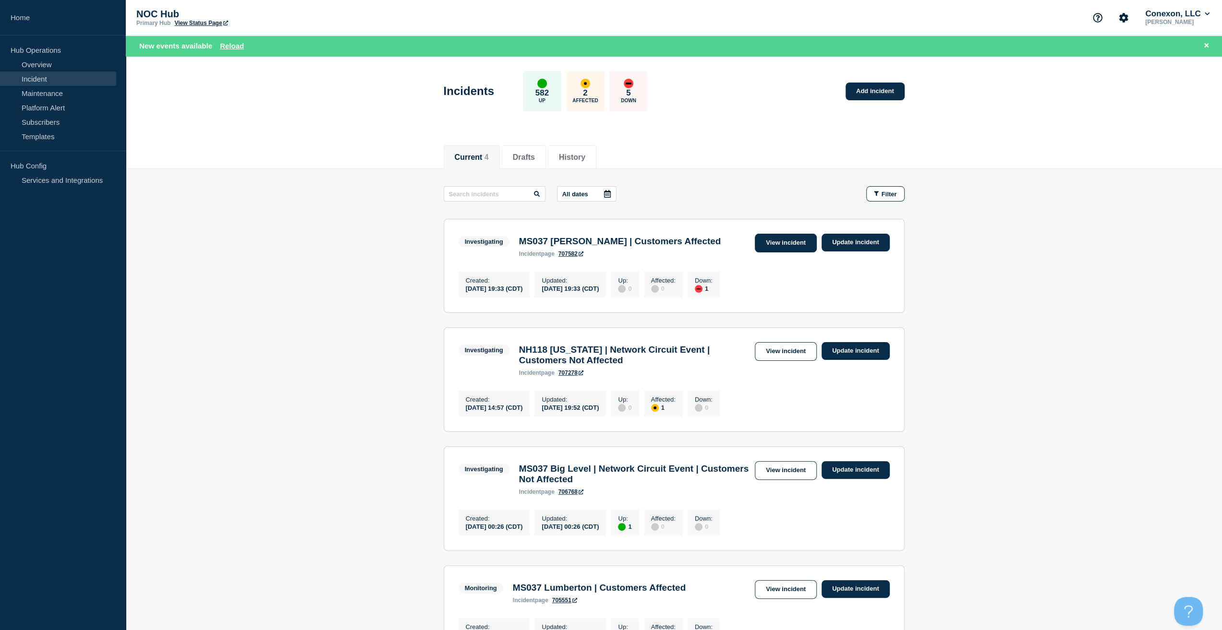
click at [802, 246] on link "View incident" at bounding box center [786, 243] width 62 height 19
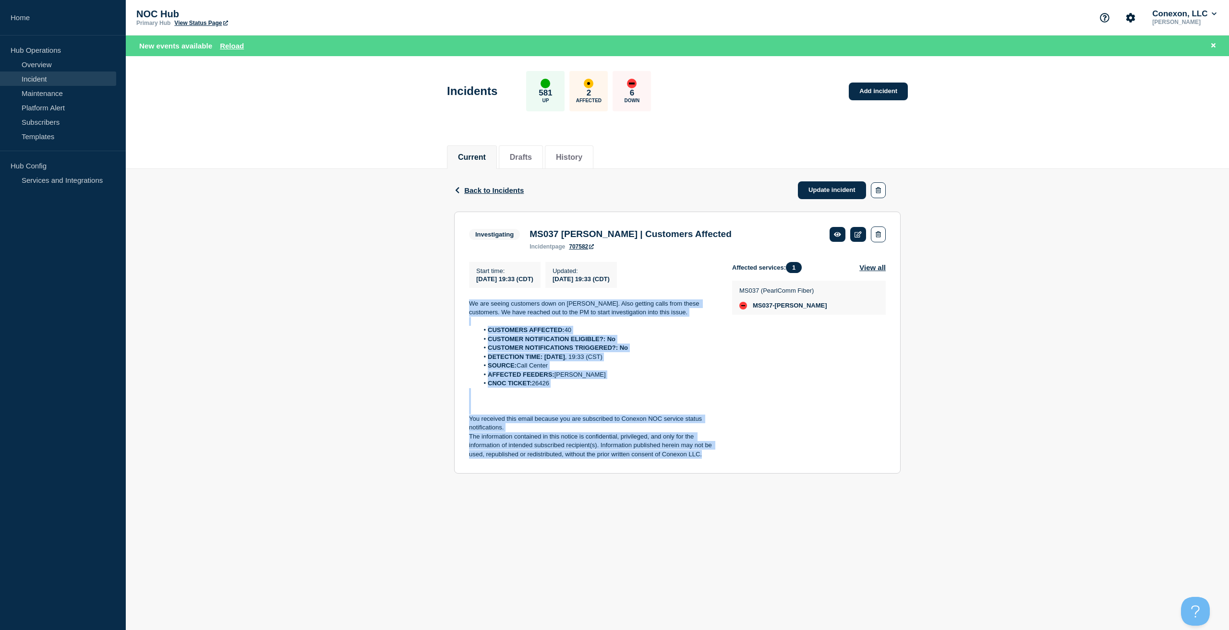
drag, startPoint x: 661, startPoint y: 434, endPoint x: 453, endPoint y: 304, distance: 245.9
click at [453, 304] on div "Back Back to Incidents Update incident Investigating MS037 [PERSON_NAME] | Cust…" at bounding box center [677, 328] width 461 height 319
copy div "We are seeing customers down on [PERSON_NAME]. Also getting calls from these cu…"
click at [808, 185] on link "Update incident" at bounding box center [832, 190] width 68 height 18
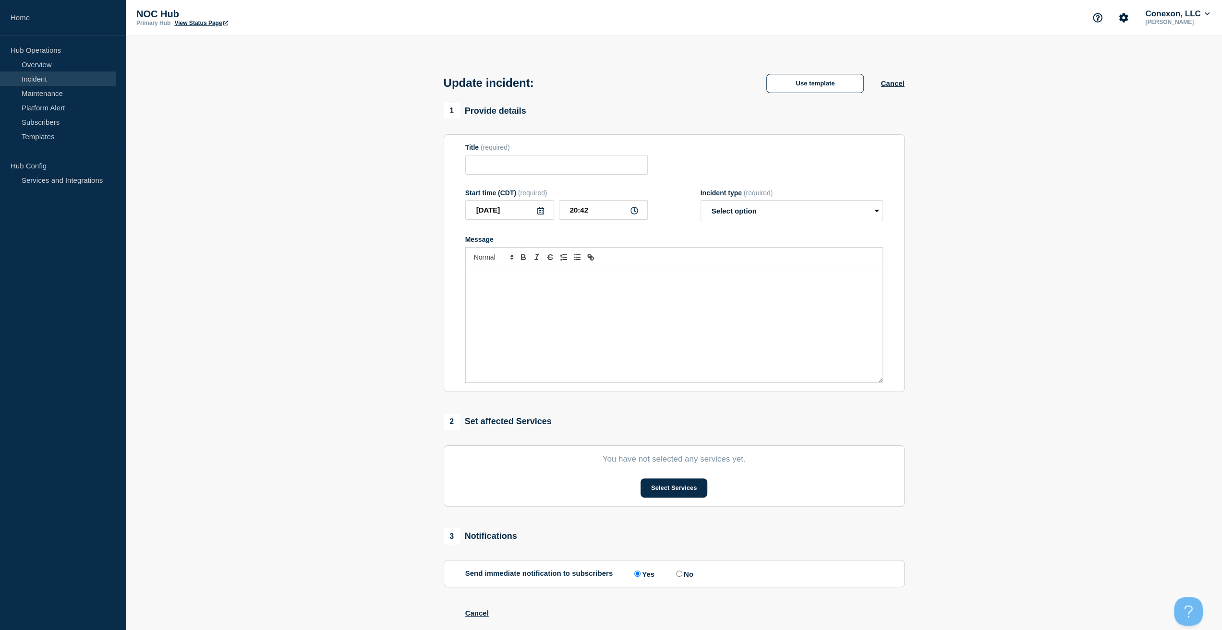
type input "MS037 [PERSON_NAME] | Customers Affected"
drag, startPoint x: 637, startPoint y: 216, endPoint x: 632, endPoint y: 223, distance: 9.2
click at [637, 216] on input "20:42" at bounding box center [603, 210] width 89 height 20
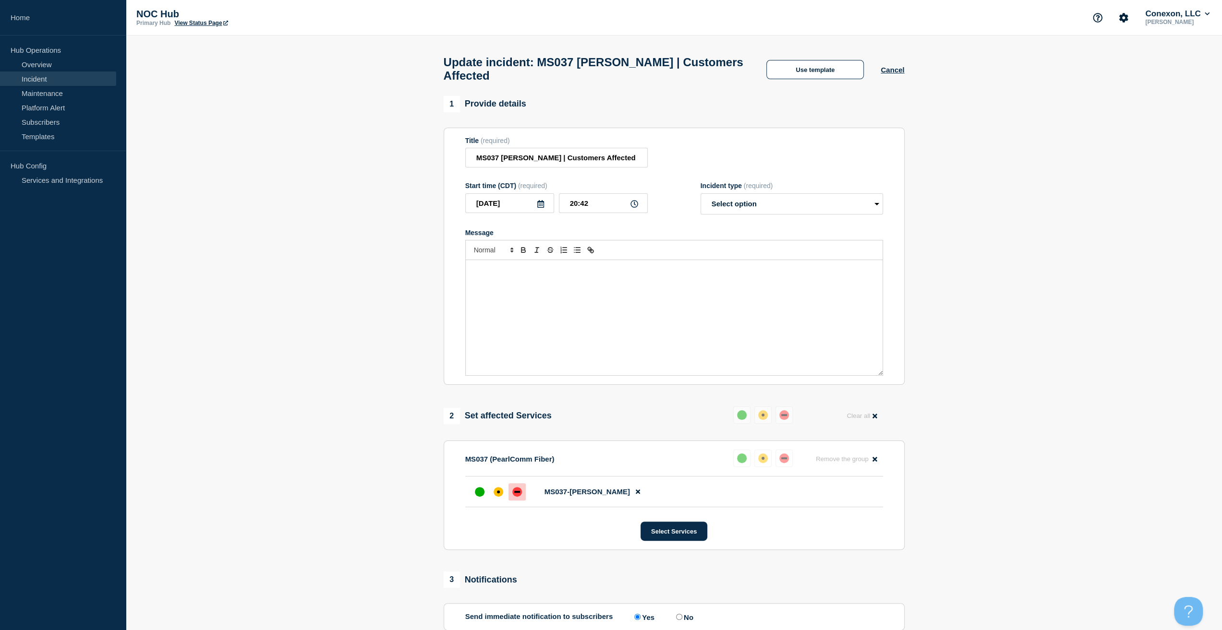
drag, startPoint x: 618, startPoint y: 274, endPoint x: 695, endPoint y: 240, distance: 83.6
click at [618, 274] on p "Message" at bounding box center [674, 270] width 402 height 9
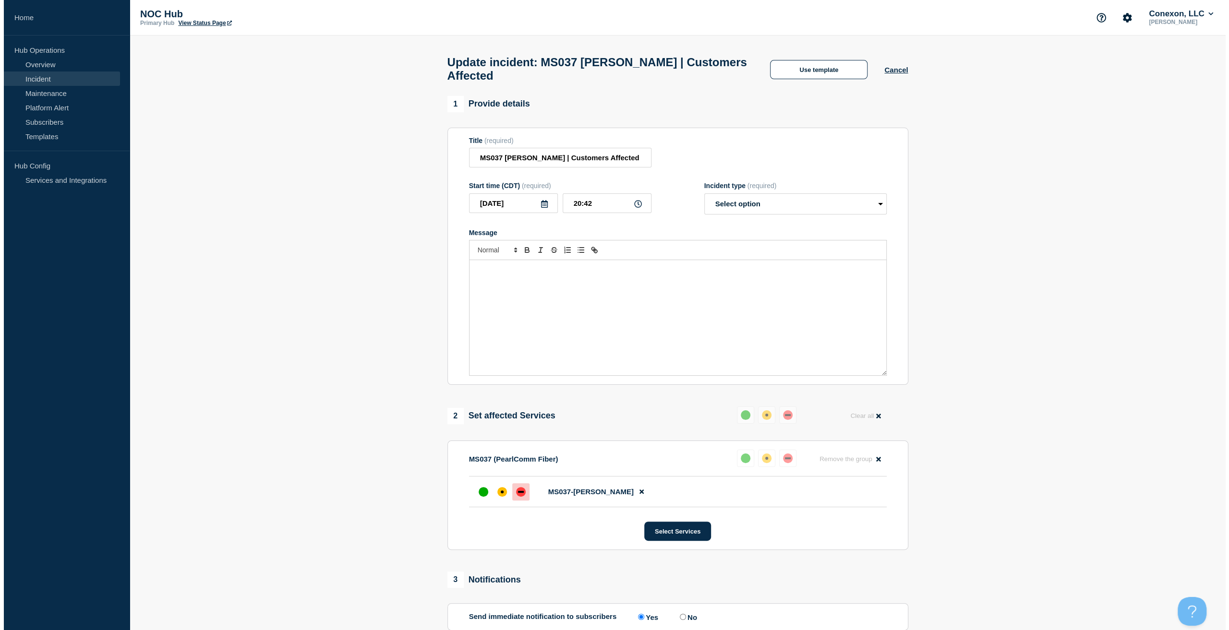
scroll to position [31, 0]
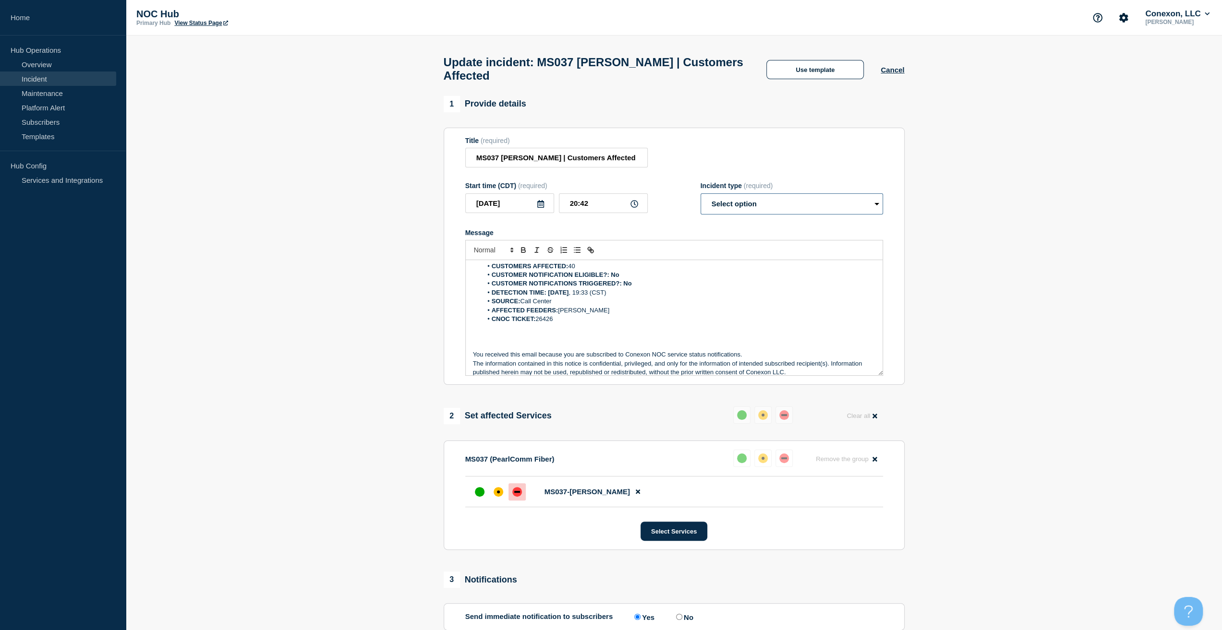
click at [784, 205] on select "Select option Investigating Identified Monitoring Resolved" at bounding box center [791, 203] width 182 height 21
select select "resolved"
click at [704, 198] on select "Select option Investigating Identified Monitoring Resolved" at bounding box center [791, 203] width 182 height 21
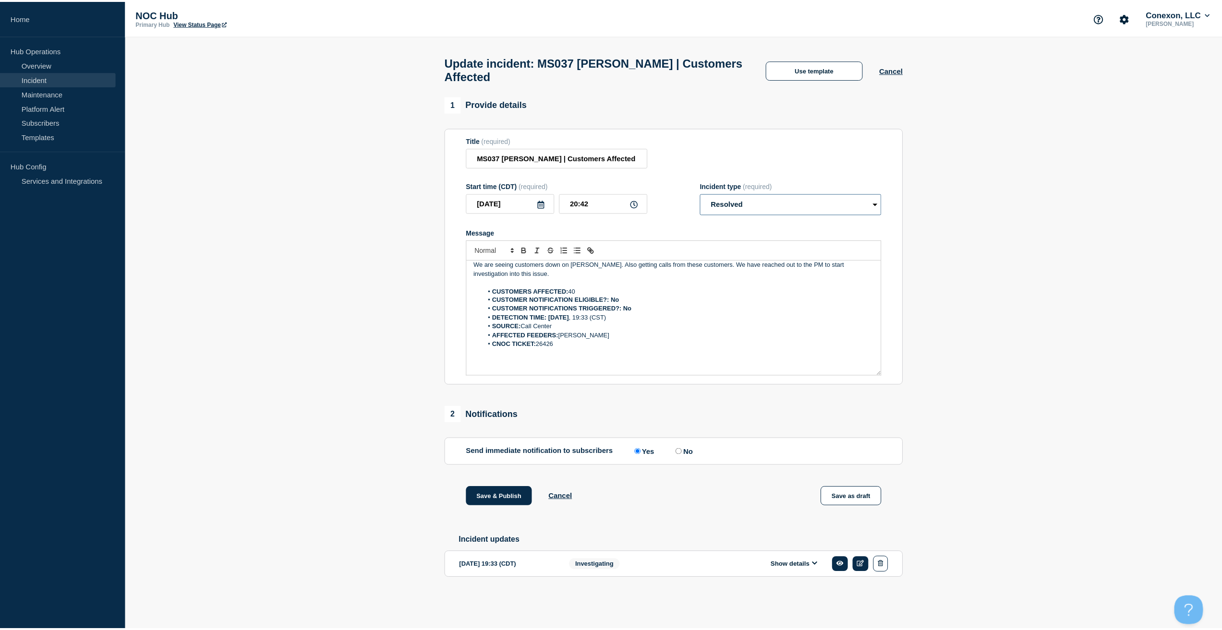
scroll to position [0, 0]
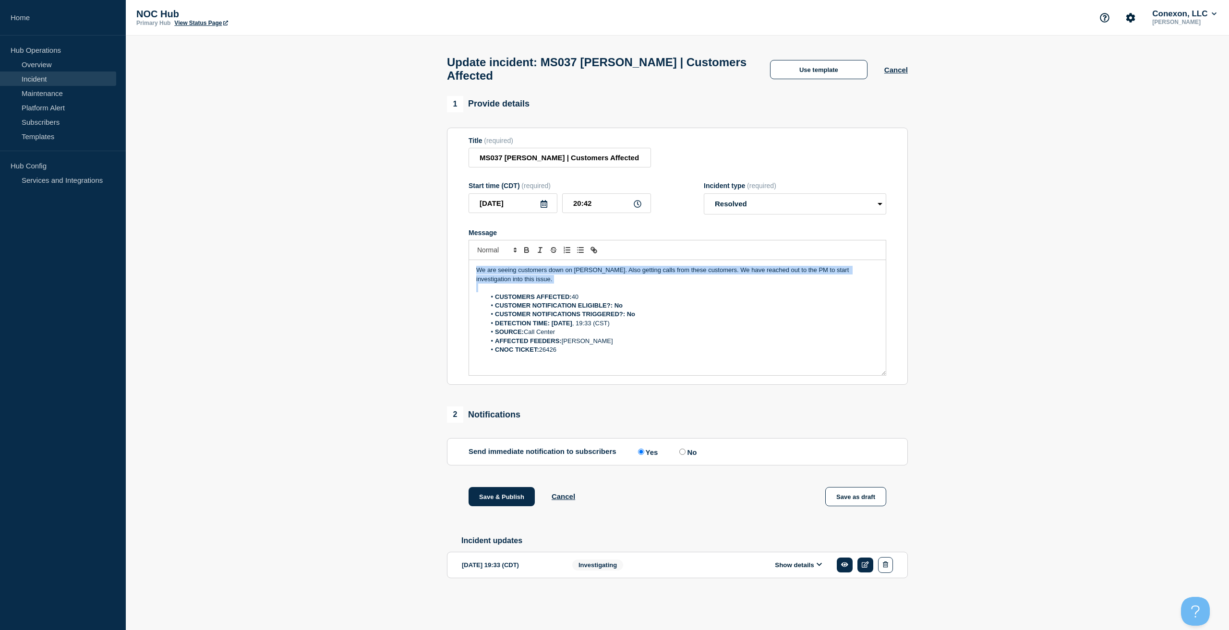
drag, startPoint x: 588, startPoint y: 289, endPoint x: 383, endPoint y: 269, distance: 206.4
click at [383, 269] on section "1 Provide details Title (required) MS037 [PERSON_NAME] | Customers Affected Sta…" at bounding box center [677, 352] width 1103 height 513
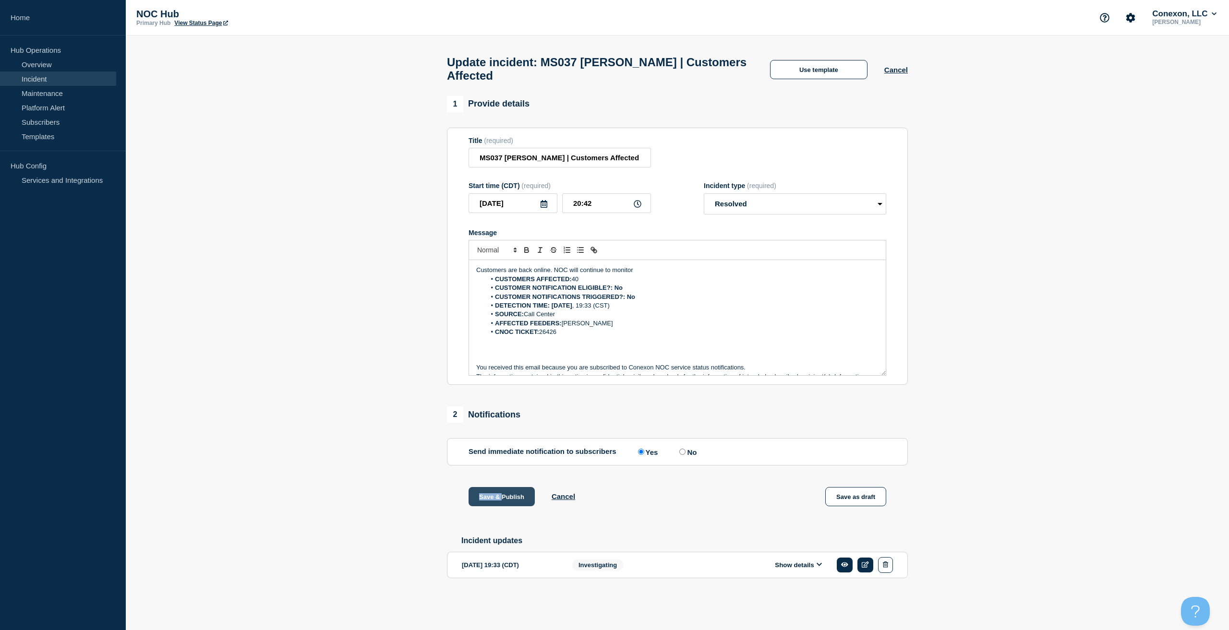
click at [502, 492] on div "1 Provide details Title (required) MS037 [PERSON_NAME] | Customers Affected Sta…" at bounding box center [678, 352] width 472 height 513
click at [495, 506] on button "Save & Publish" at bounding box center [501, 496] width 66 height 19
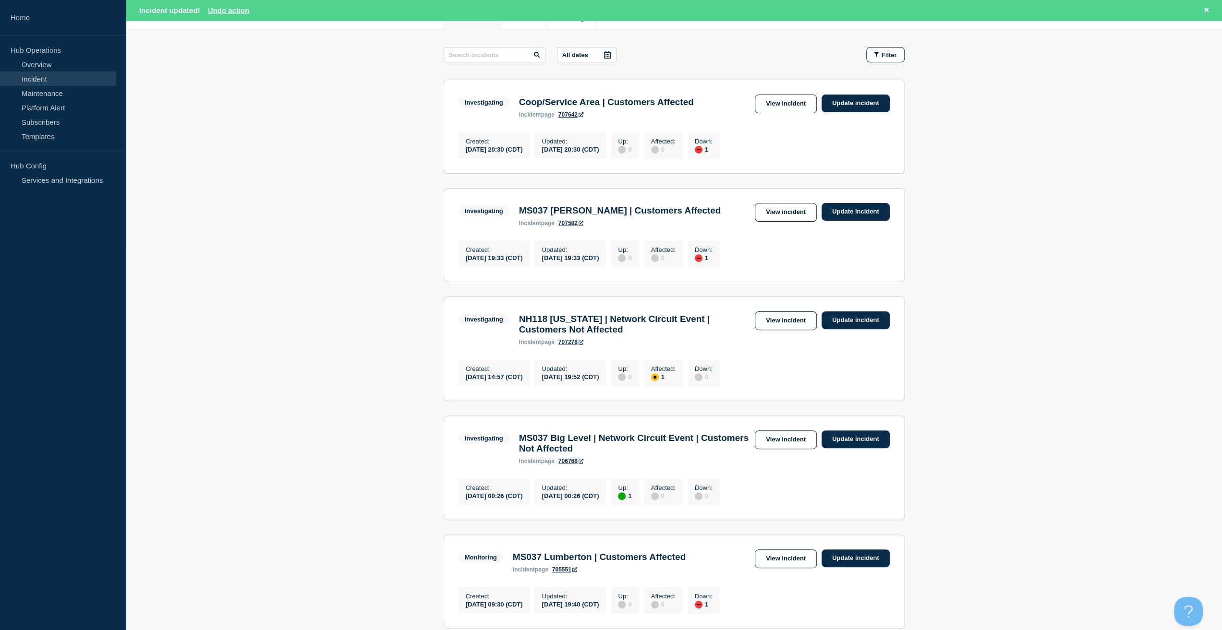
scroll to position [144, 0]
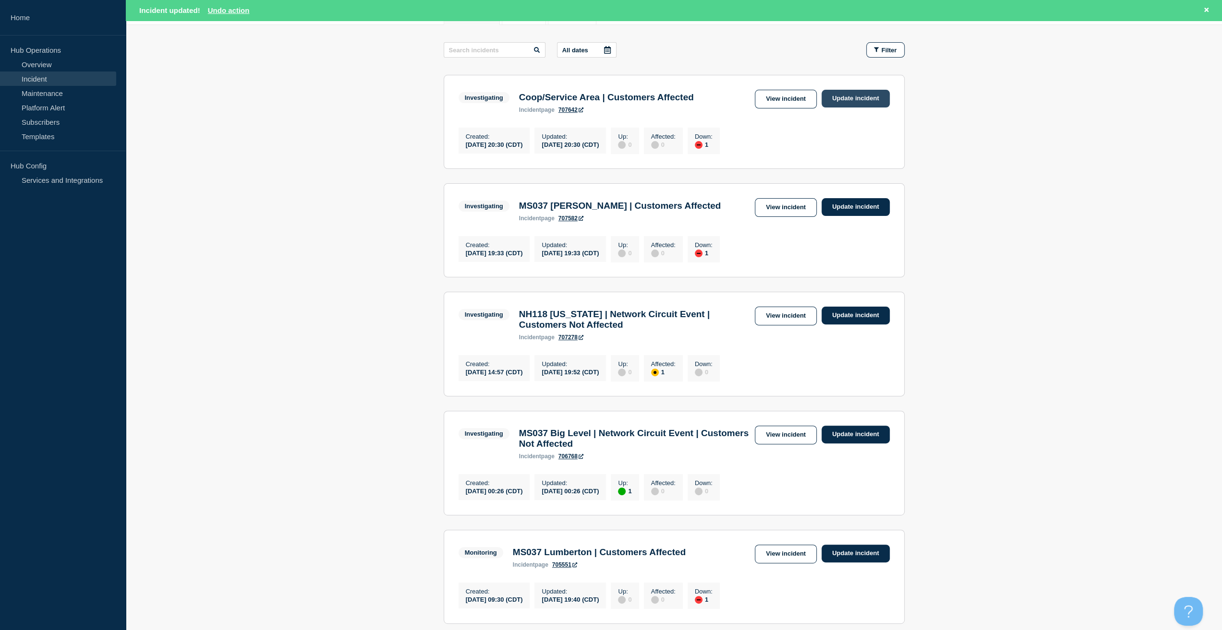
click at [849, 97] on link "Update incident" at bounding box center [855, 99] width 68 height 18
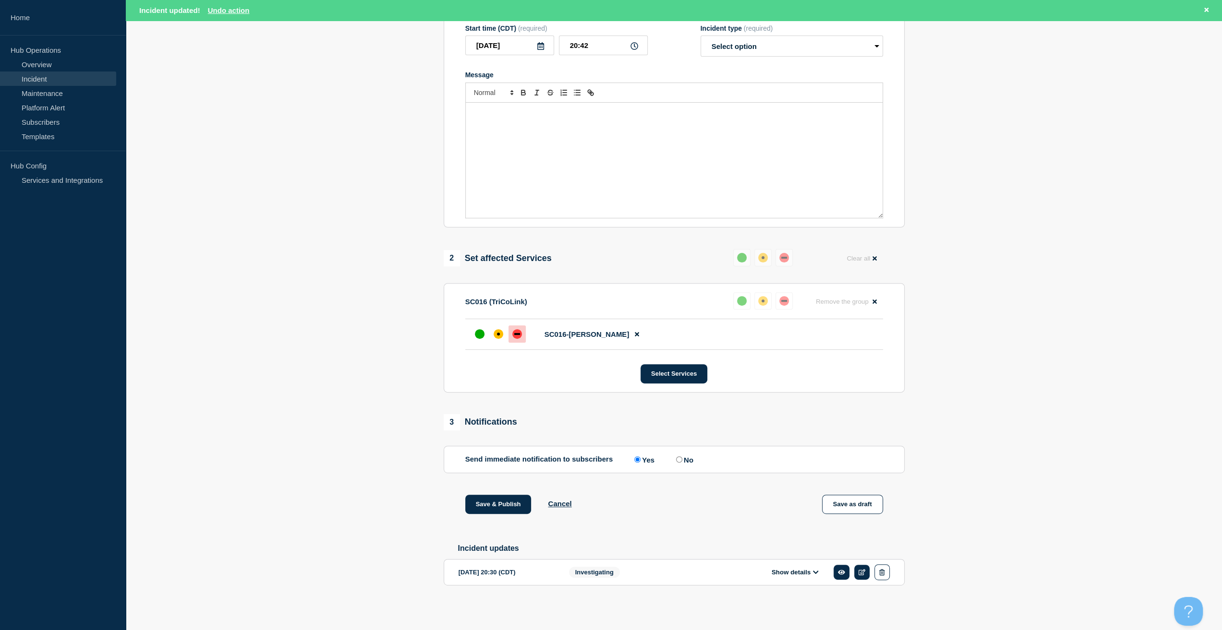
scroll to position [184, 0]
click at [596, 576] on span "Investigating" at bounding box center [594, 572] width 51 height 11
click at [804, 573] on button "Show details" at bounding box center [795, 572] width 53 height 8
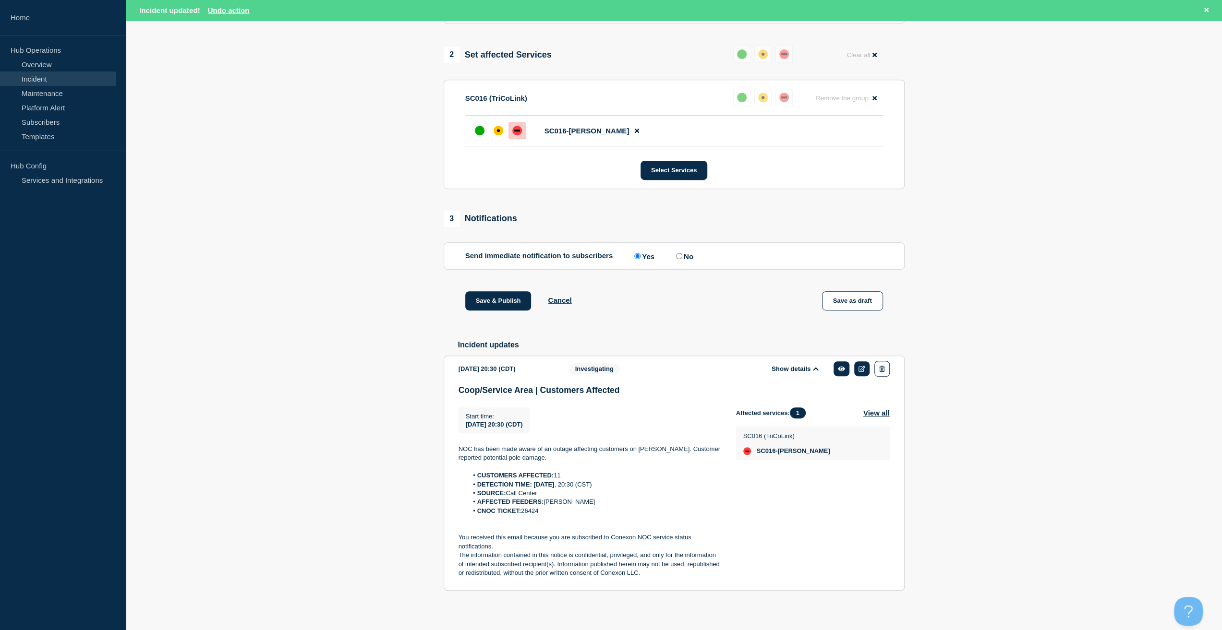
scroll to position [394, 0]
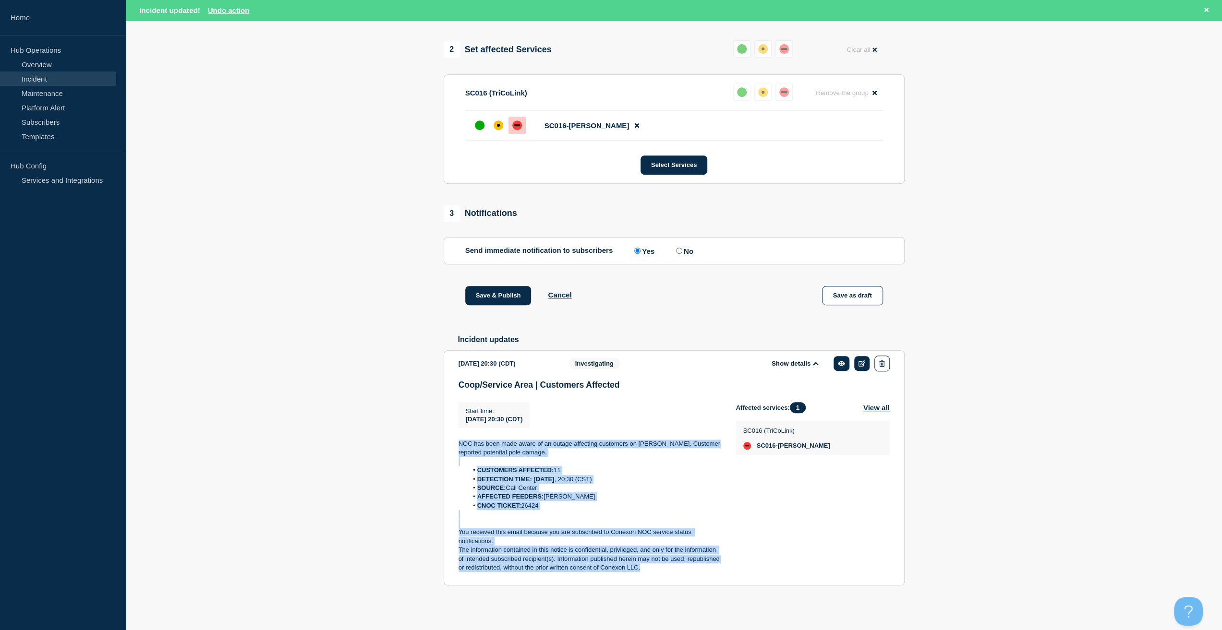
drag, startPoint x: 605, startPoint y: 538, endPoint x: 439, endPoint y: 436, distance: 194.9
click at [439, 436] on div "1 Provide details Title (required) Coop/Service Area | Customers Affected Start…" at bounding box center [674, 172] width 472 height 886
copy div "NOC has been made aware of an outage affecting customers on [PERSON_NAME]. Cust…"
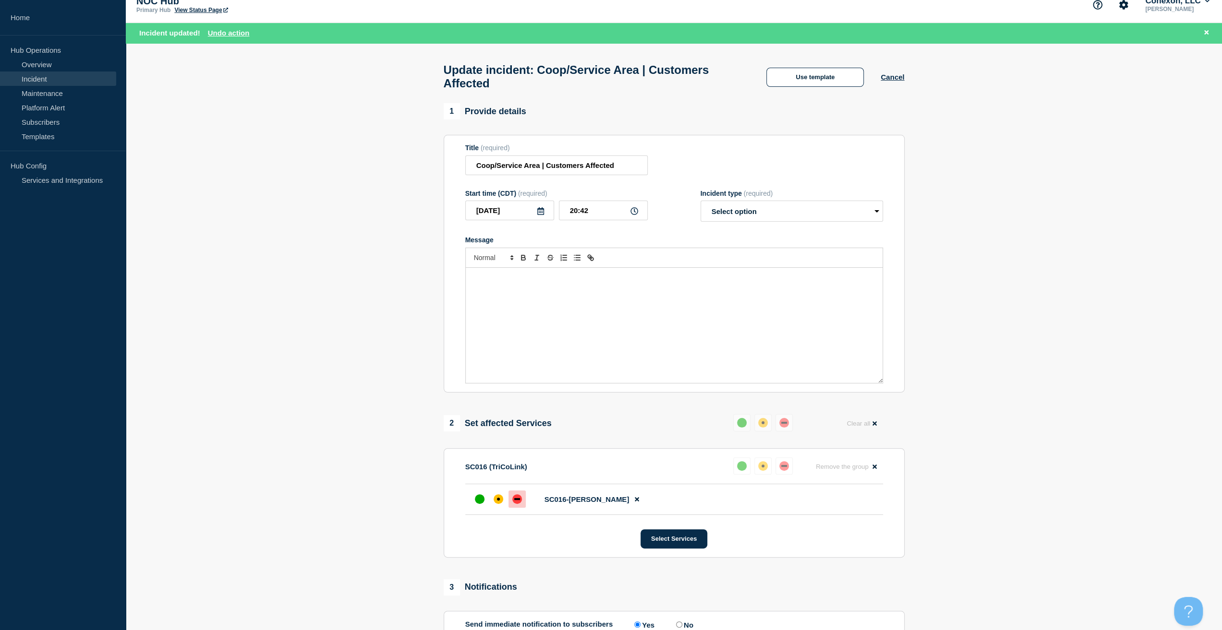
scroll to position [10, 0]
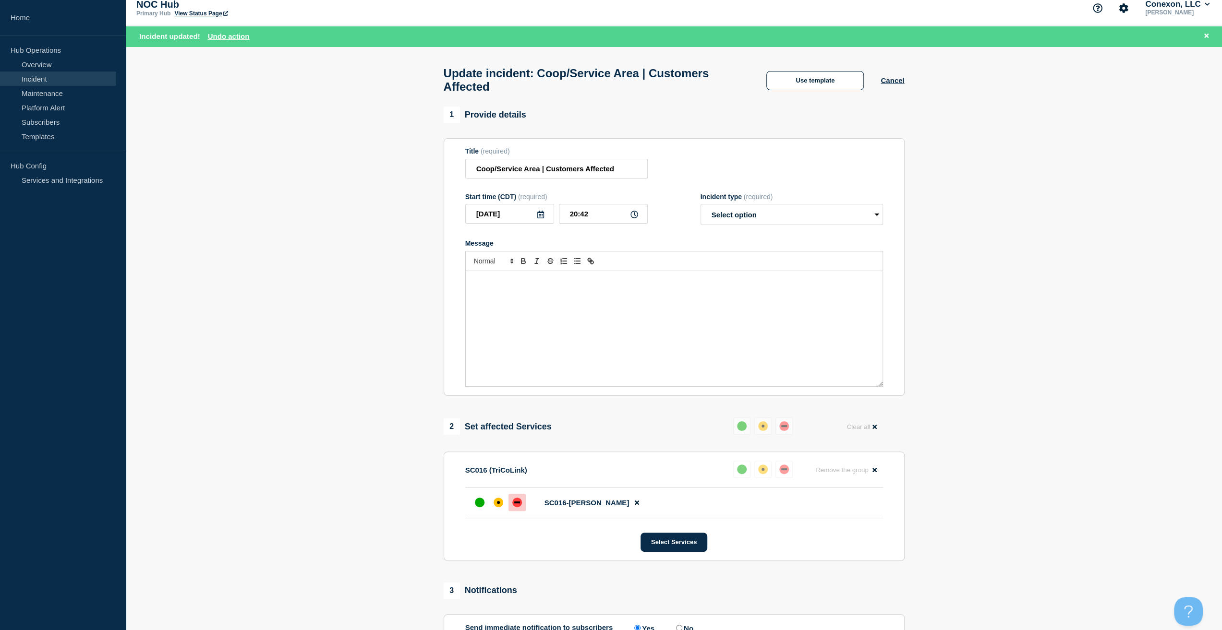
click at [517, 322] on div "Message" at bounding box center [674, 328] width 417 height 115
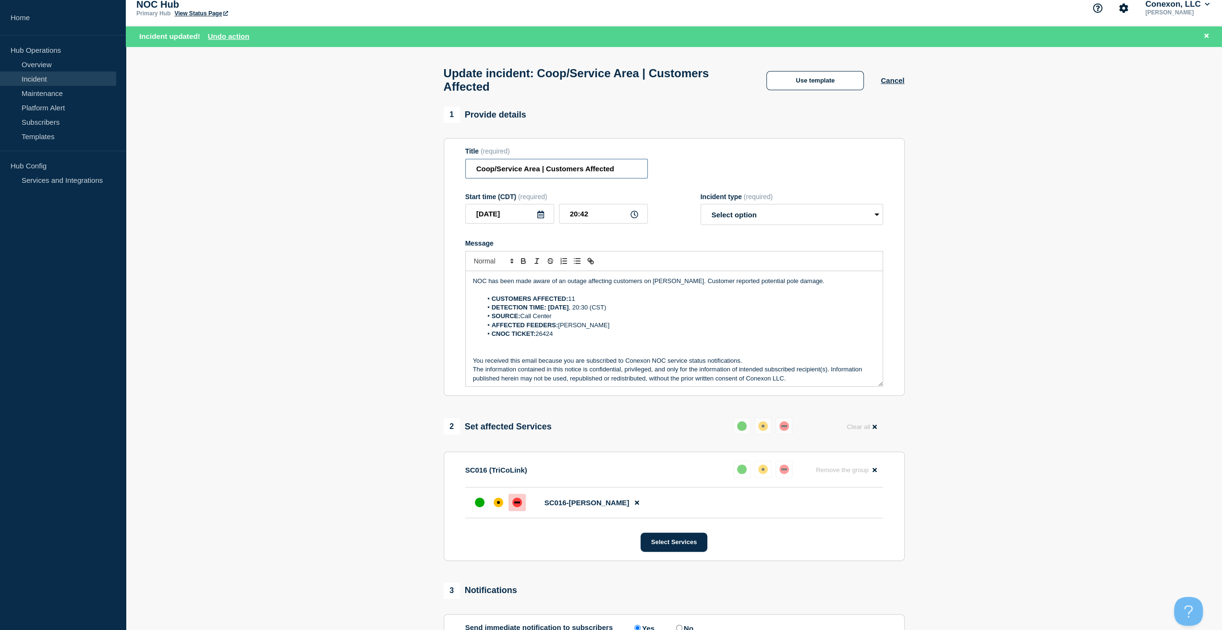
drag, startPoint x: 540, startPoint y: 175, endPoint x: 452, endPoint y: 182, distance: 88.6
click at [460, 175] on section "Title (required) Coop/Service Area | Customers Affected Start time (CDT) (requi…" at bounding box center [674, 267] width 461 height 258
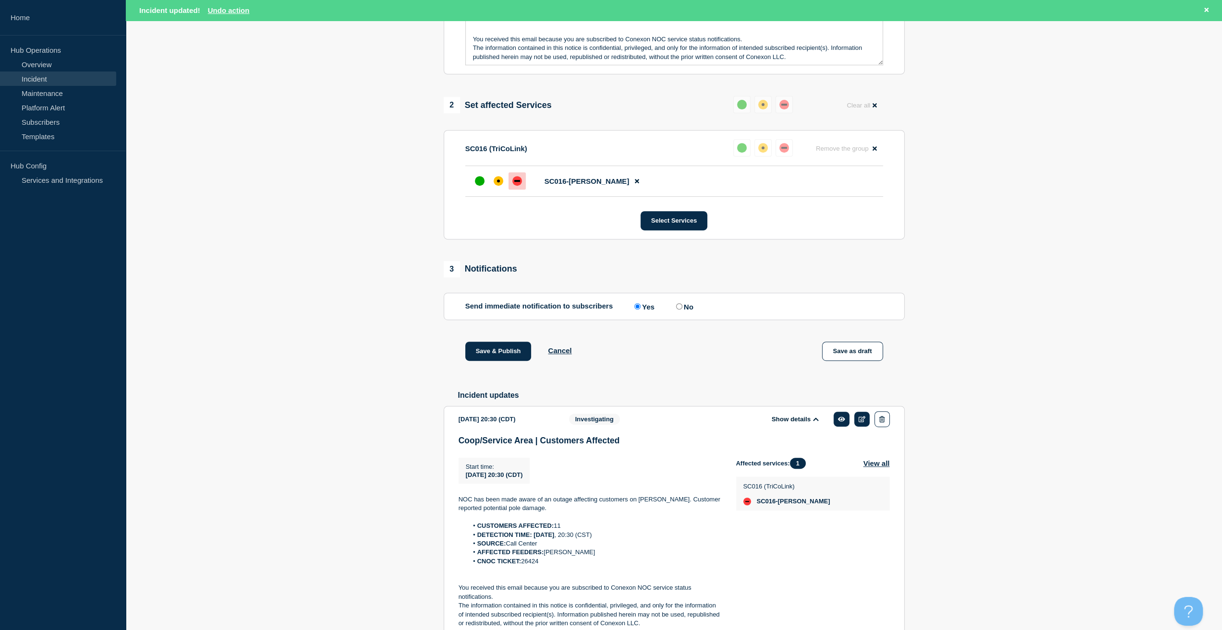
scroll to position [336, 0]
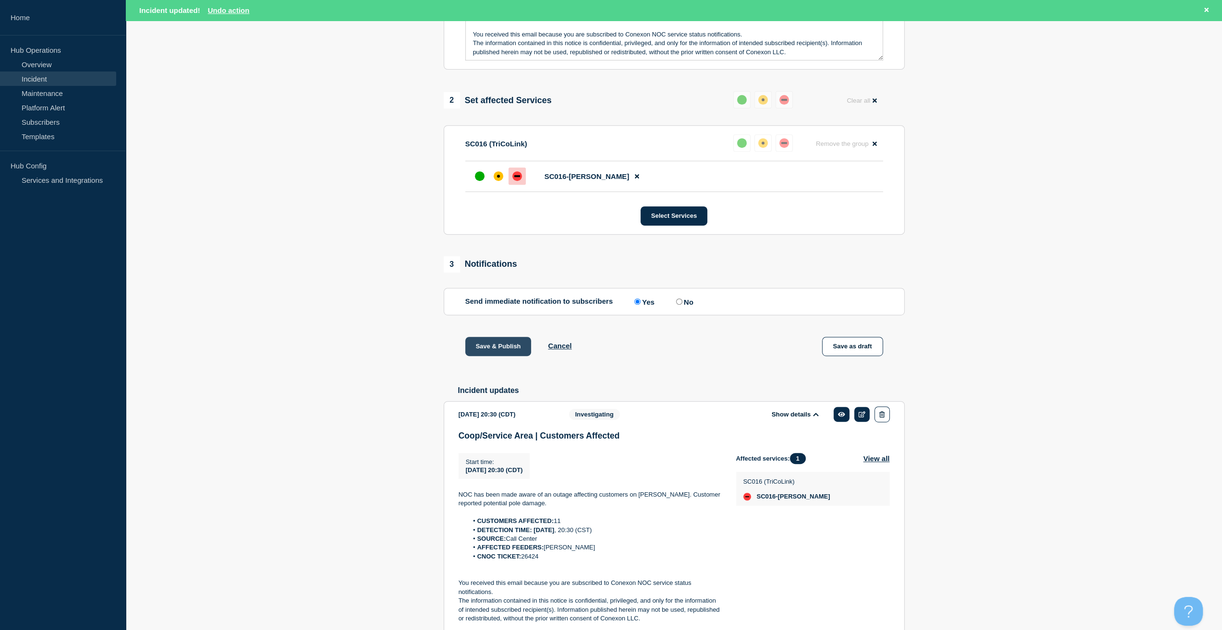
type input "SC016 [PERSON_NAME] | Customers Affected"
click at [499, 352] on button "Save & Publish" at bounding box center [498, 346] width 66 height 19
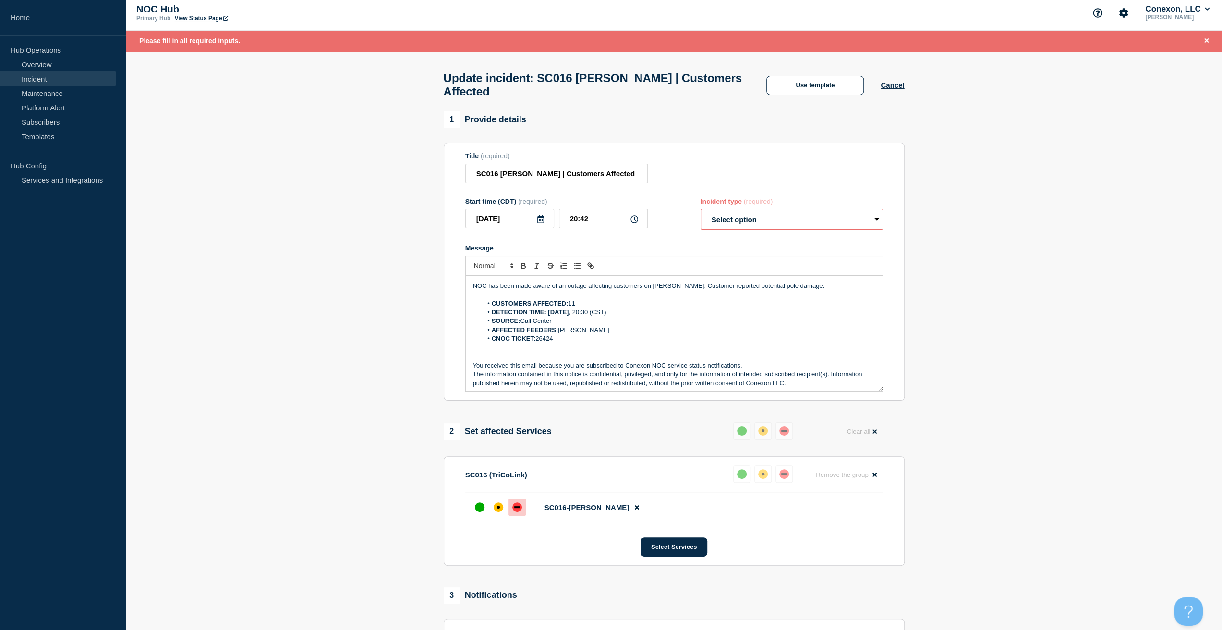
scroll to position [0, 0]
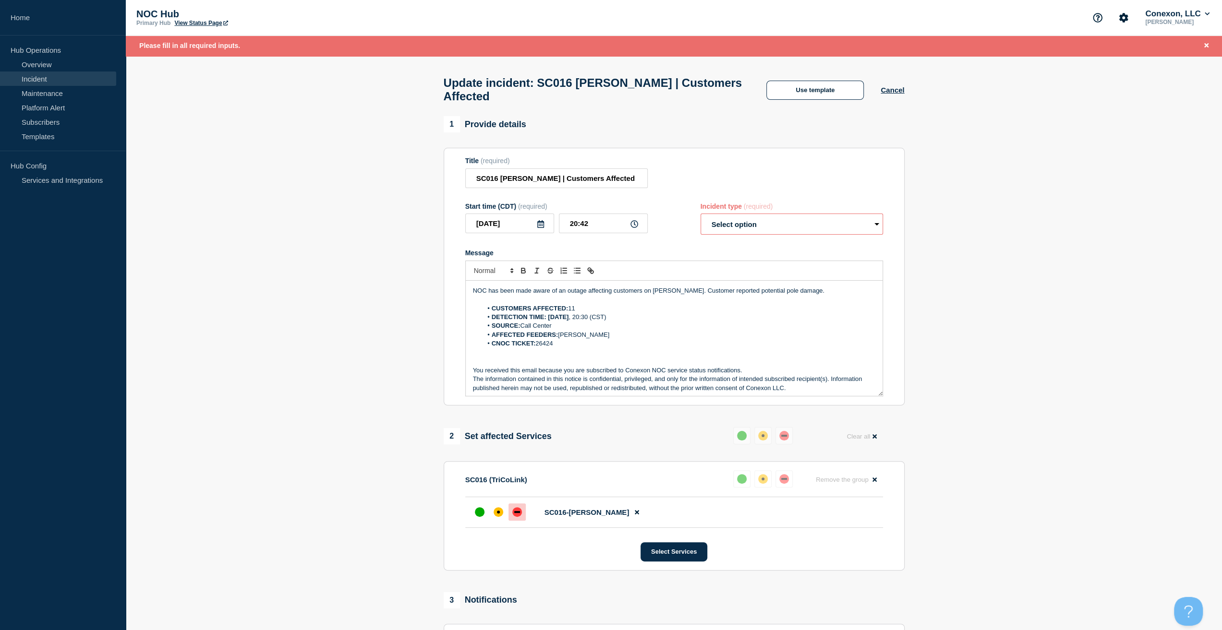
click at [760, 234] on select "Select option Investigating Identified Monitoring Resolved" at bounding box center [791, 224] width 182 height 21
click at [752, 232] on select "Select option Investigating Identified Monitoring Resolved" at bounding box center [791, 224] width 182 height 21
select select "investigating"
click at [700, 219] on select "Select option Investigating Identified Monitoring Resolved" at bounding box center [791, 224] width 182 height 21
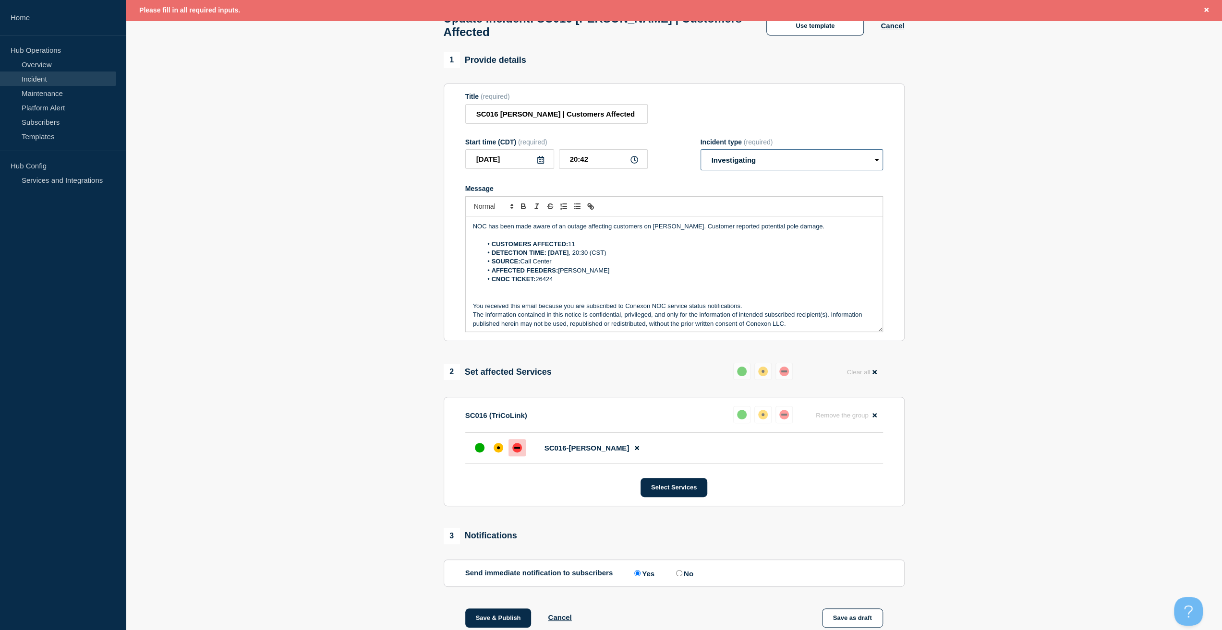
scroll to position [240, 0]
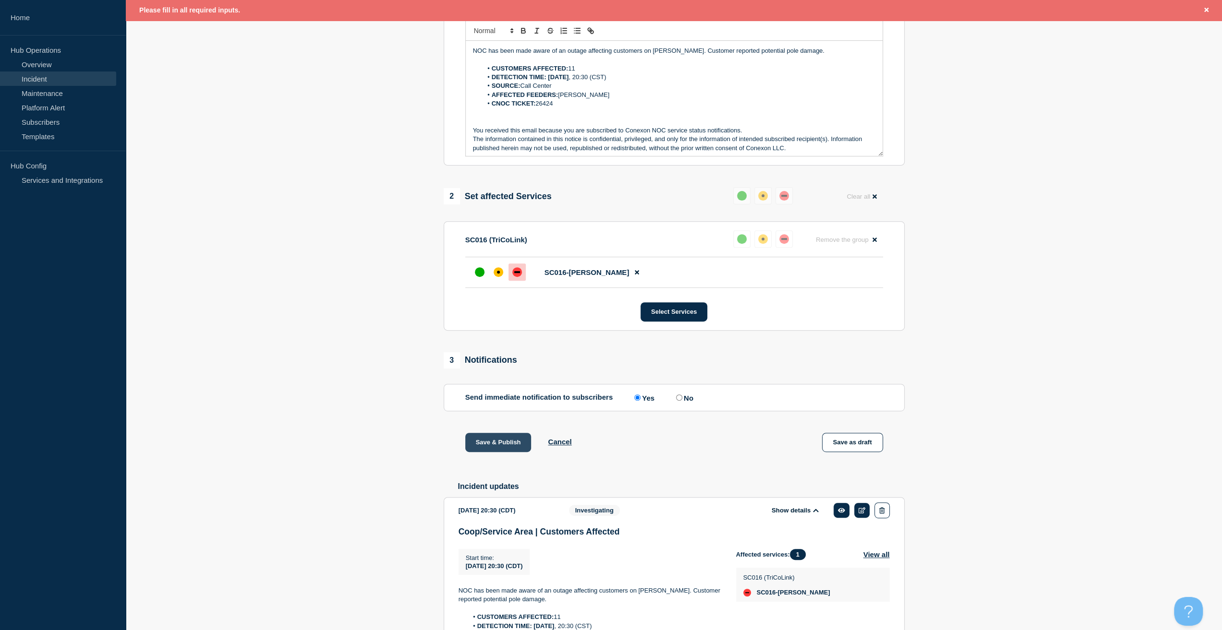
click at [481, 440] on button "Save & Publish" at bounding box center [498, 442] width 66 height 19
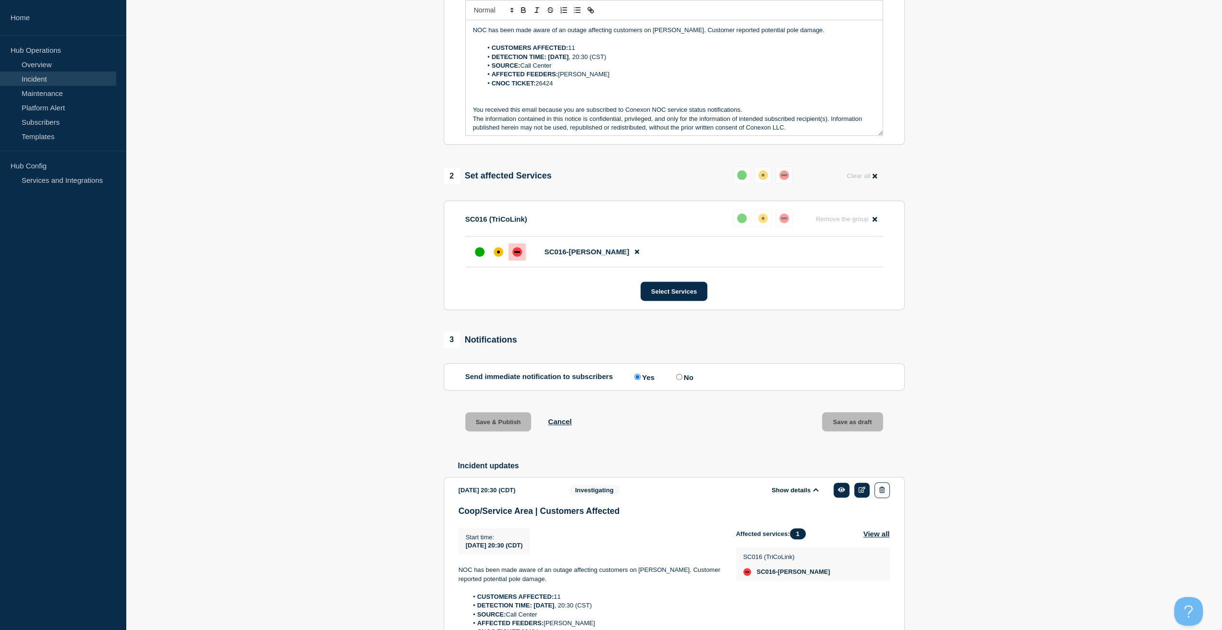
scroll to position [0, 0]
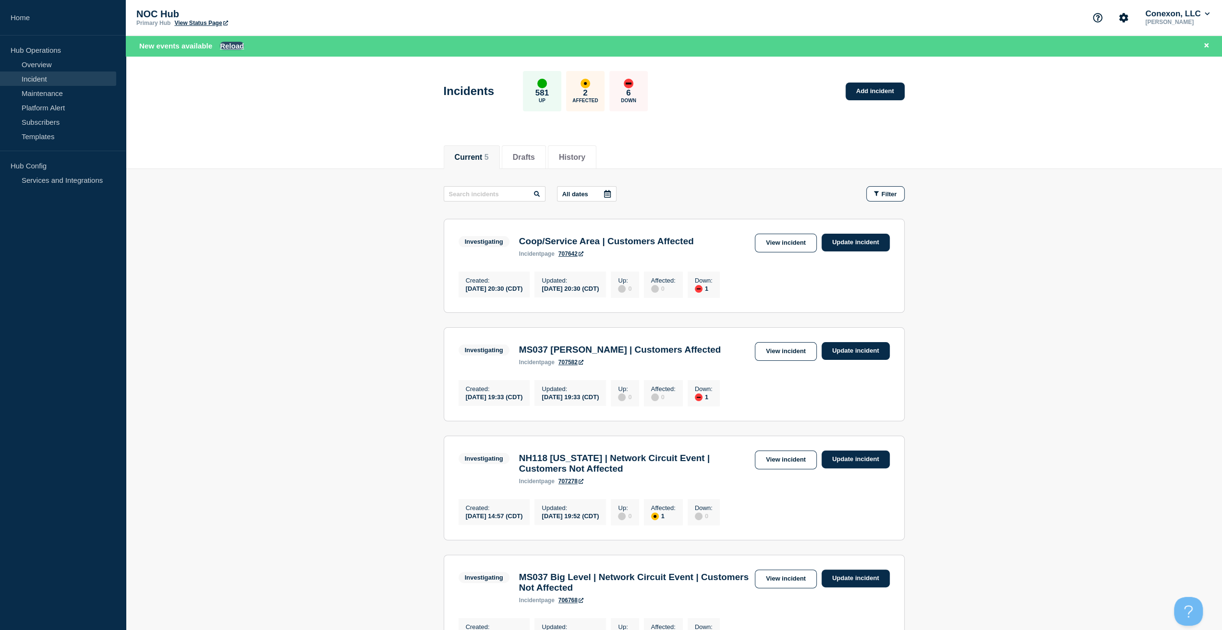
click at [236, 46] on button "Reload" at bounding box center [232, 46] width 24 height 8
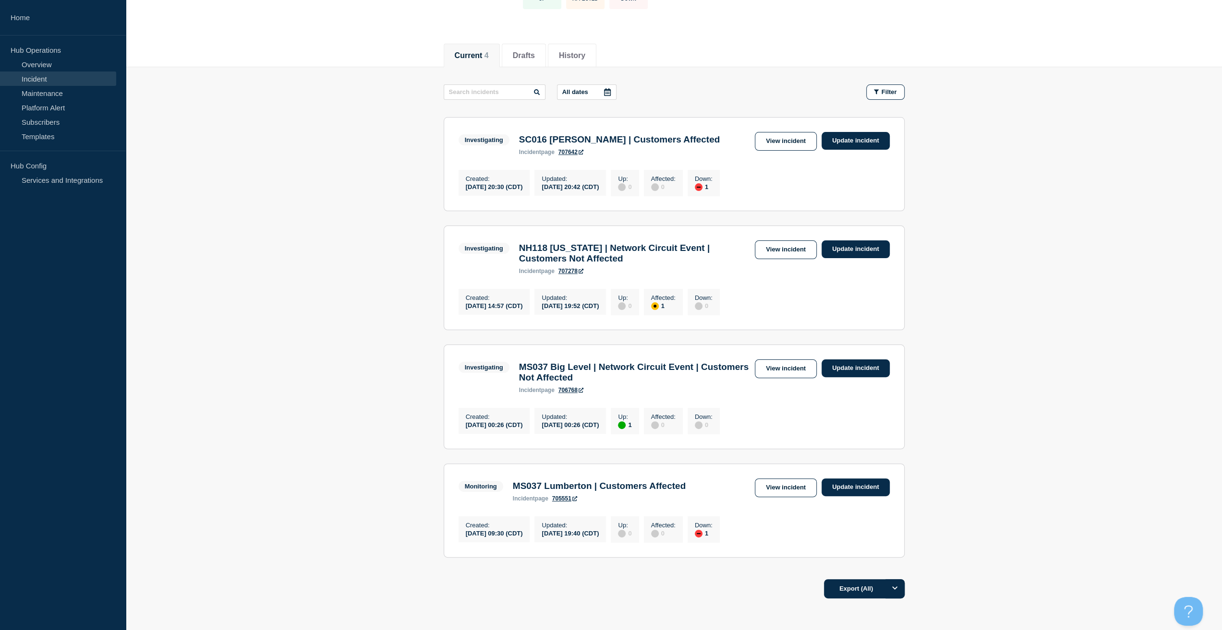
scroll to position [153, 0]
